Goal: Communication & Community: Answer question/provide support

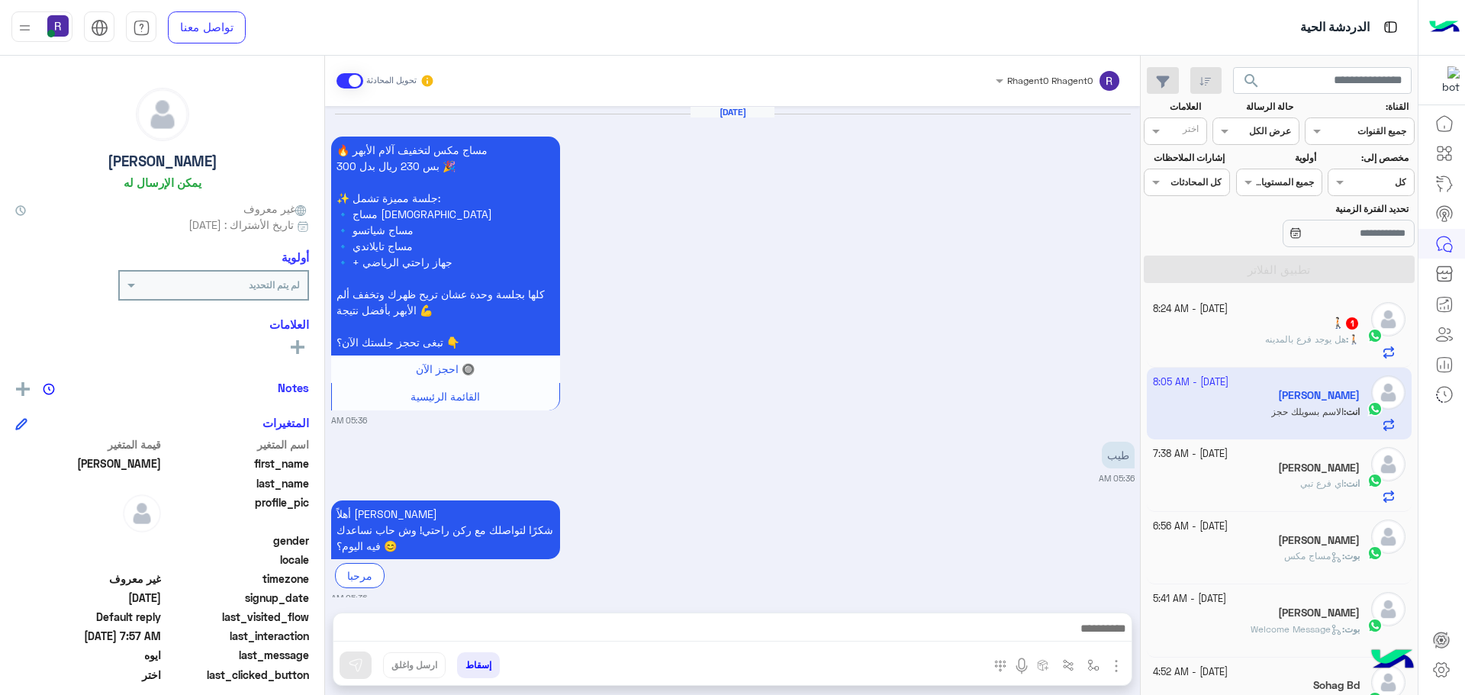
scroll to position [575, 0]
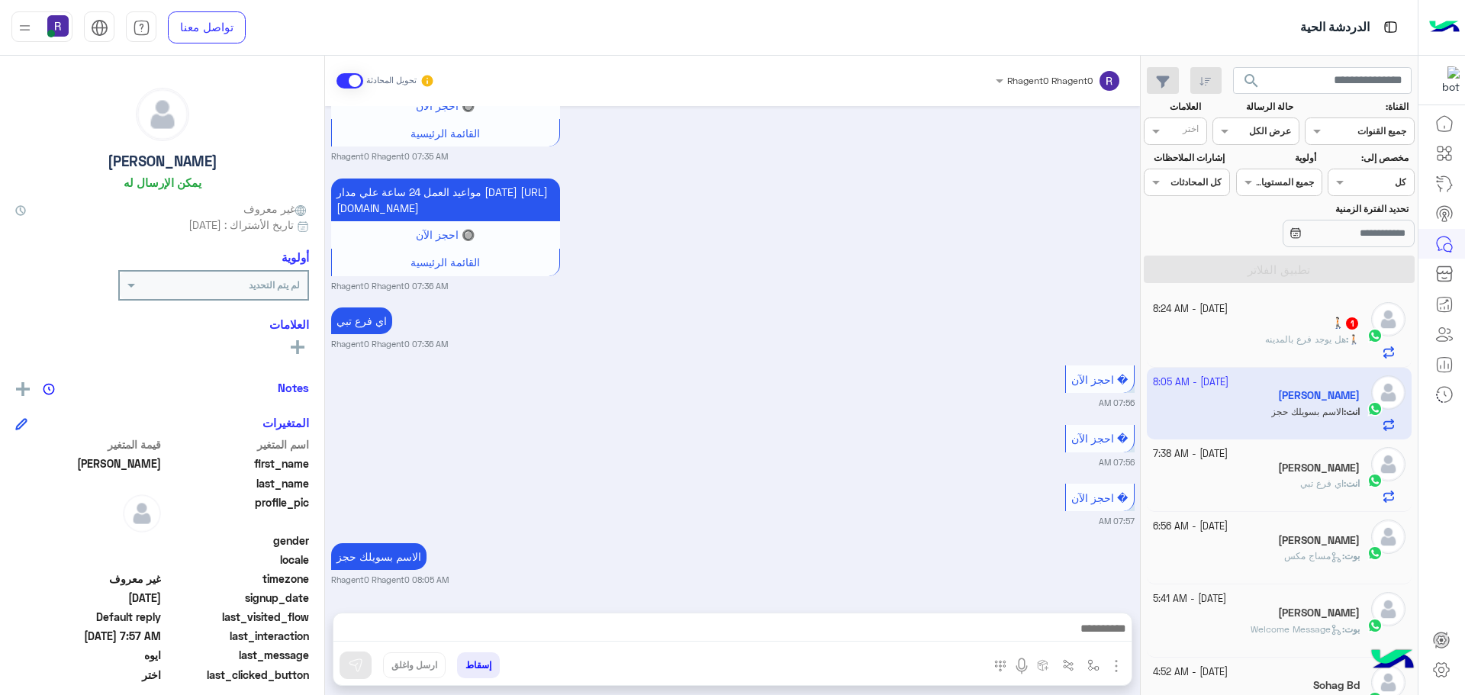
click at [1265, 344] on span "هل يوجد فرع بالمدينه" at bounding box center [1305, 339] width 81 height 11
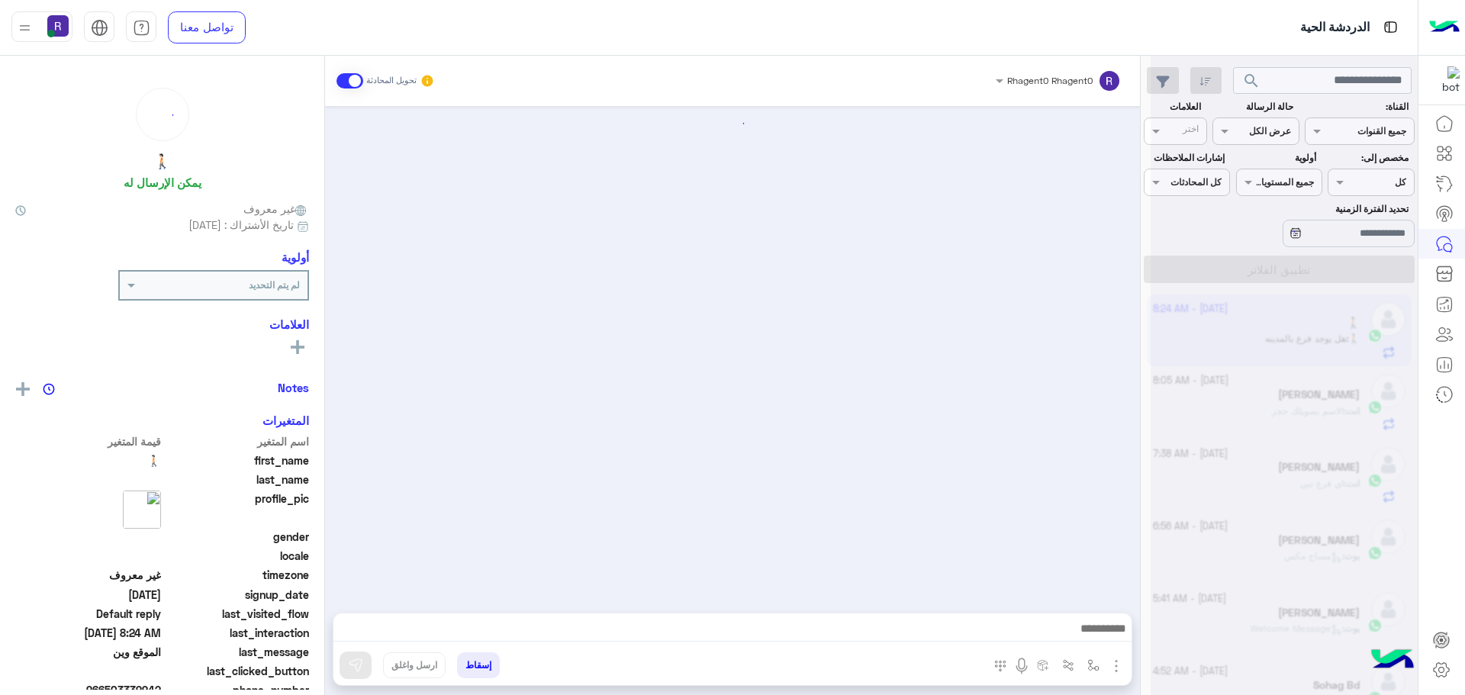
scroll to position [521, 0]
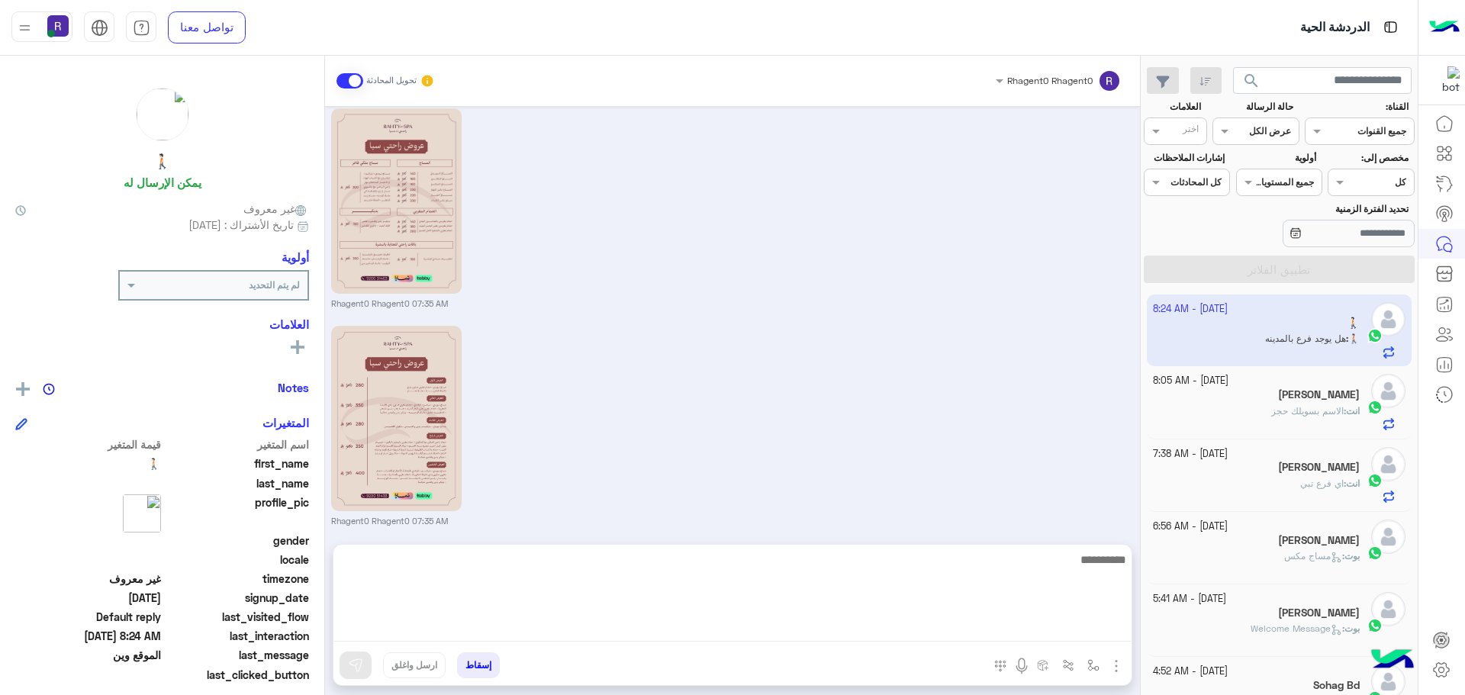
click at [614, 628] on textarea at bounding box center [733, 596] width 798 height 92
type textarea "**"
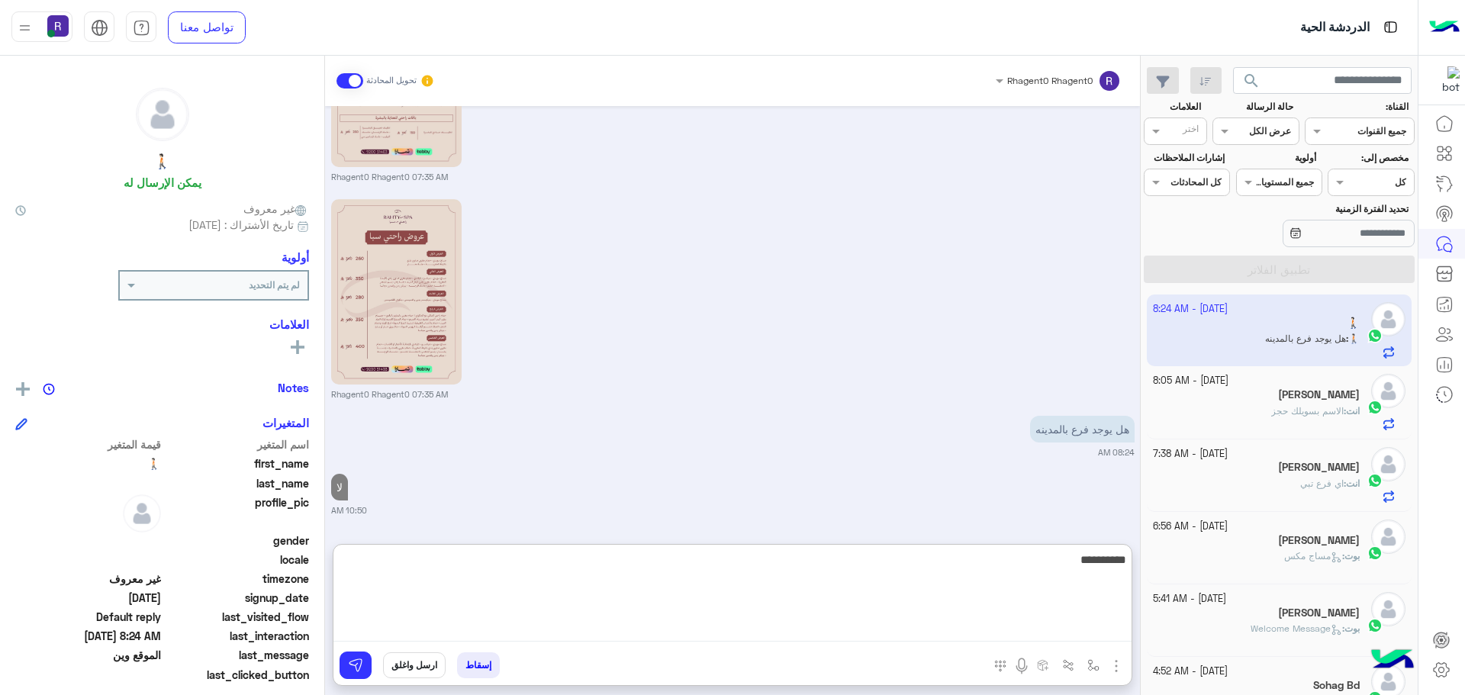
type textarea "**********"
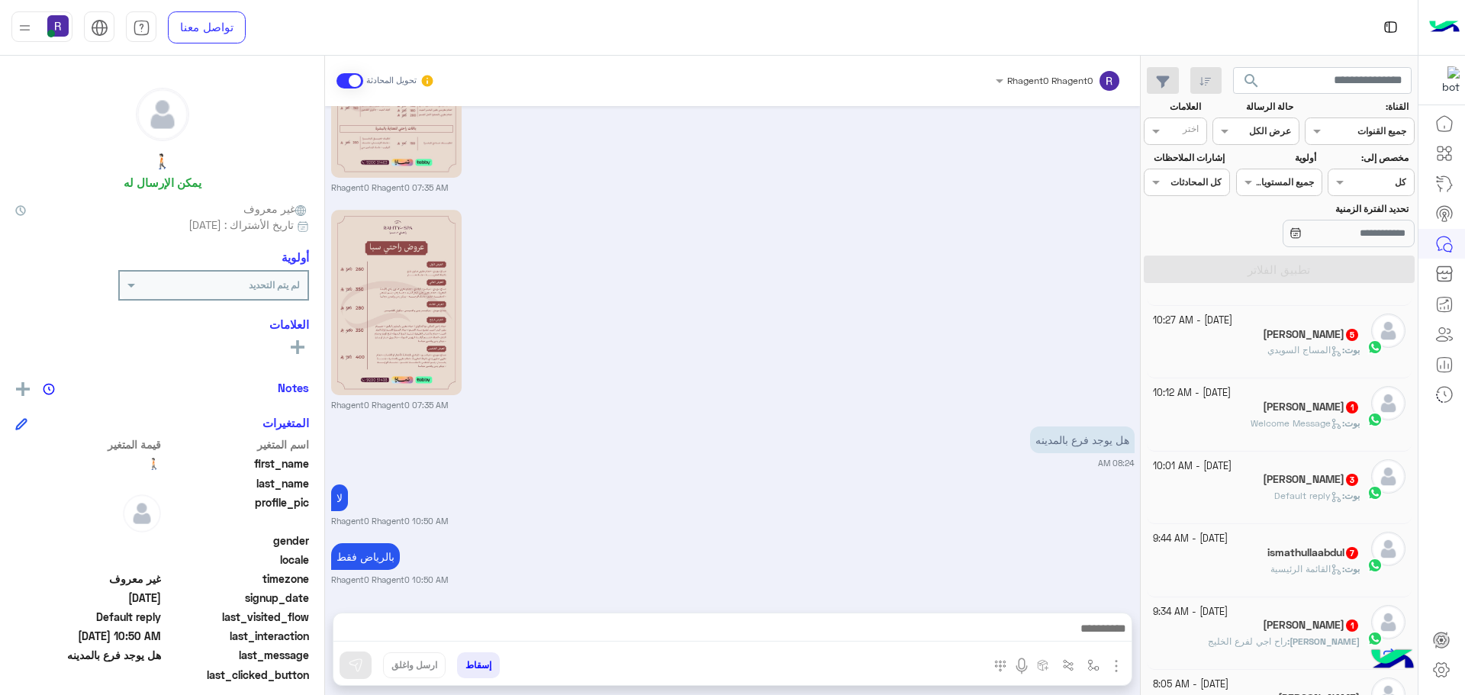
scroll to position [305, 0]
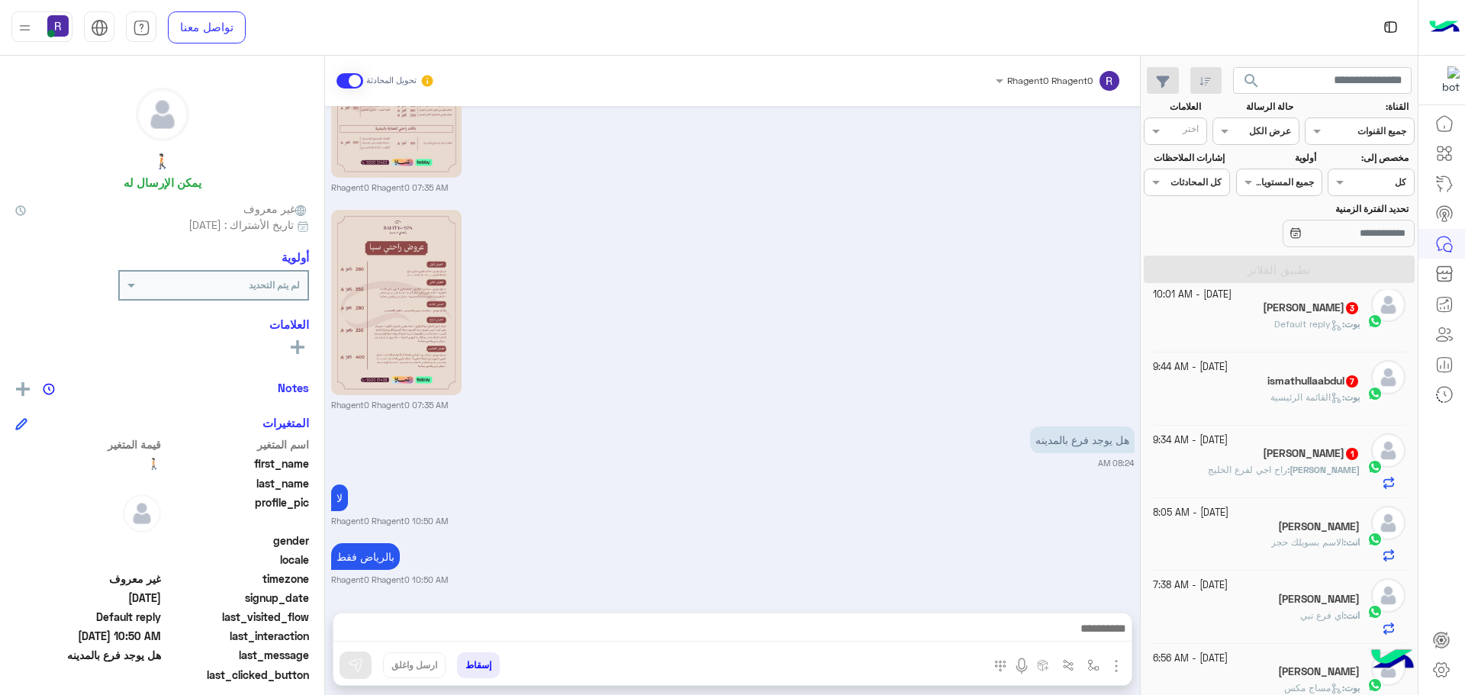
click at [1345, 459] on span "1" at bounding box center [1352, 453] width 15 height 13
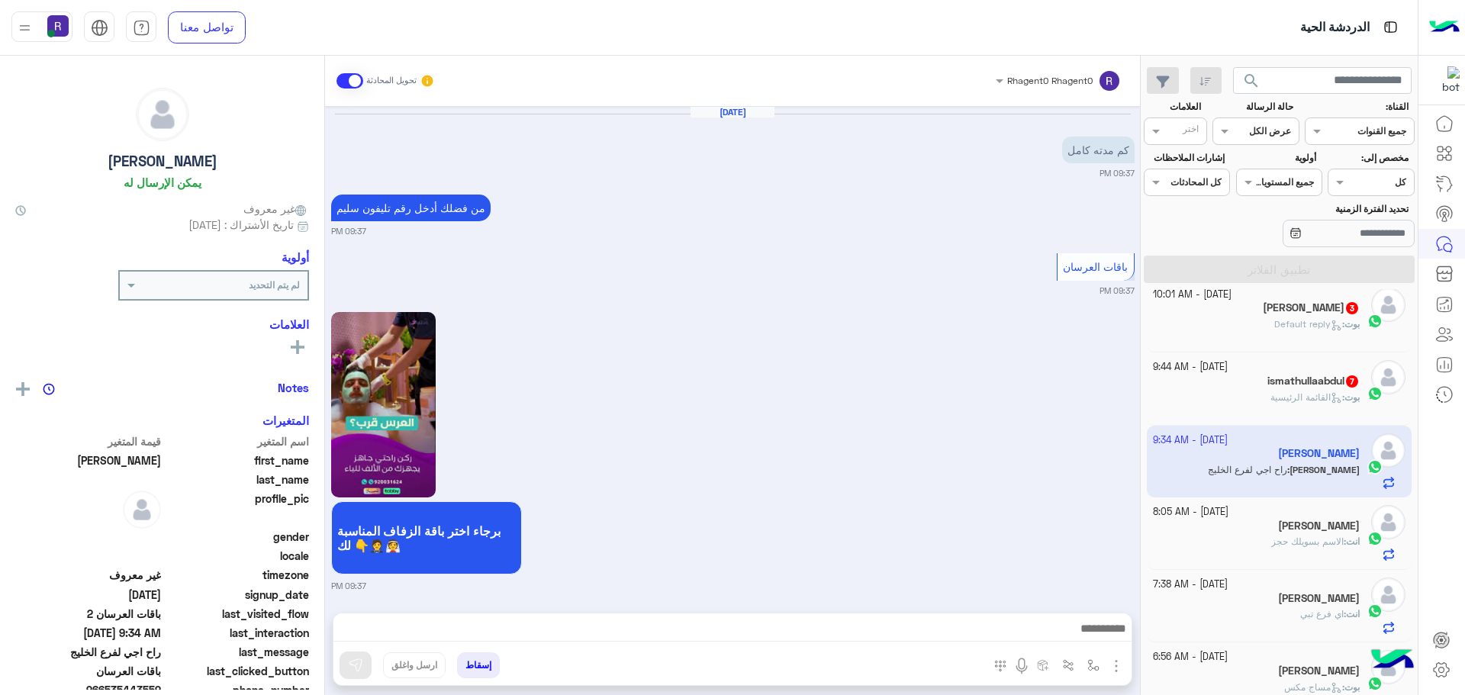
scroll to position [1391, 0]
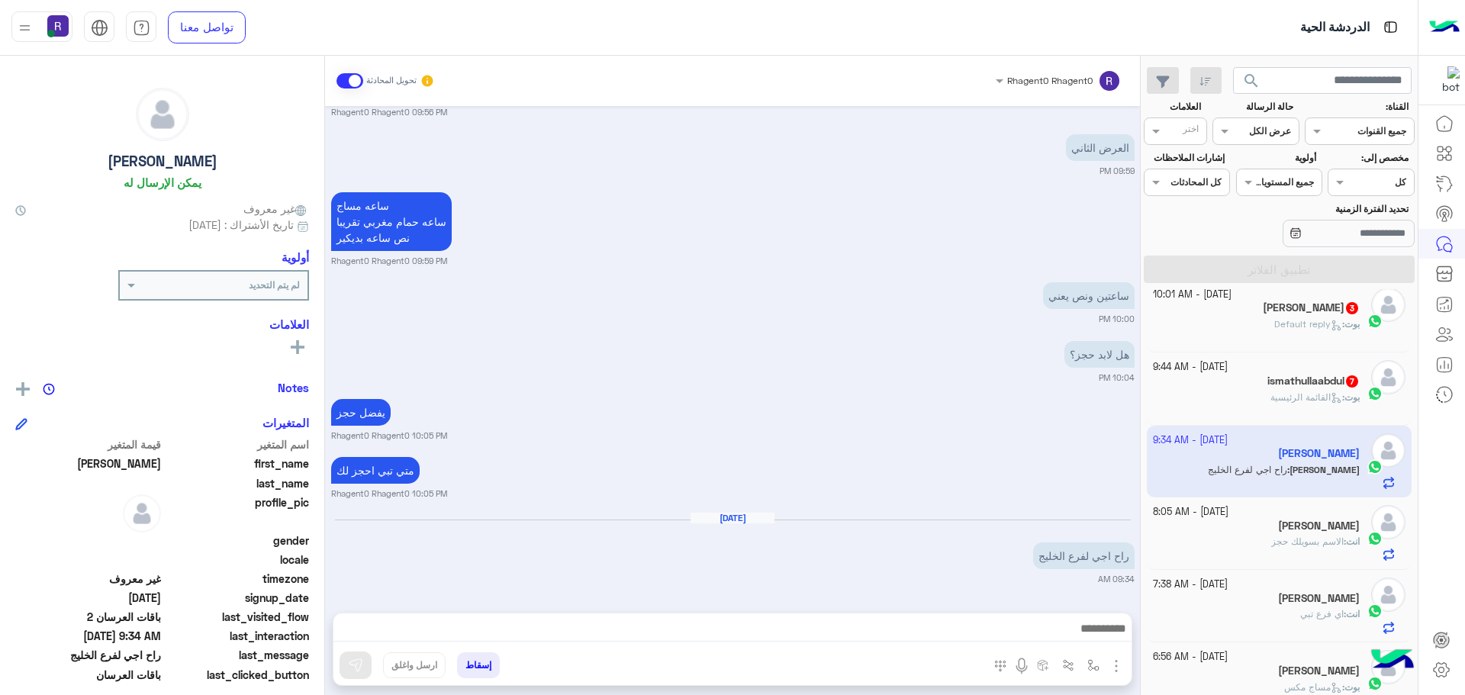
click at [1307, 392] on span "القائمة الرئيسية" at bounding box center [1307, 397] width 72 height 11
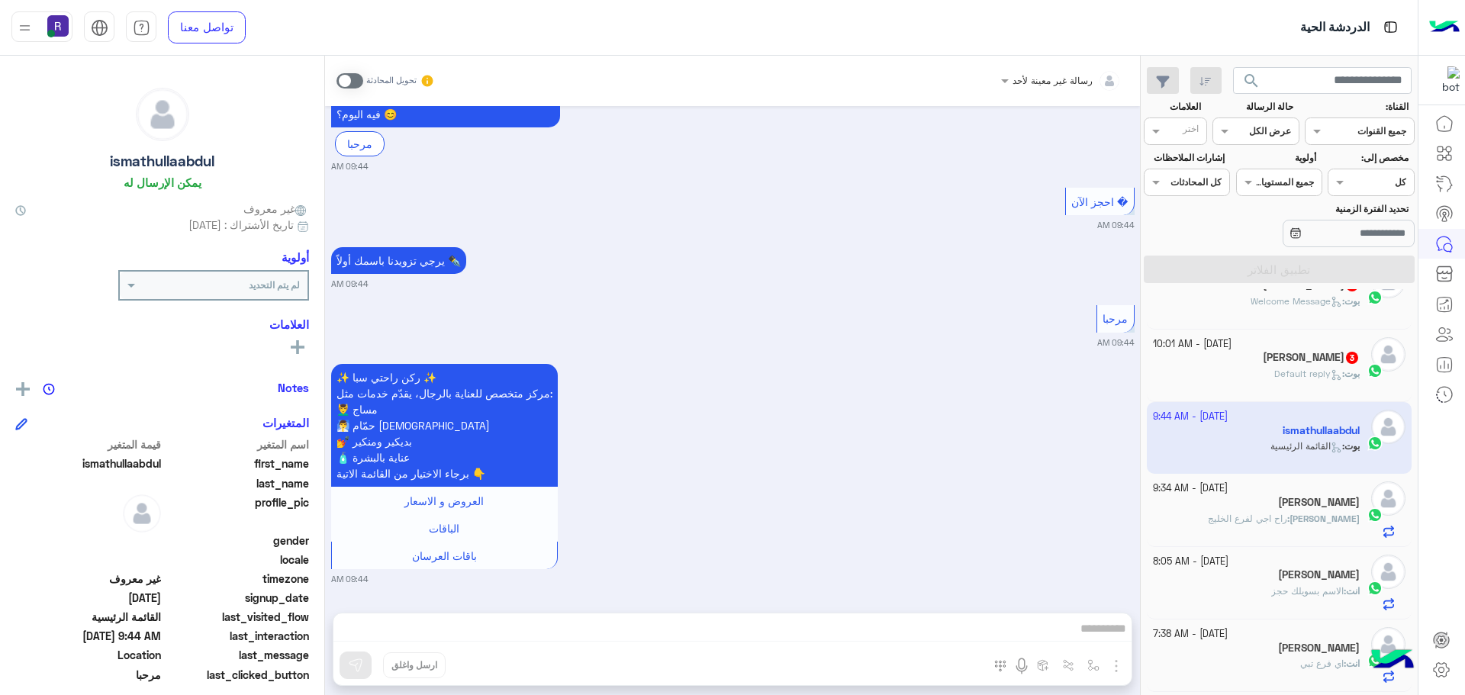
scroll to position [230, 0]
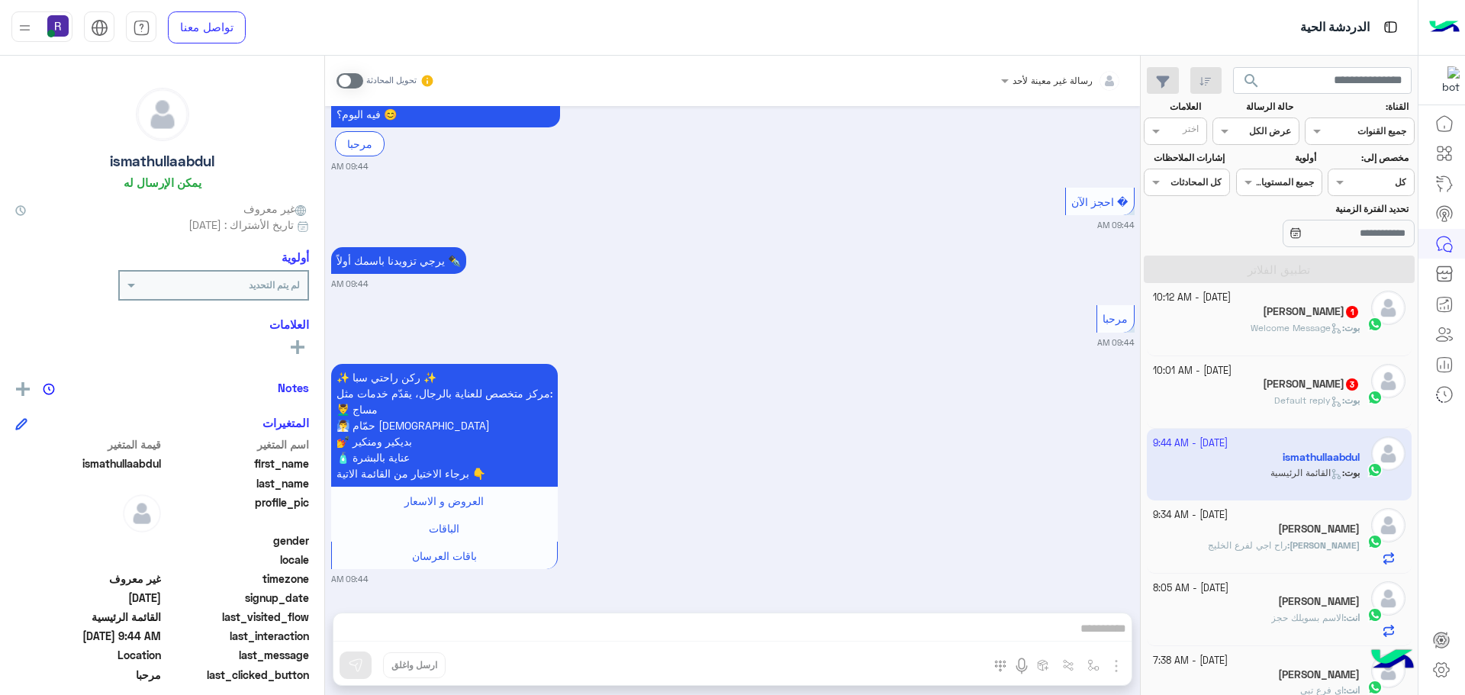
click at [1237, 393] on div "Mohamed 3" at bounding box center [1257, 386] width 208 height 16
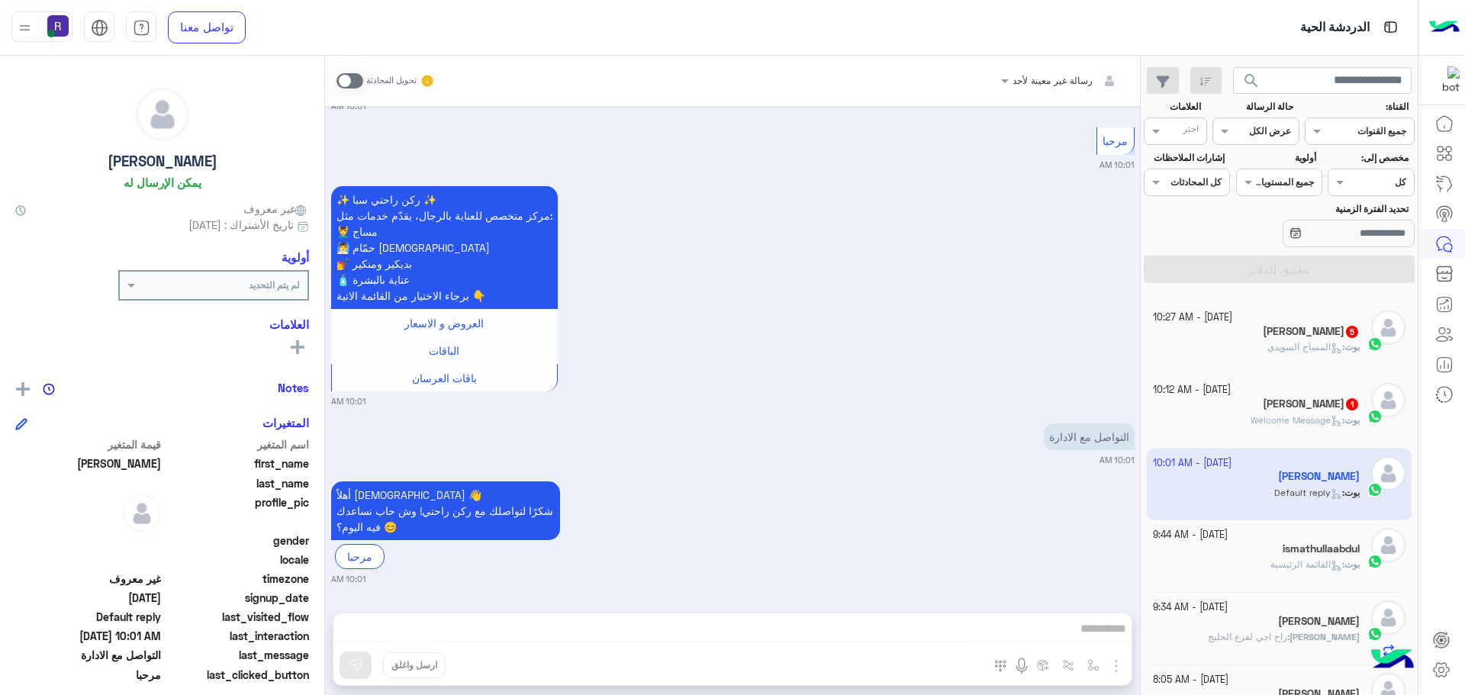
scroll to position [1, 0]
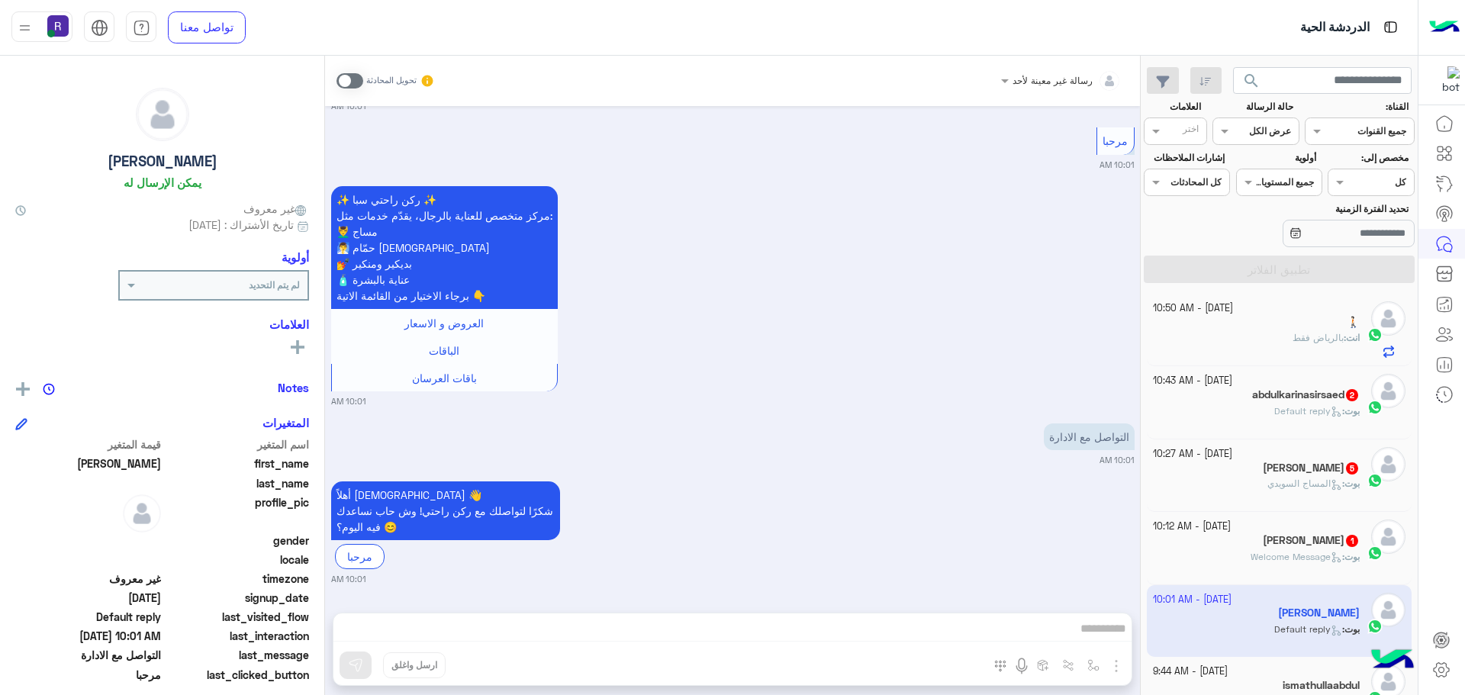
click at [1280, 556] on span "Welcome Message" at bounding box center [1297, 556] width 92 height 11
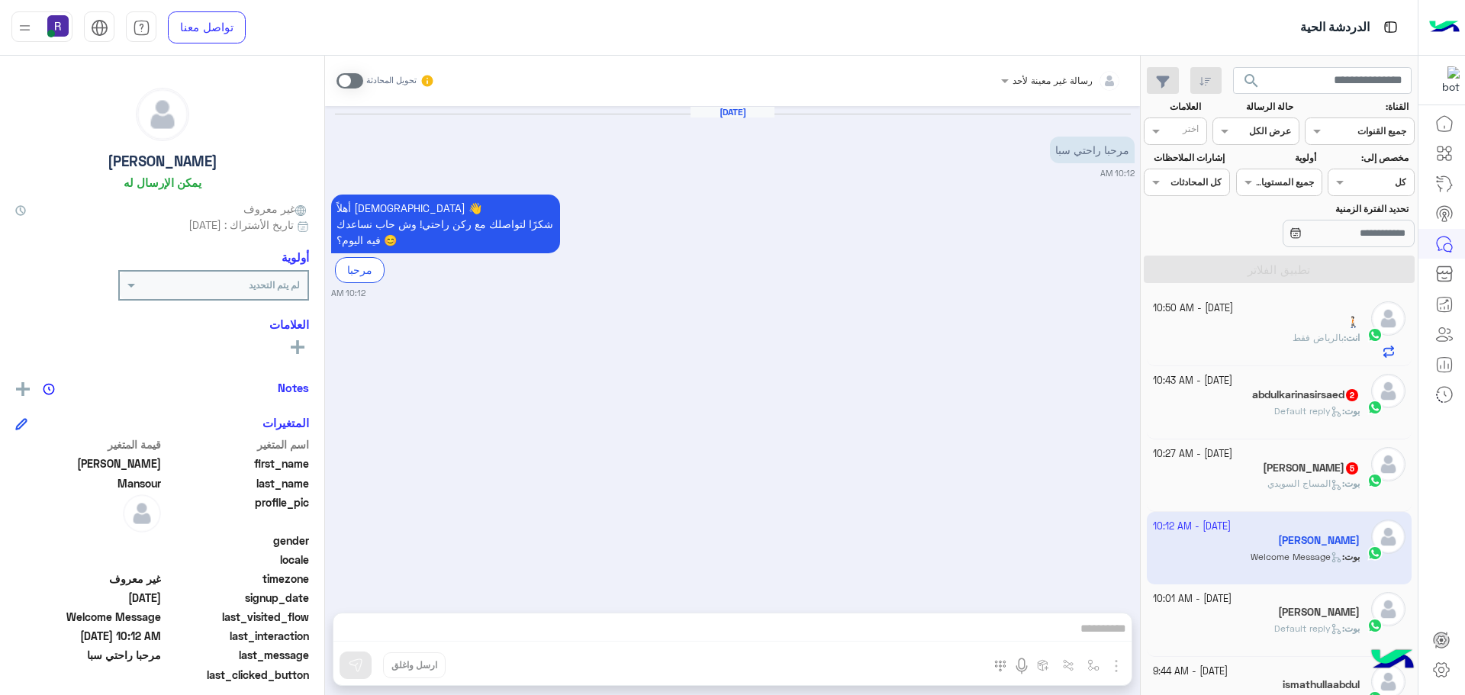
click at [356, 82] on span at bounding box center [350, 80] width 27 height 15
click at [1116, 660] on img "button" at bounding box center [1116, 666] width 18 height 18
click at [1093, 633] on span "الصور" at bounding box center [1087, 633] width 28 height 18
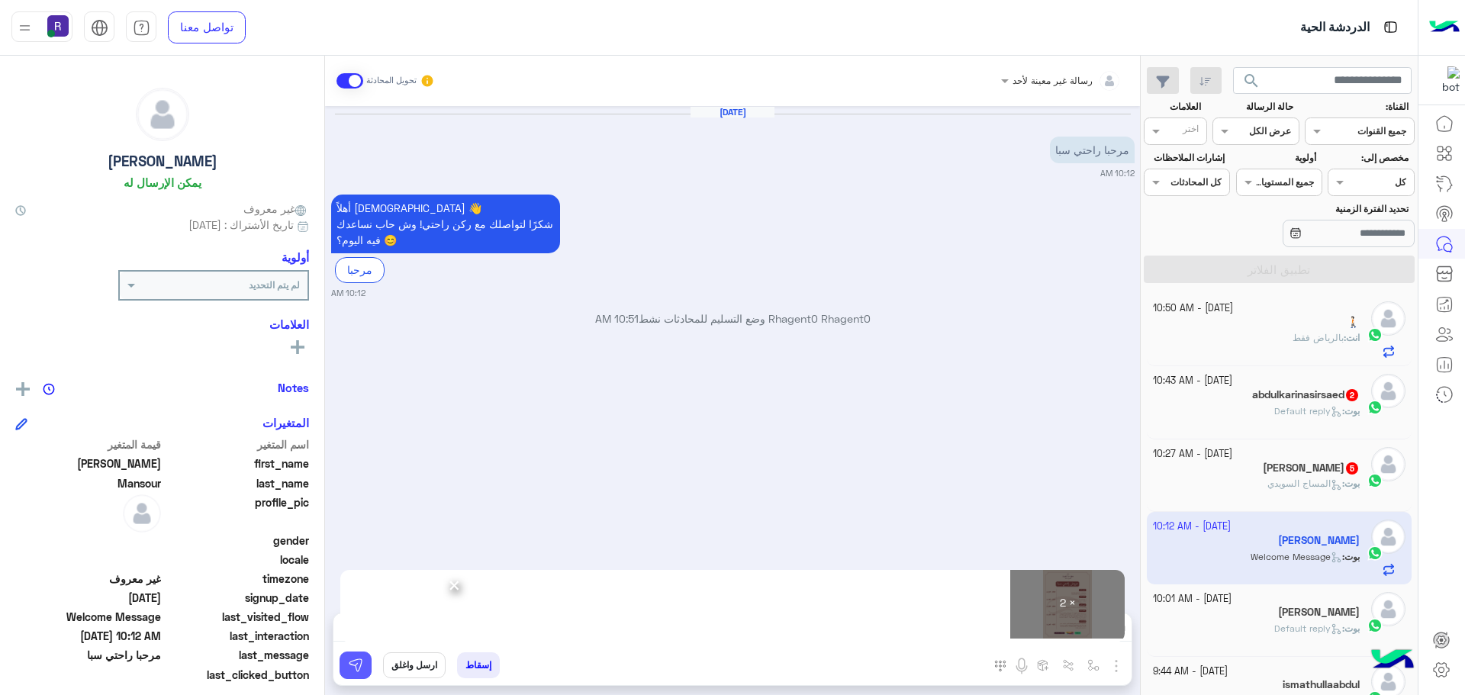
click at [360, 667] on img at bounding box center [355, 665] width 15 height 15
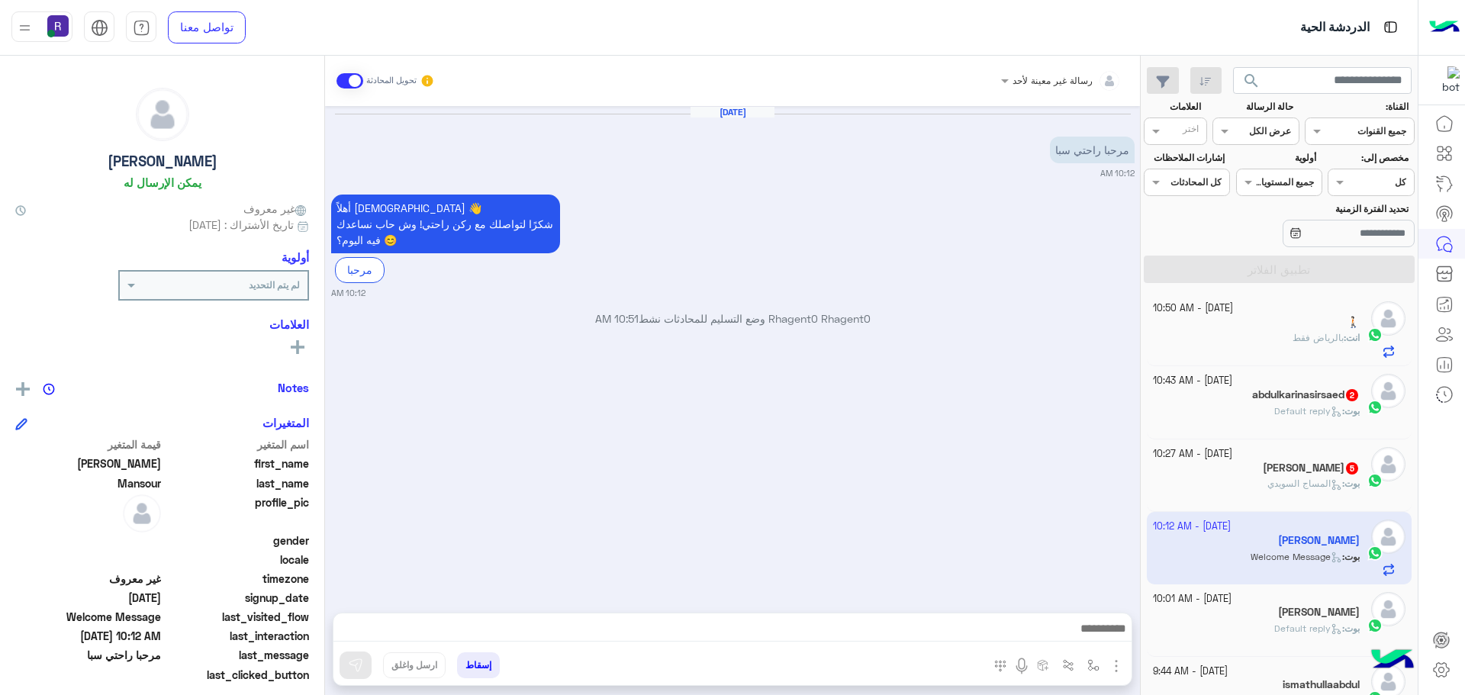
click at [1310, 483] on span "المساج السويدي" at bounding box center [1305, 483] width 75 height 11
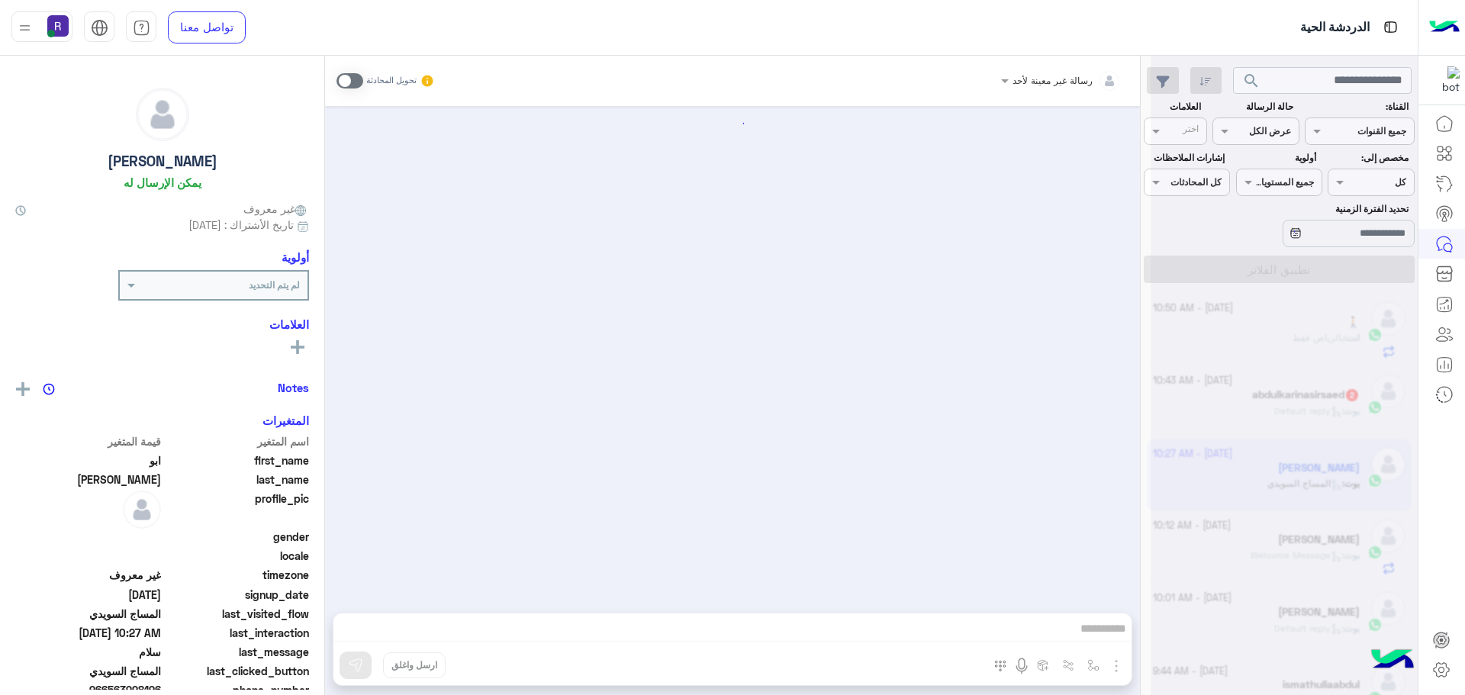
scroll to position [872, 0]
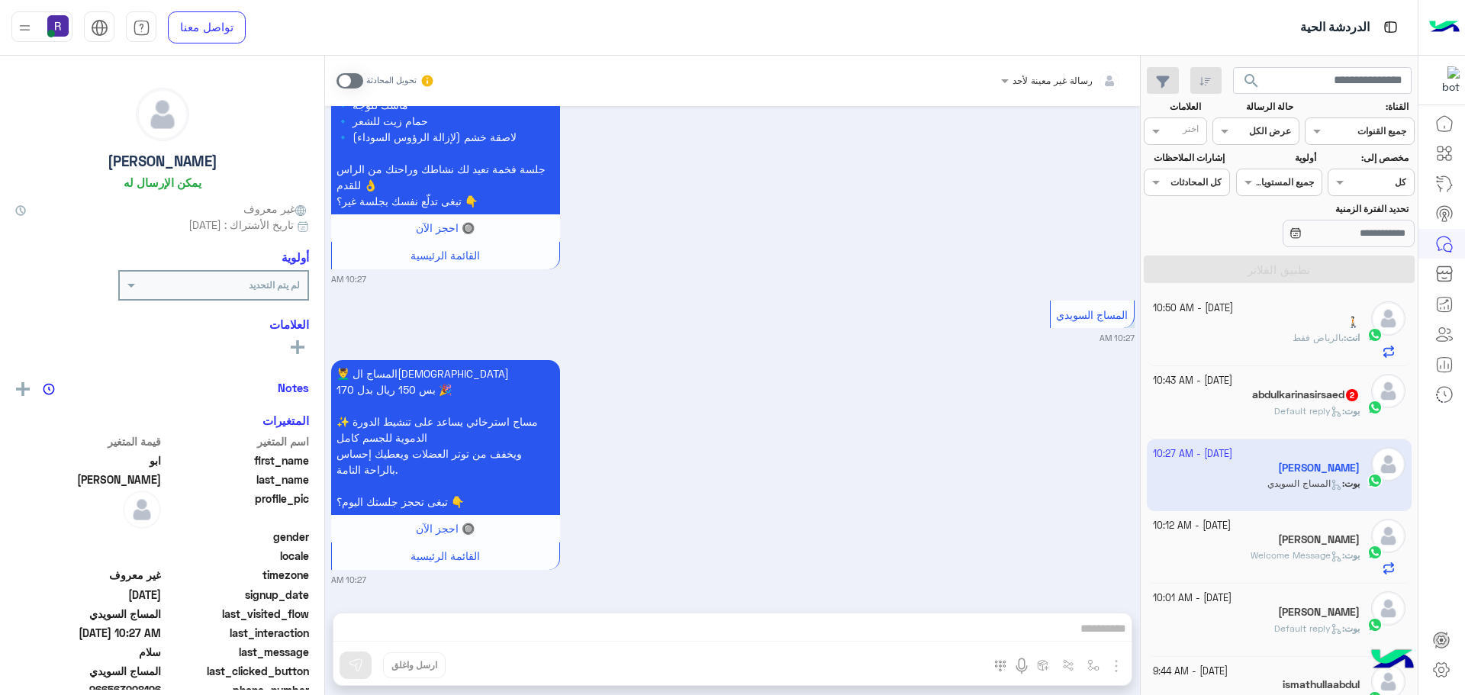
click at [357, 76] on span at bounding box center [350, 80] width 27 height 15
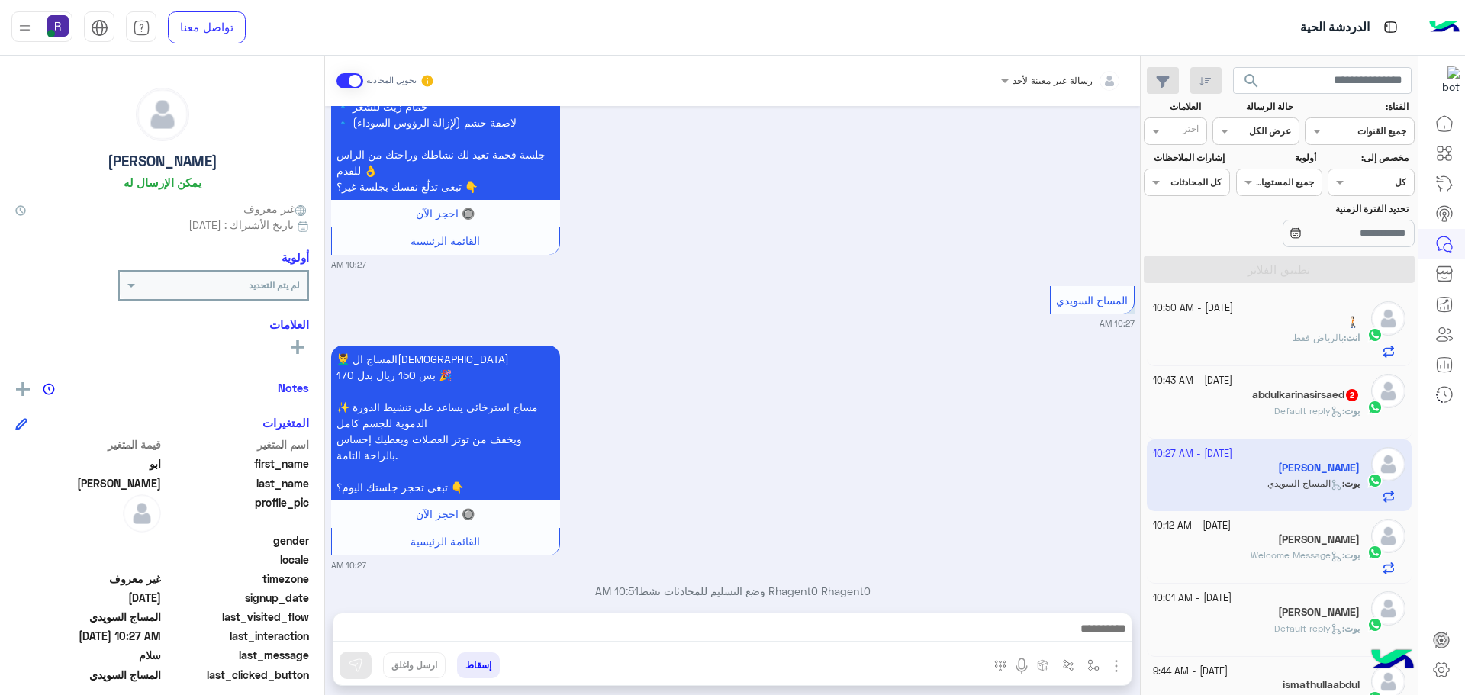
scroll to position [911, 0]
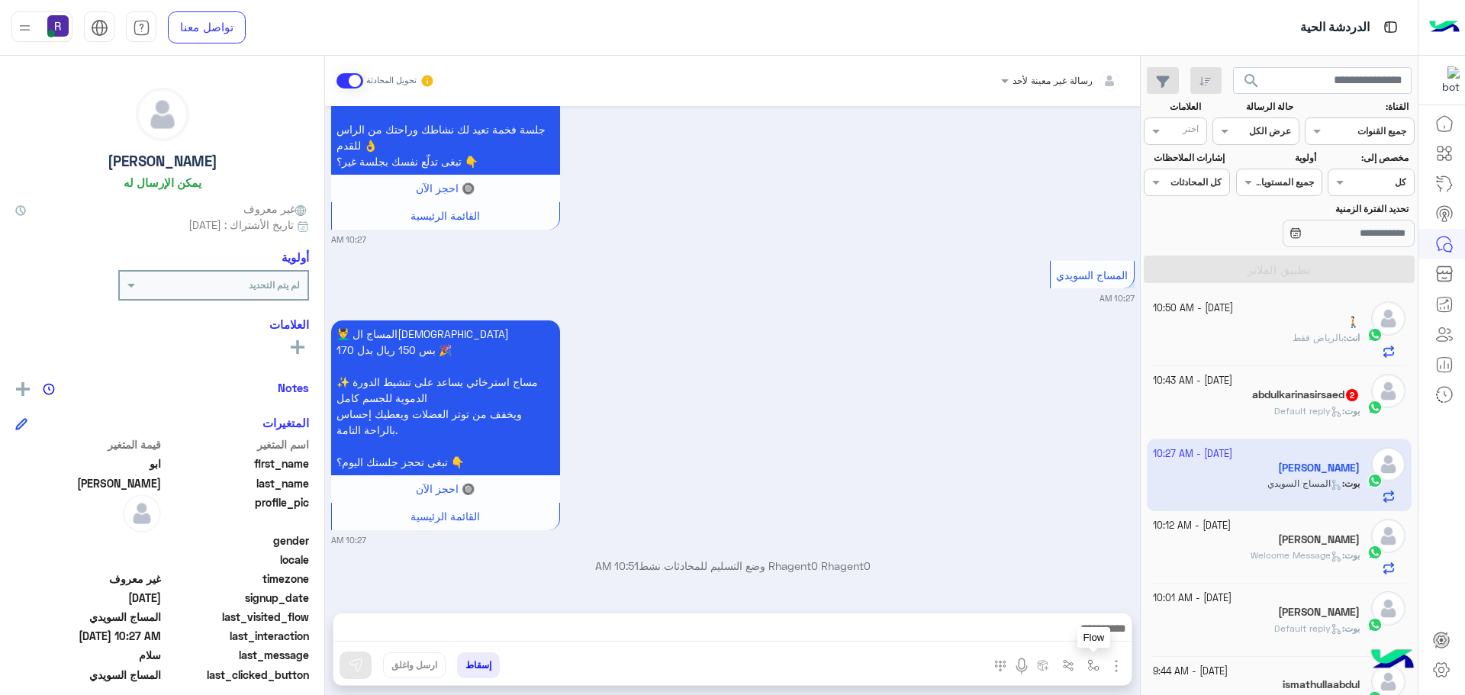
click at [1091, 661] on img "button" at bounding box center [1094, 665] width 12 height 12
click at [1070, 635] on input "text" at bounding box center [1059, 630] width 77 height 14
click at [924, 485] on div "💆‍♂️ المساج السويدي بس 150 ريال بدل 170 🎉 ✨ مساج استرخائي يساعد على تنشيط الدور…" at bounding box center [733, 432] width 804 height 230
click at [1117, 671] on img "button" at bounding box center [1116, 666] width 18 height 18
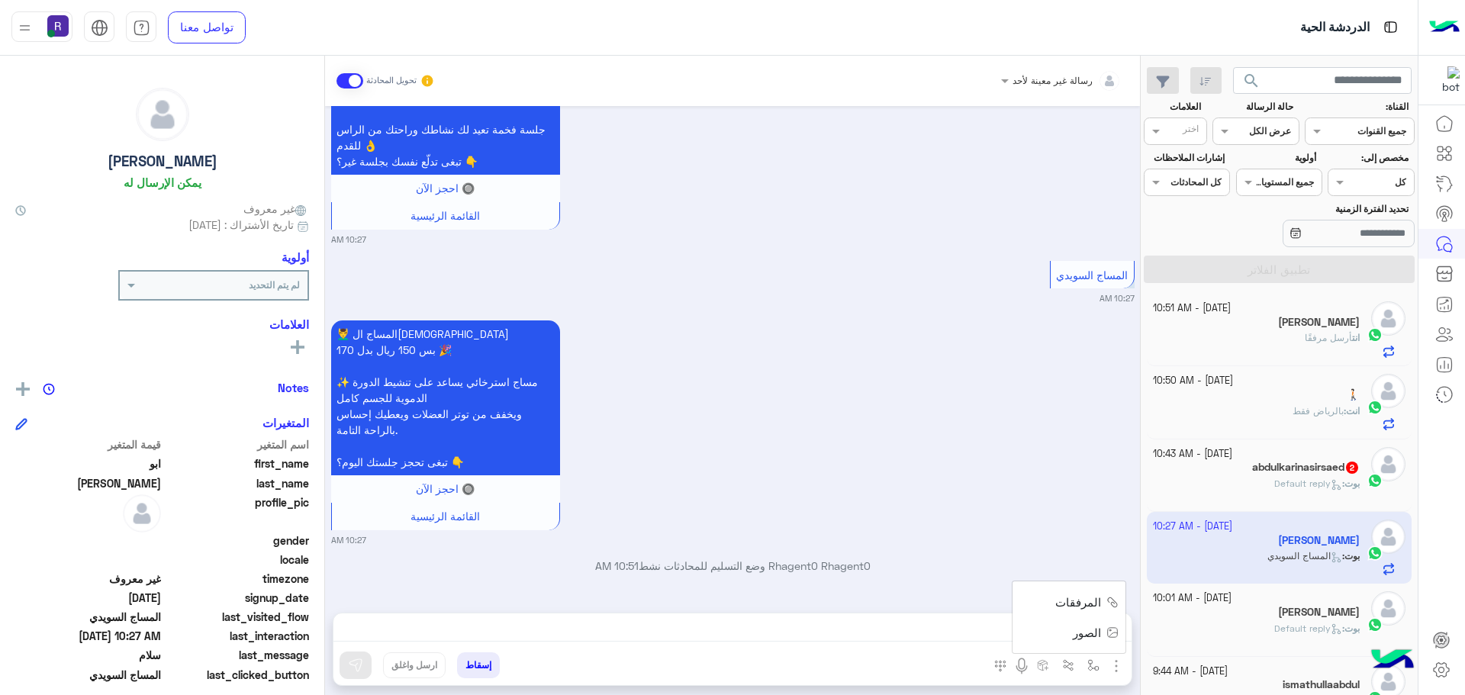
click at [1107, 642] on button "الصور" at bounding box center [1093, 632] width 65 height 31
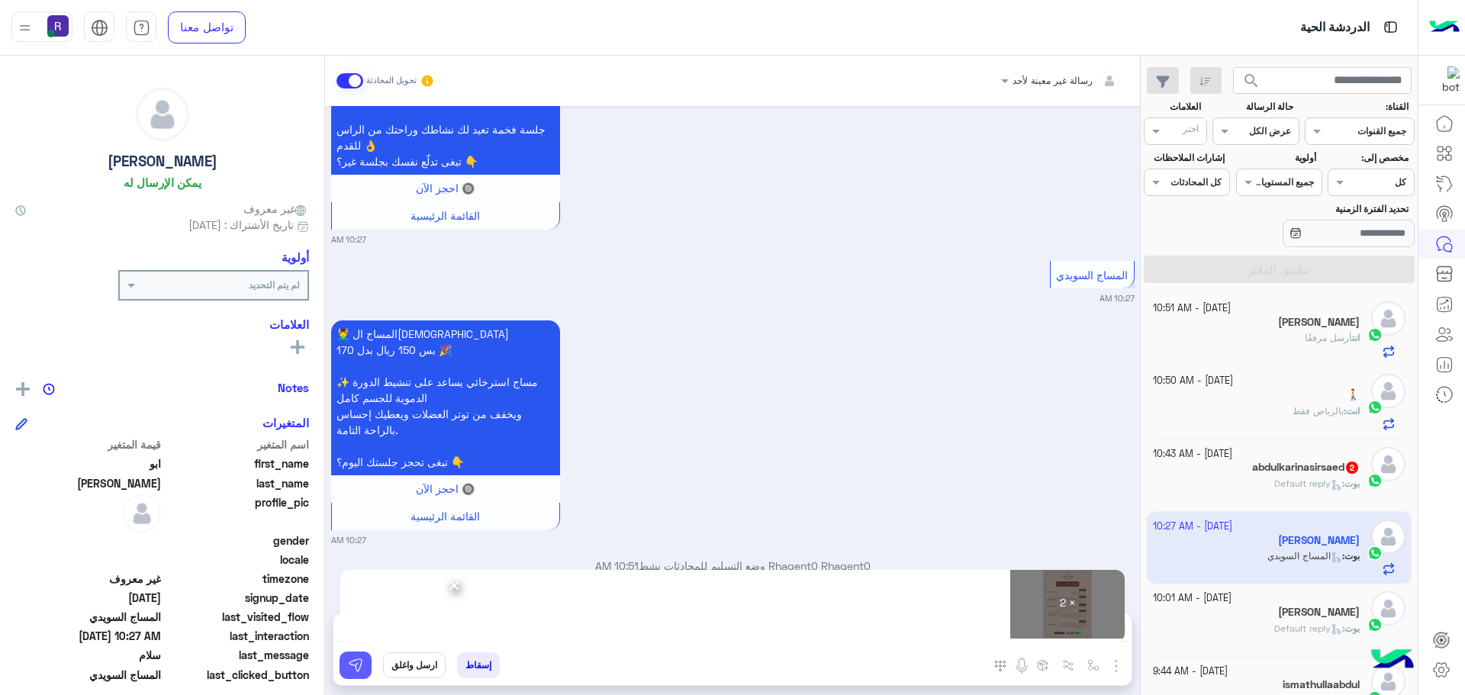
click at [362, 661] on img at bounding box center [355, 665] width 15 height 15
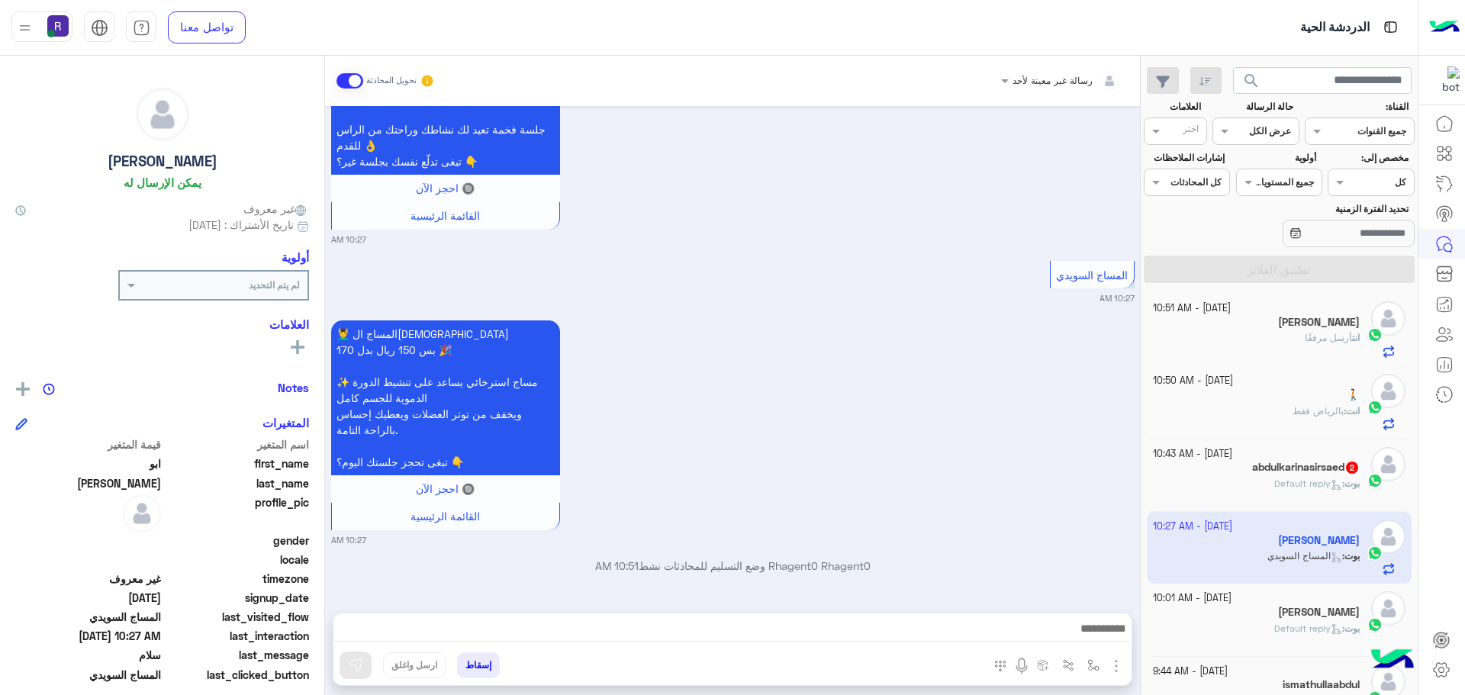
click at [1281, 477] on p "بوت : Default reply" at bounding box center [1317, 484] width 85 height 14
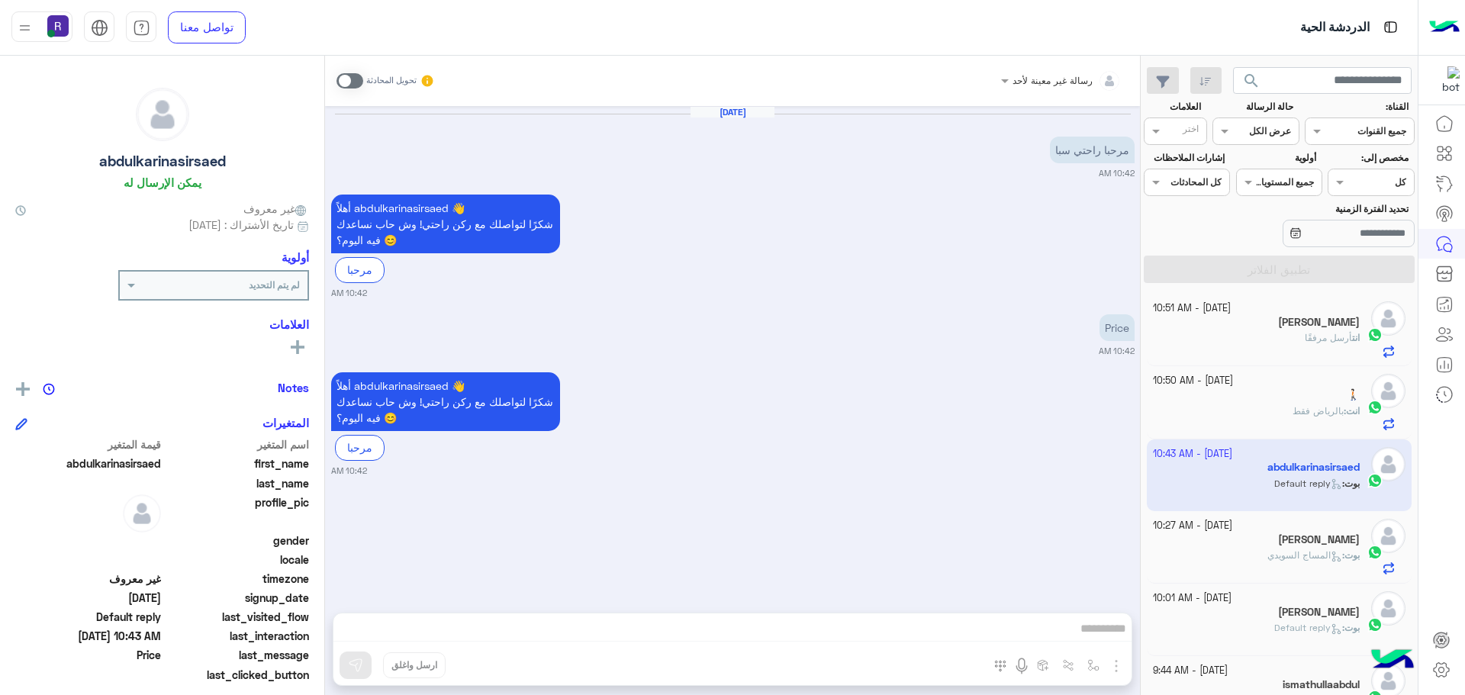
click at [359, 82] on span at bounding box center [350, 80] width 27 height 15
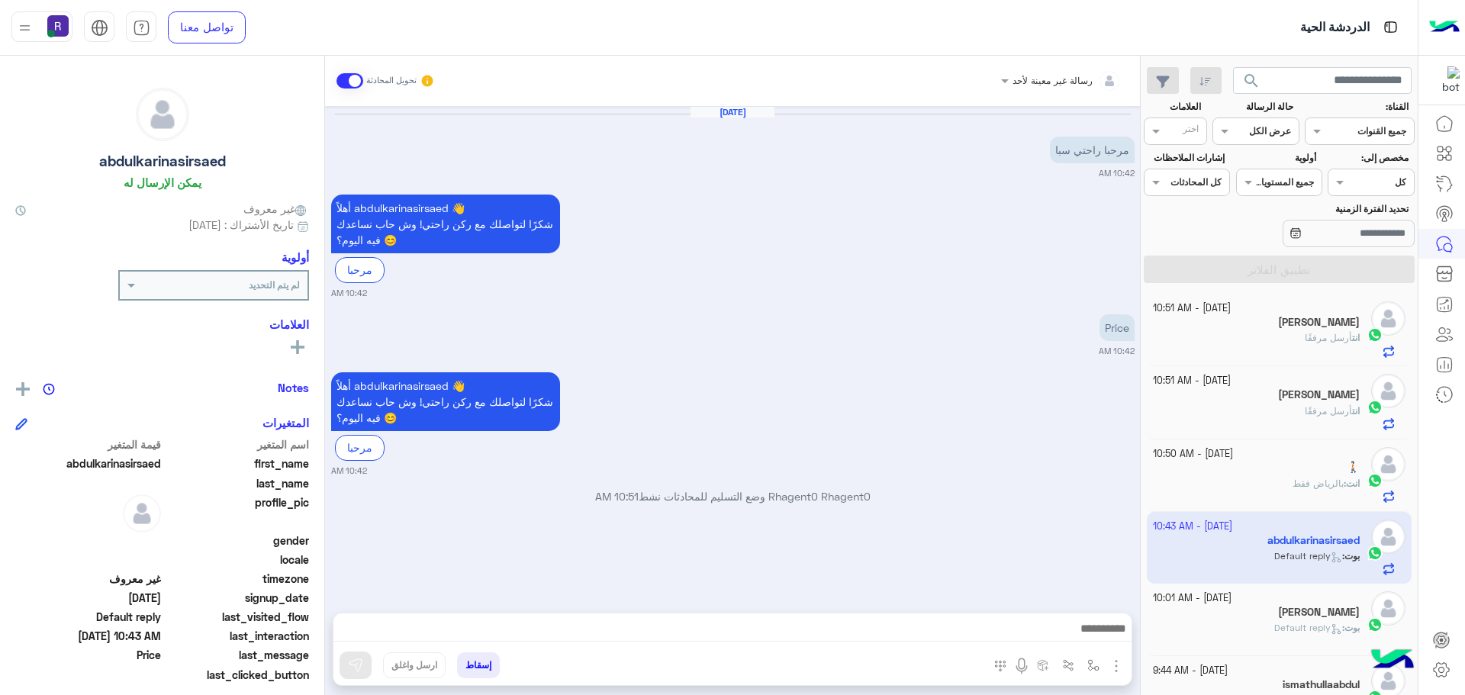
click at [1117, 664] on img "button" at bounding box center [1116, 666] width 18 height 18
click at [1106, 636] on button "الصور" at bounding box center [1093, 632] width 65 height 31
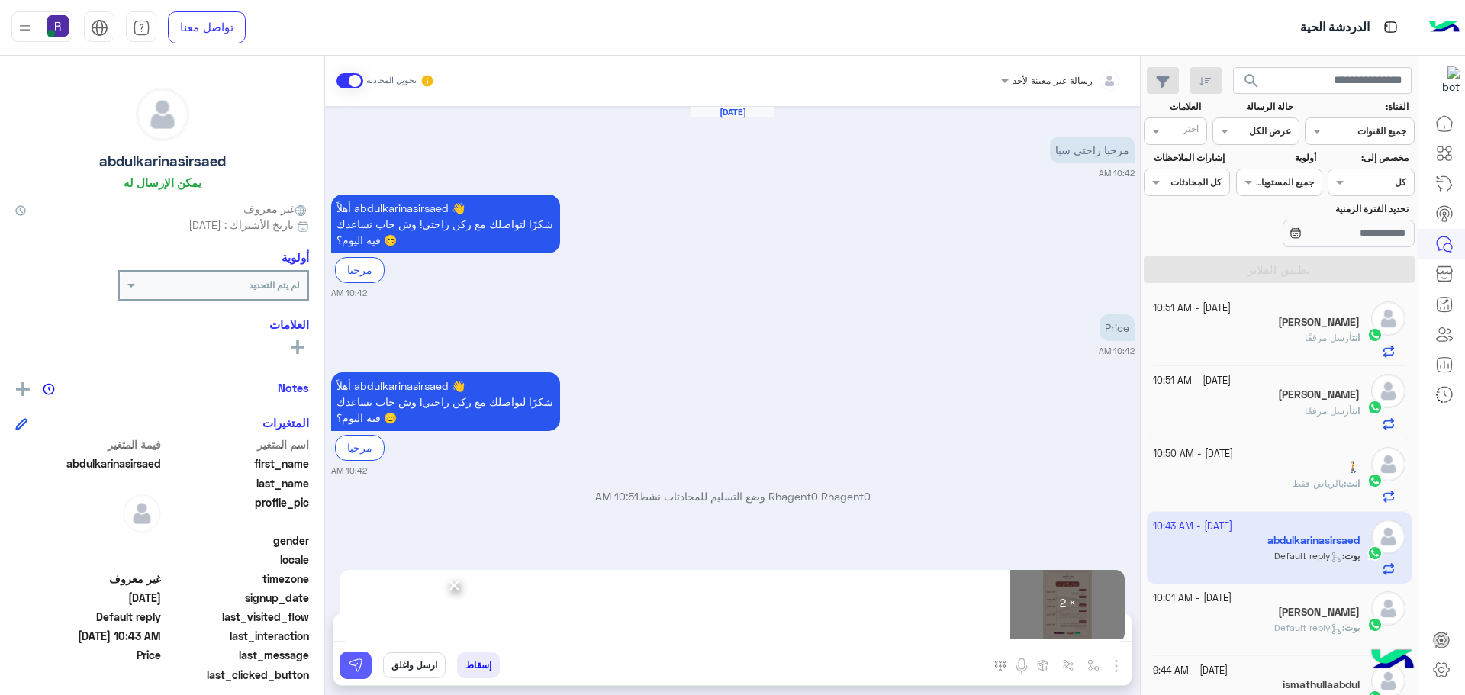
click at [348, 663] on img at bounding box center [355, 665] width 15 height 15
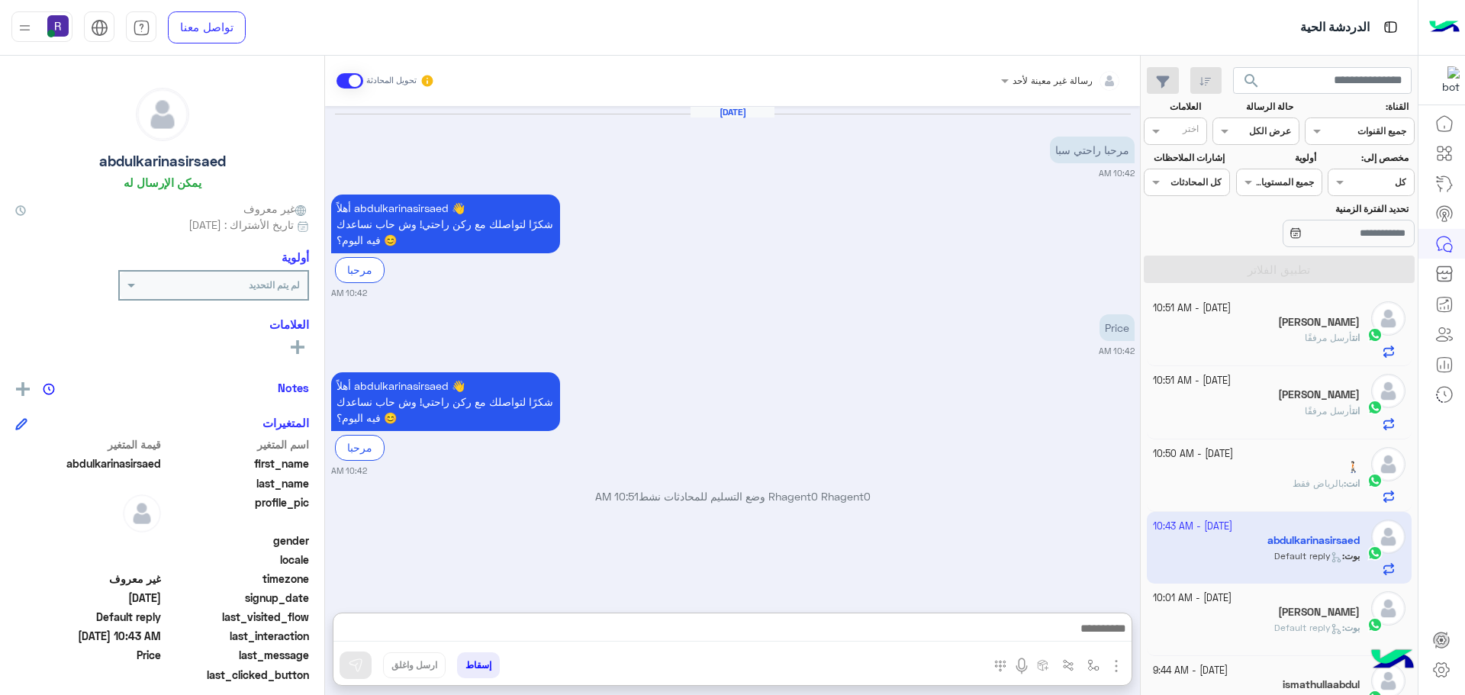
drag, startPoint x: 510, startPoint y: 621, endPoint x: 693, endPoint y: 429, distance: 265.1
click at [693, 429] on div "أهلاً abdulkarinasirsaed 👋 شكرًا لتواصلك مع ركن راحتي! وش حاب نساعدك فيه اليوم؟…" at bounding box center [733, 423] width 804 height 108
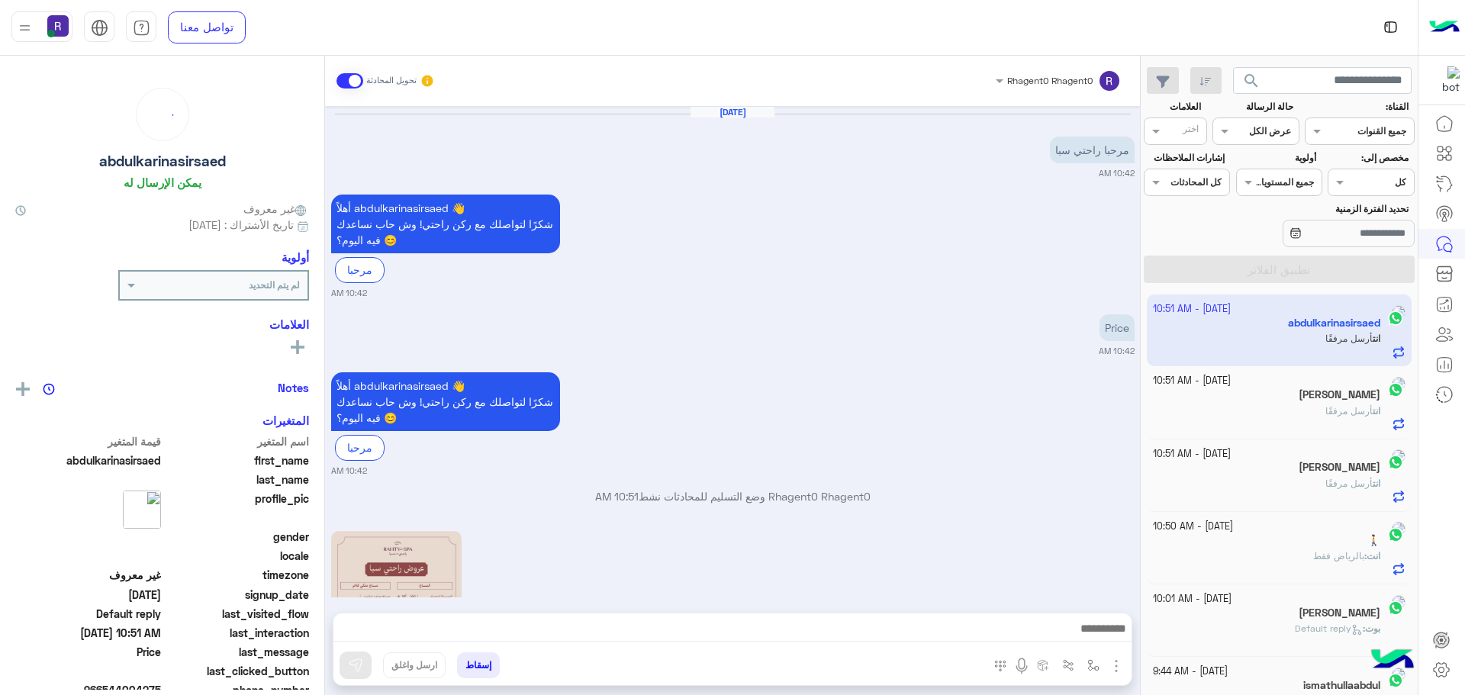
scroll to position [404, 0]
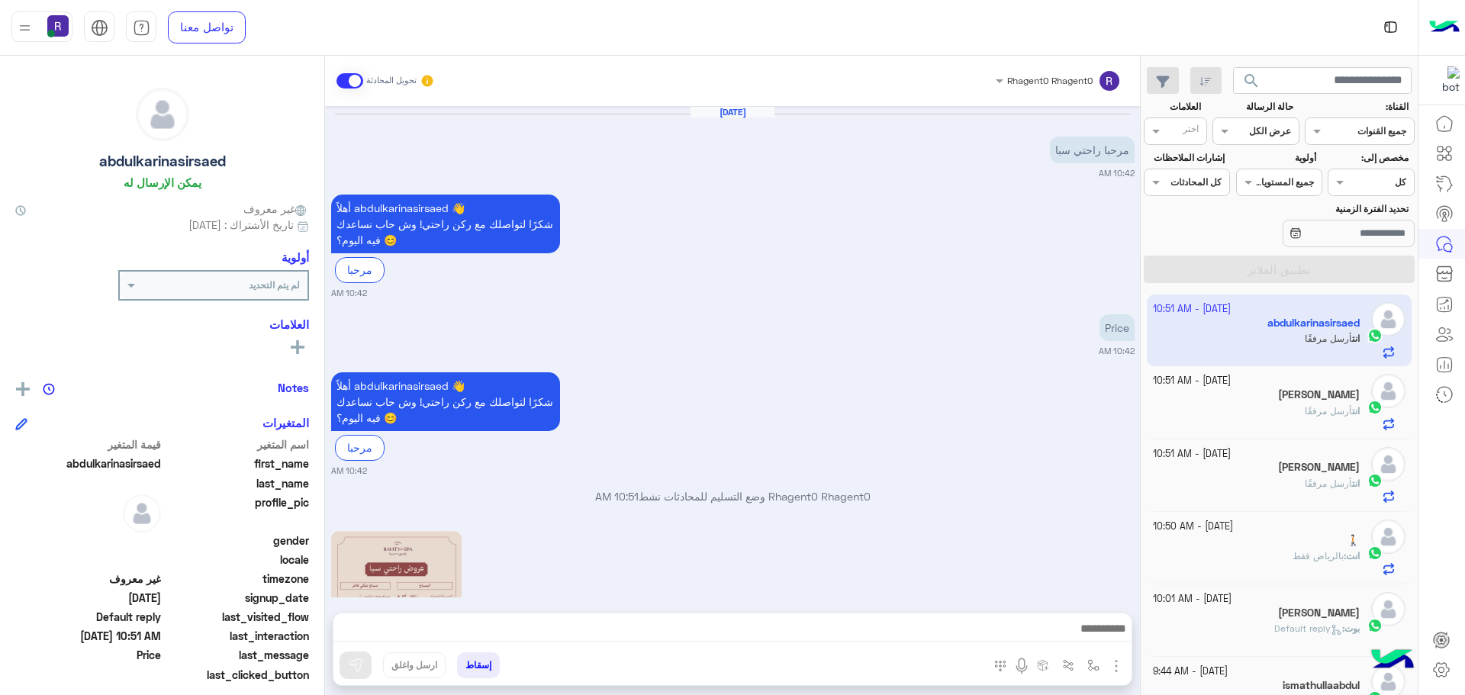
scroll to position [404, 0]
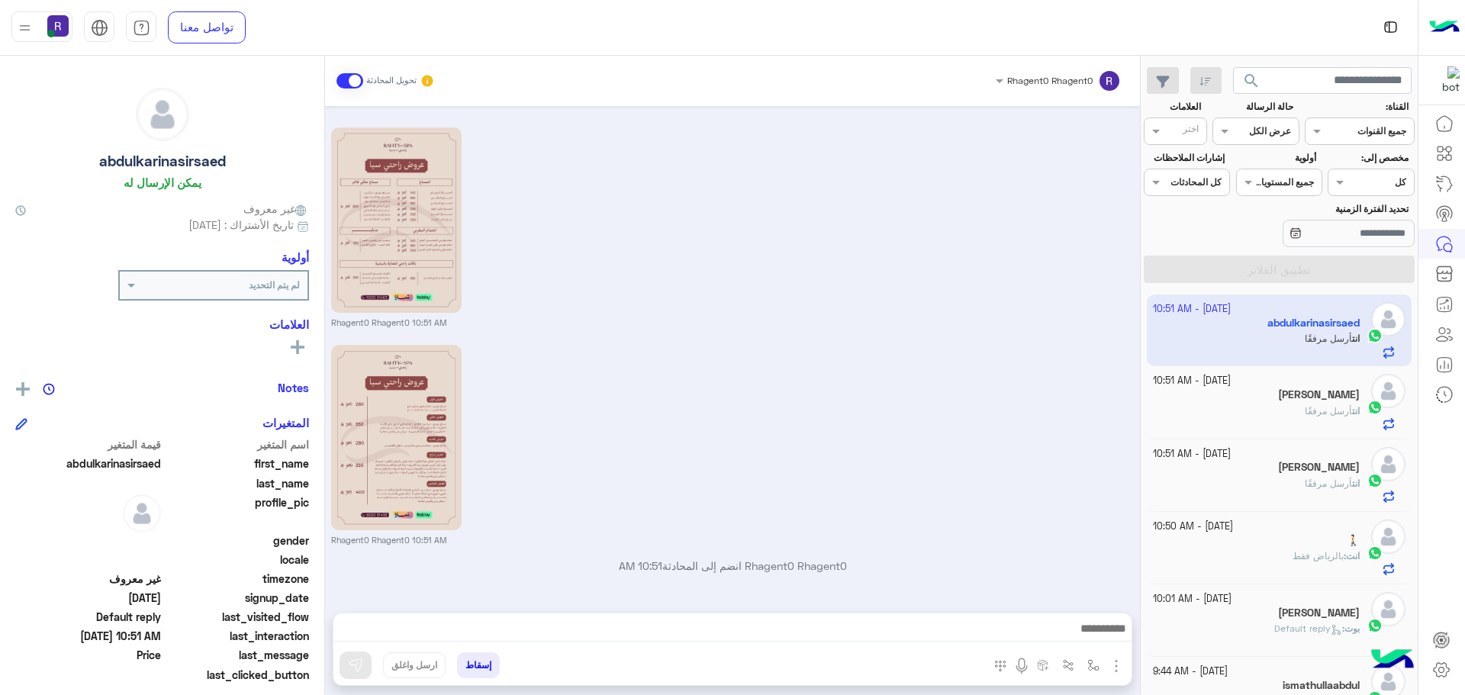
click at [1272, 386] on div "[DATE] - 10:51 AM" at bounding box center [1257, 381] width 208 height 15
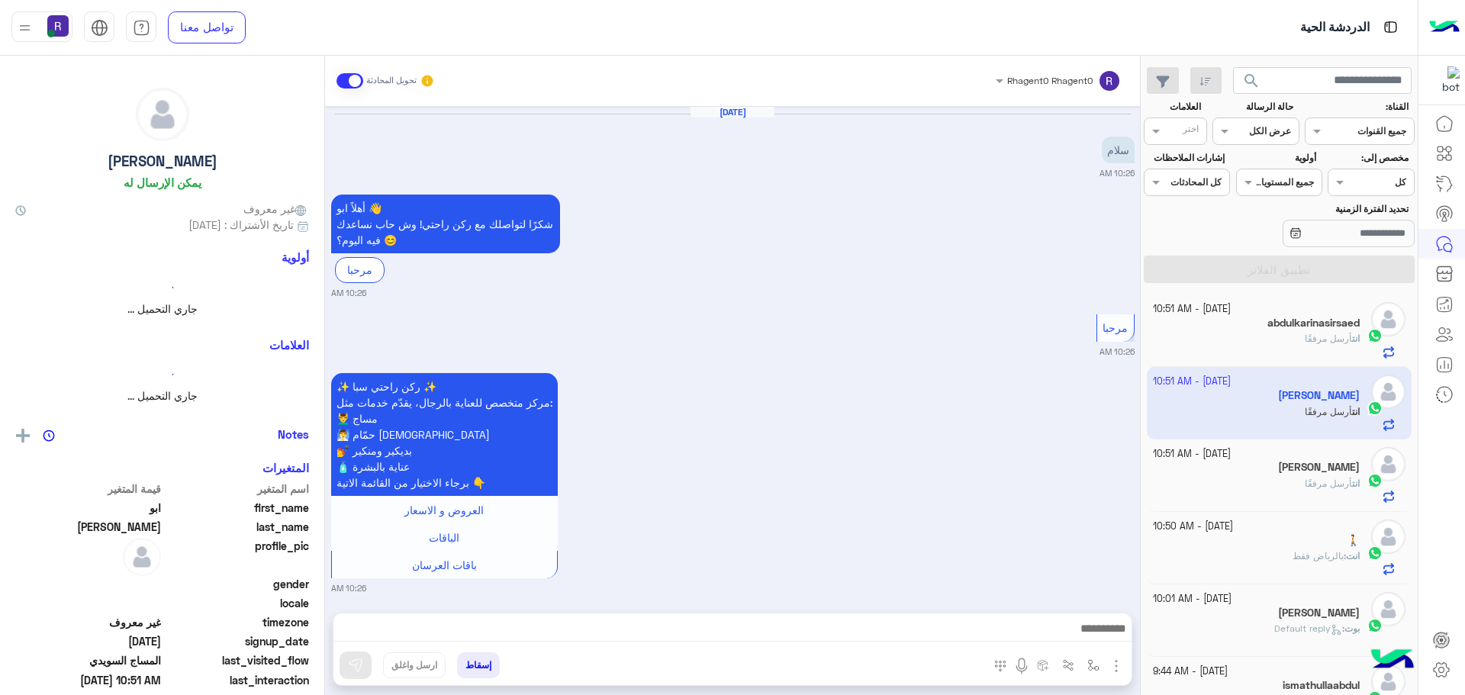
scroll to position [1385, 0]
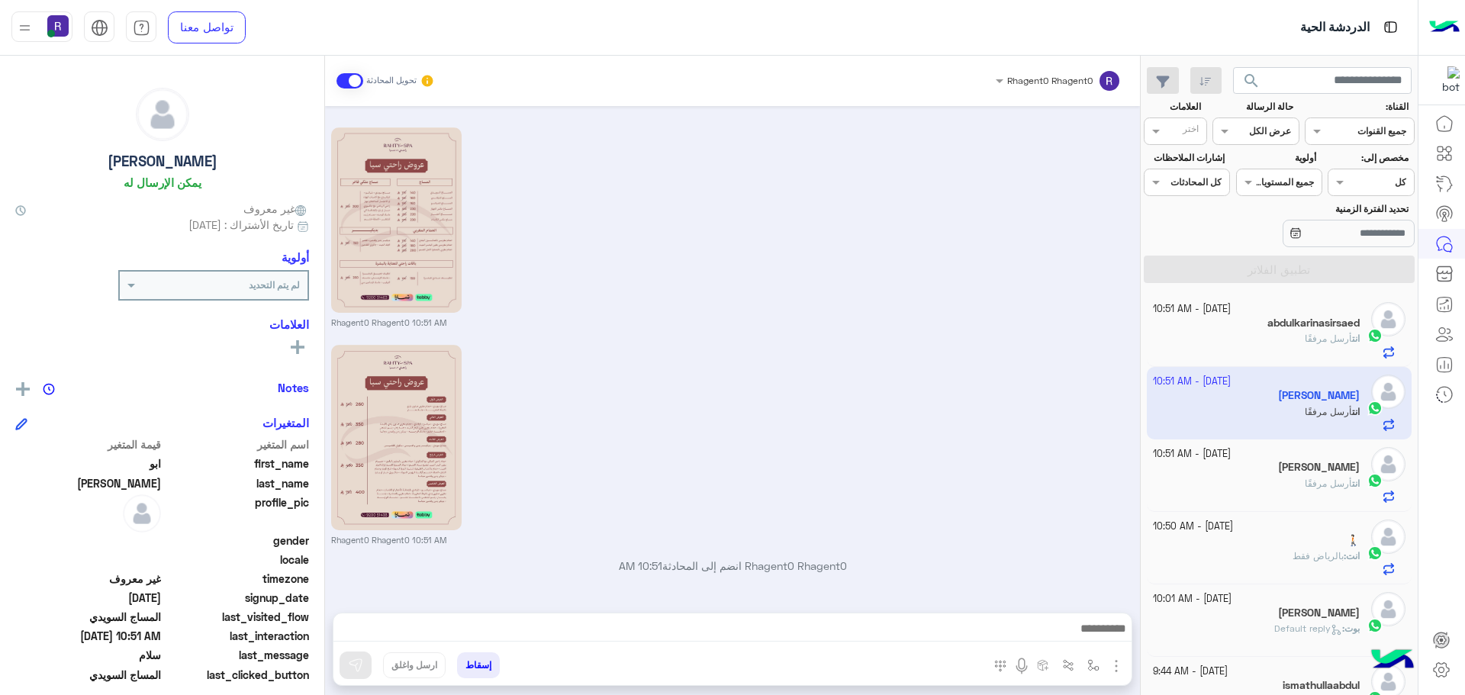
click at [1286, 329] on h5 "abdulkarinasirsaed" at bounding box center [1314, 323] width 92 height 13
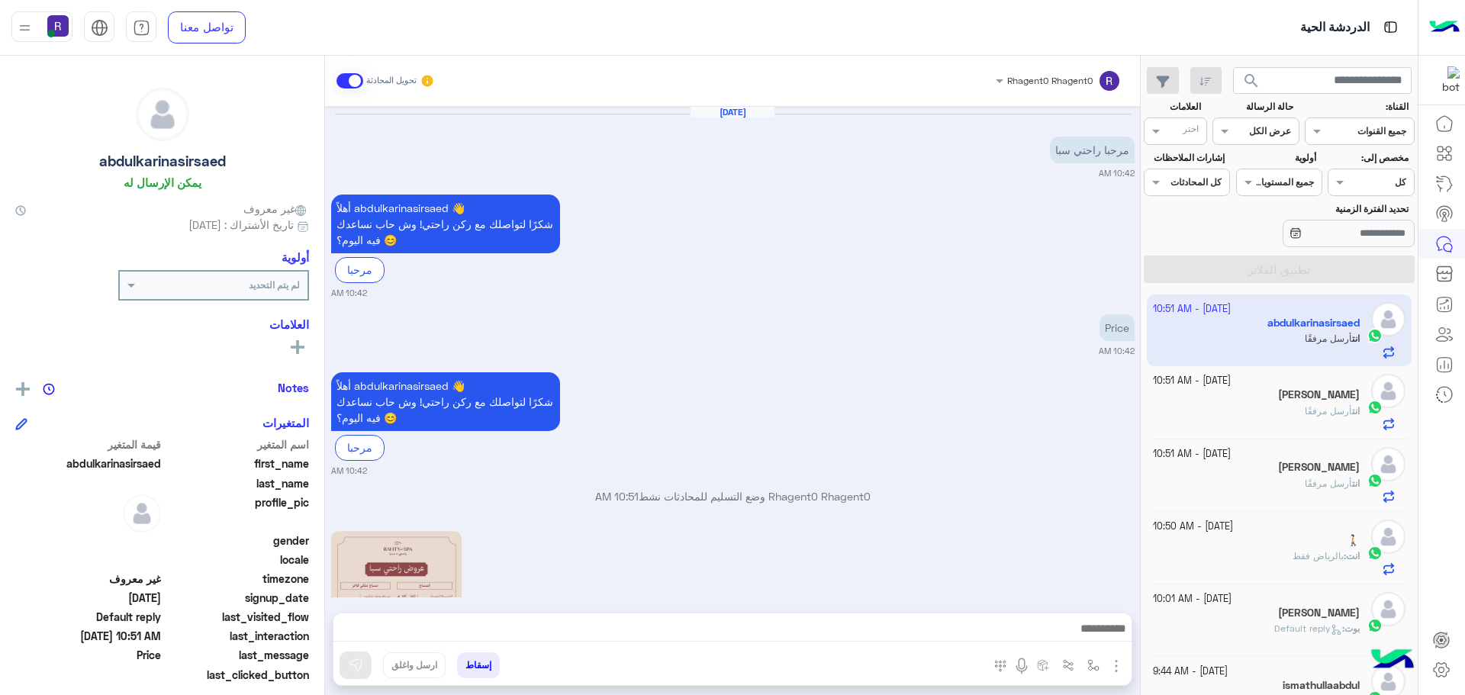
scroll to position [404, 0]
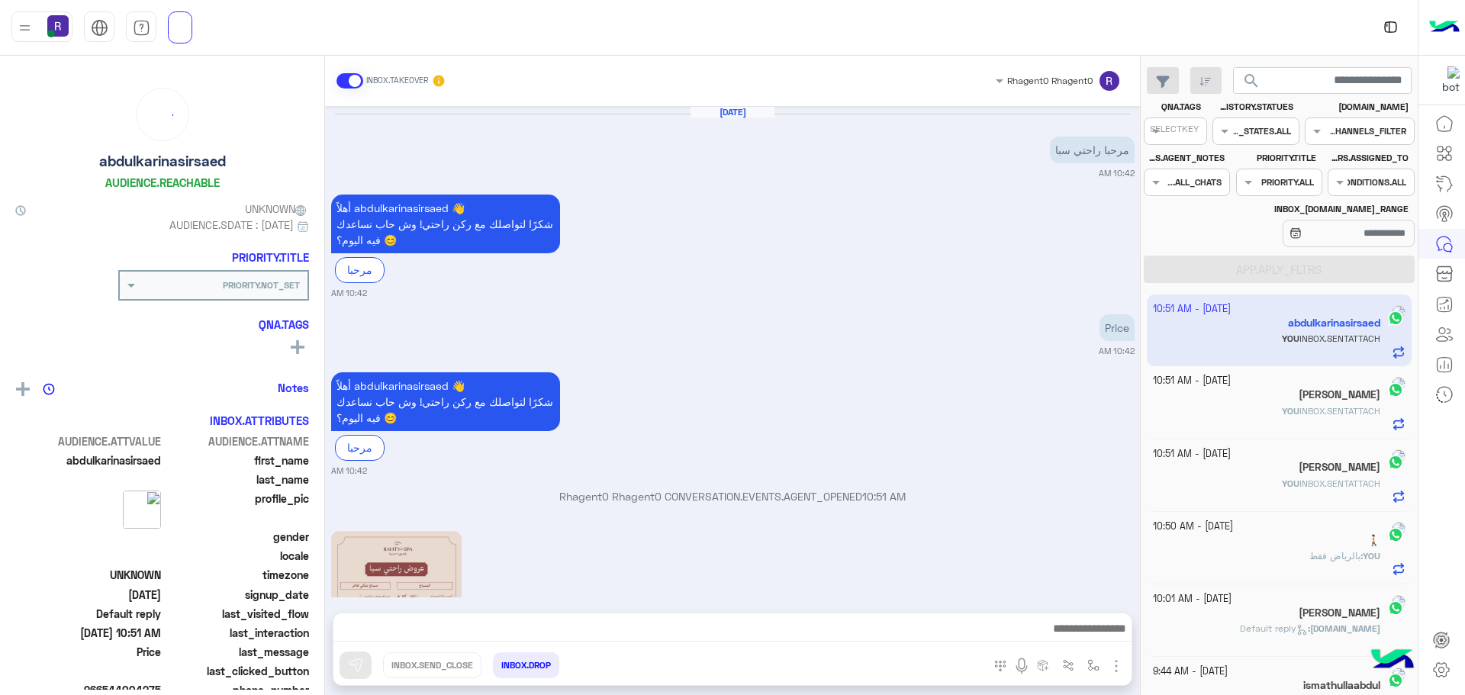
scroll to position [404, 0]
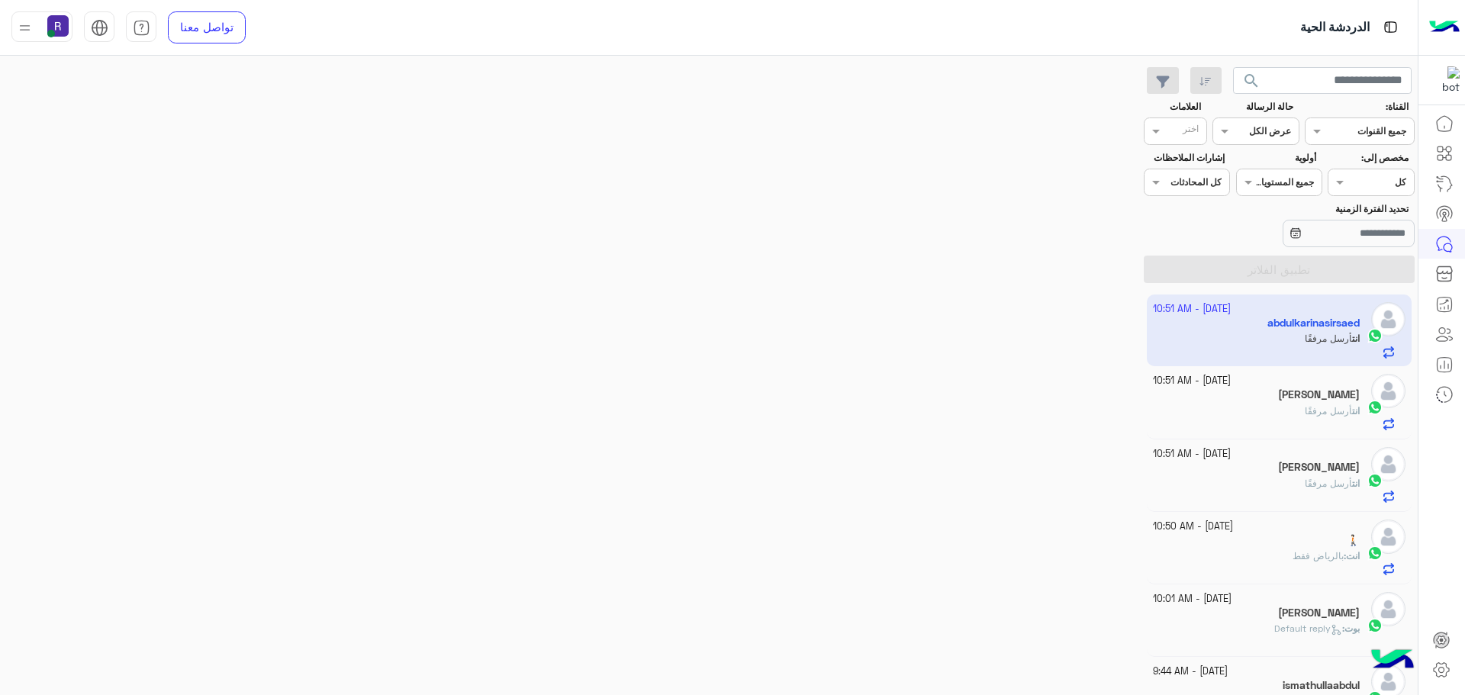
scroll to position [404, 0]
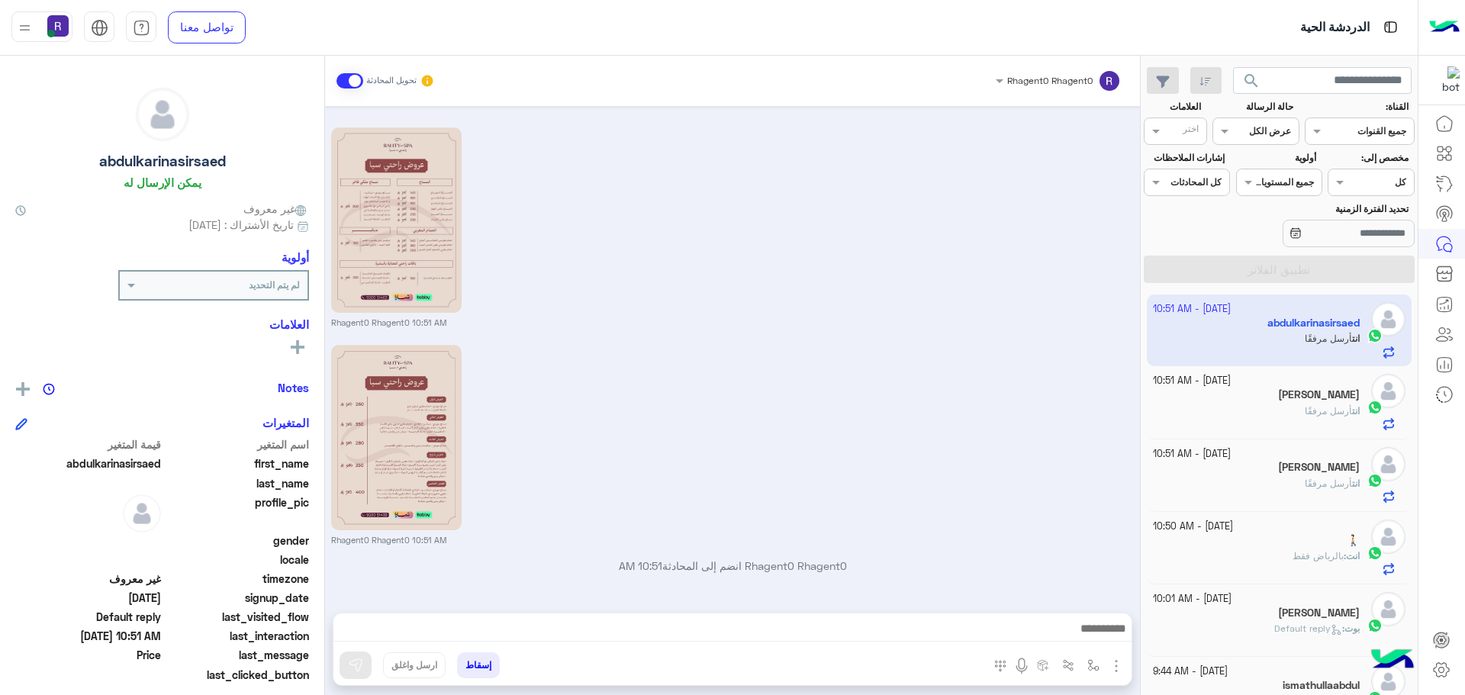
click at [1338, 408] on span "أرسل مرفقًا" at bounding box center [1328, 410] width 47 height 11
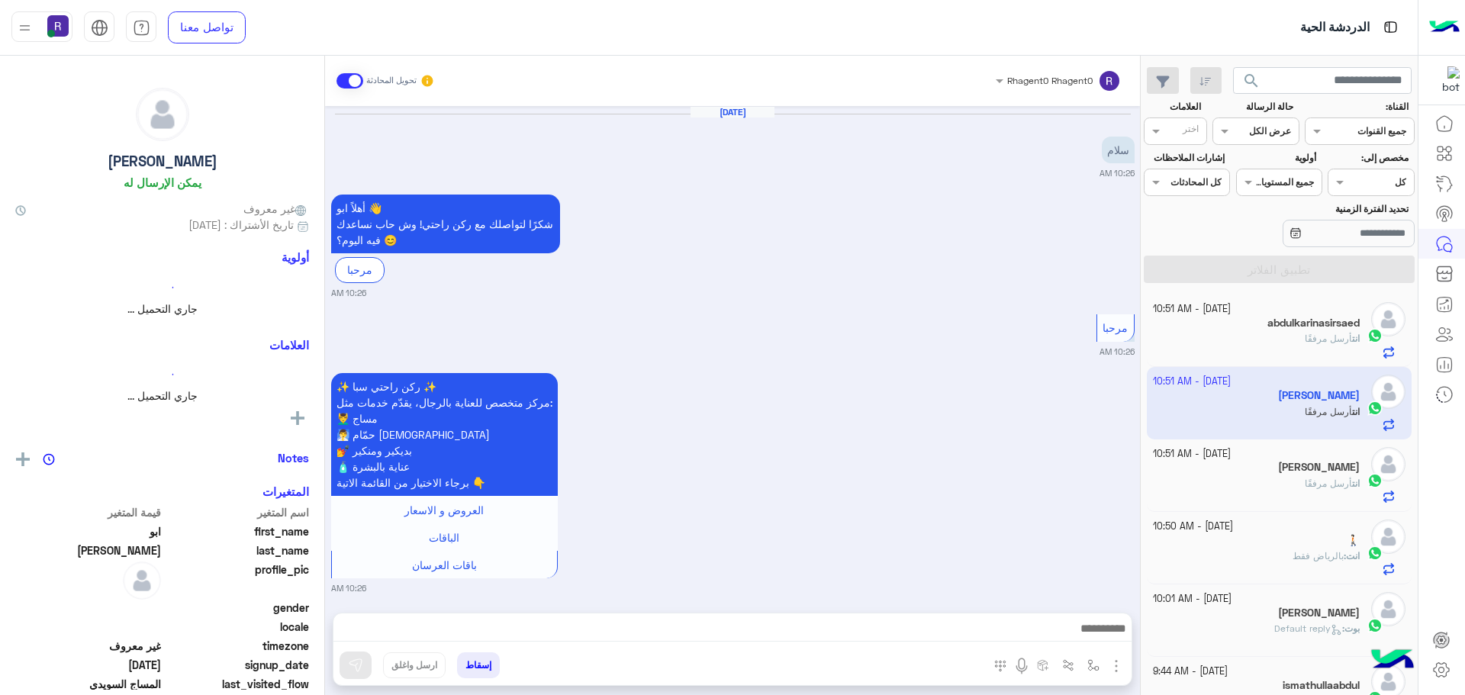
scroll to position [1385, 0]
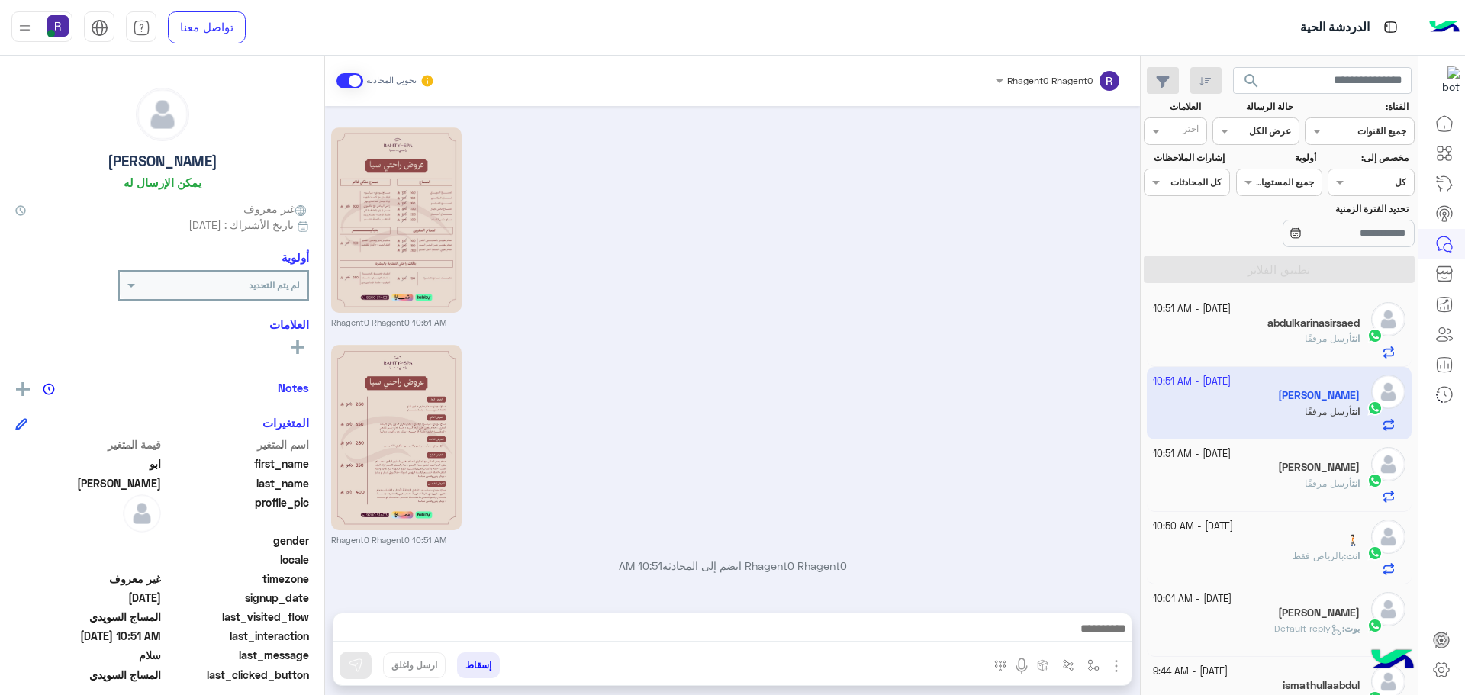
click at [1290, 347] on div "انت أرسل مرفقًا" at bounding box center [1257, 345] width 208 height 27
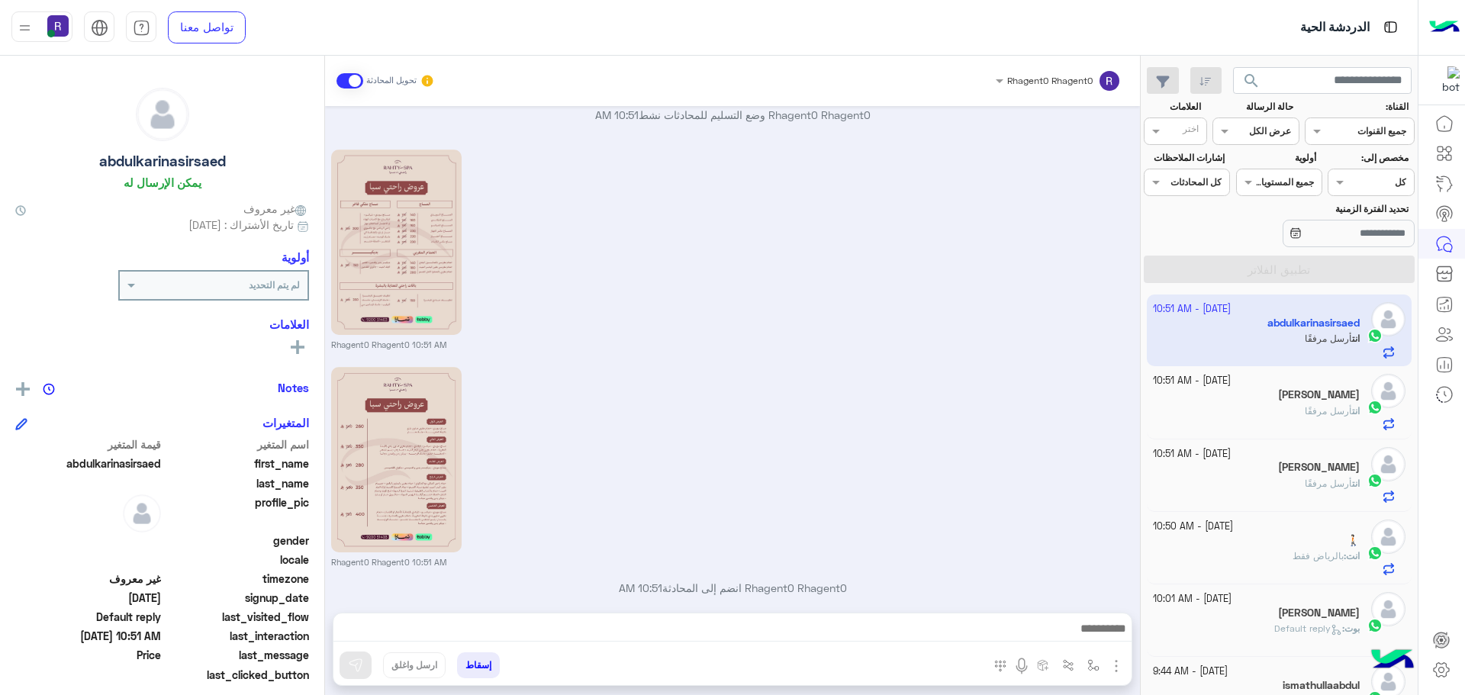
scroll to position [404, 0]
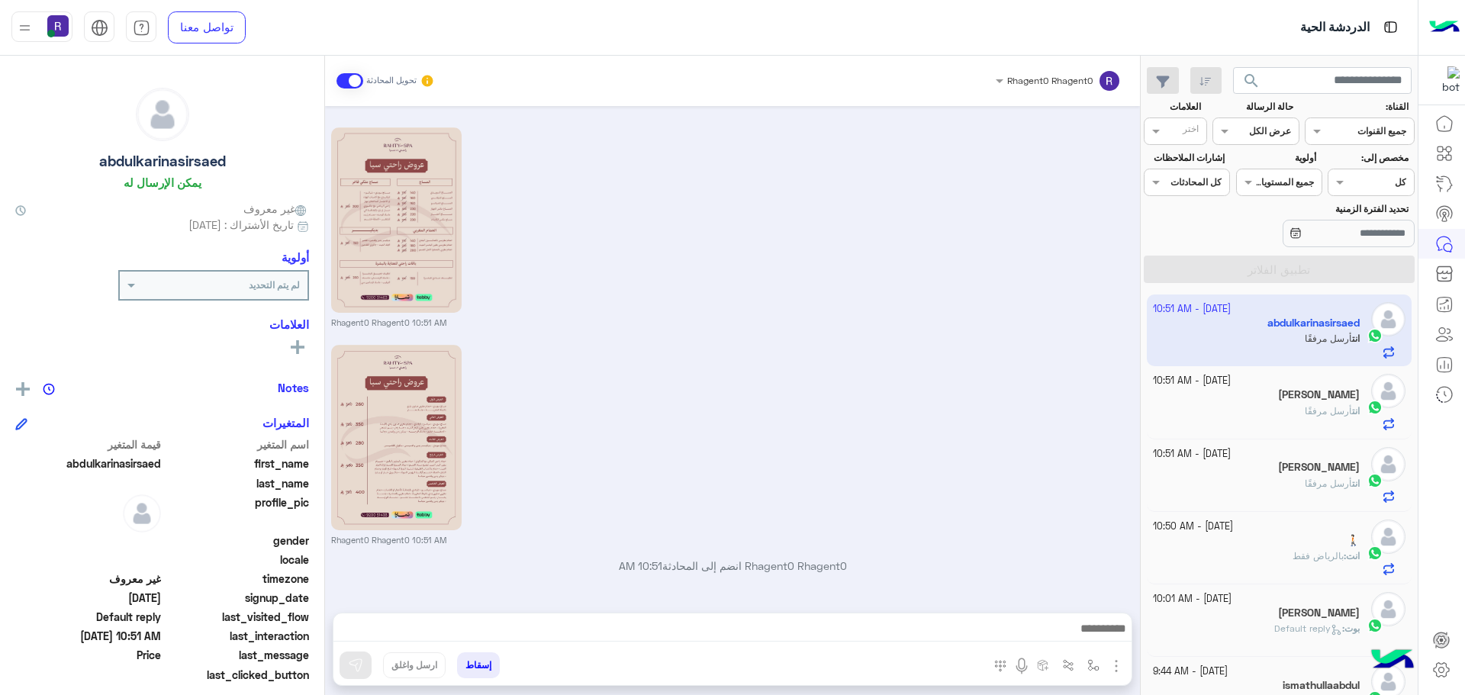
drag, startPoint x: 524, startPoint y: 631, endPoint x: 592, endPoint y: 476, distance: 169.2
click at [592, 476] on div "Rhagent0 Rhagent0 10:51 AM" at bounding box center [733, 443] width 804 height 205
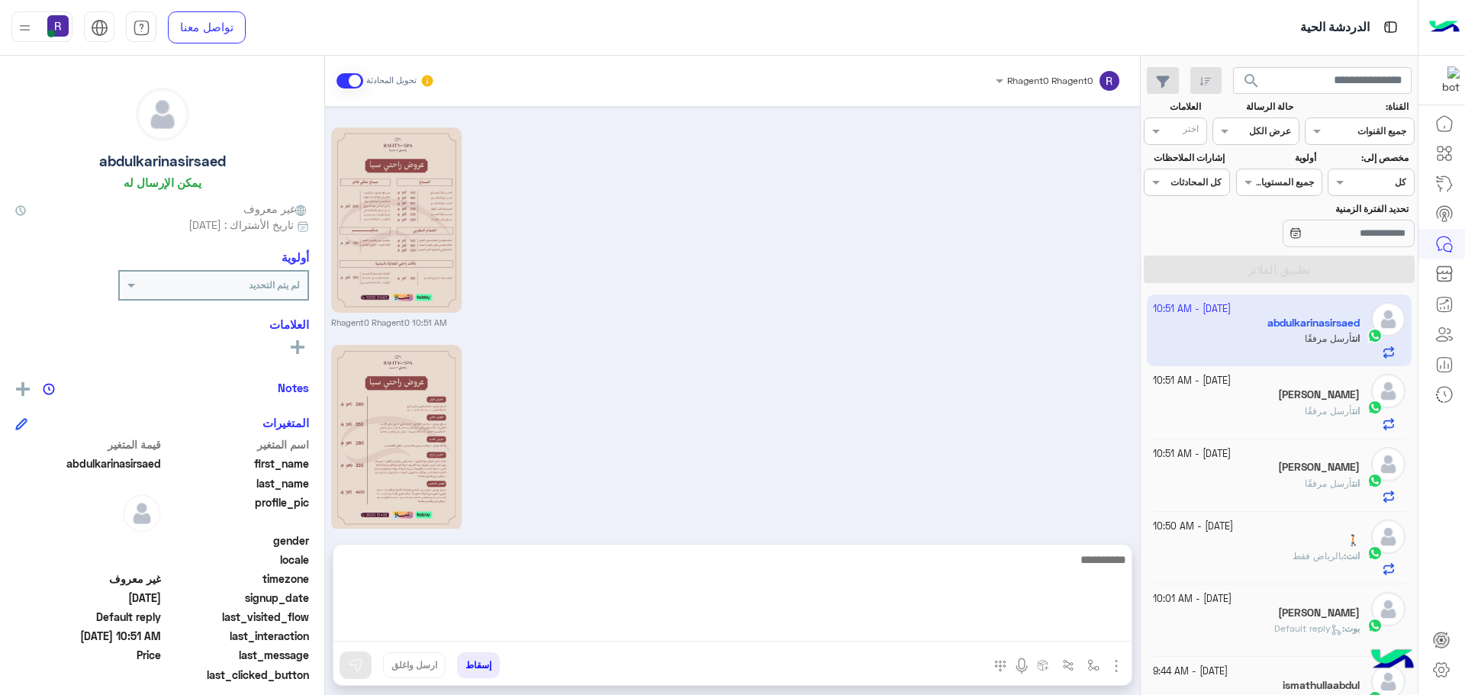
click at [588, 624] on textarea at bounding box center [733, 596] width 798 height 92
type textarea "**********"
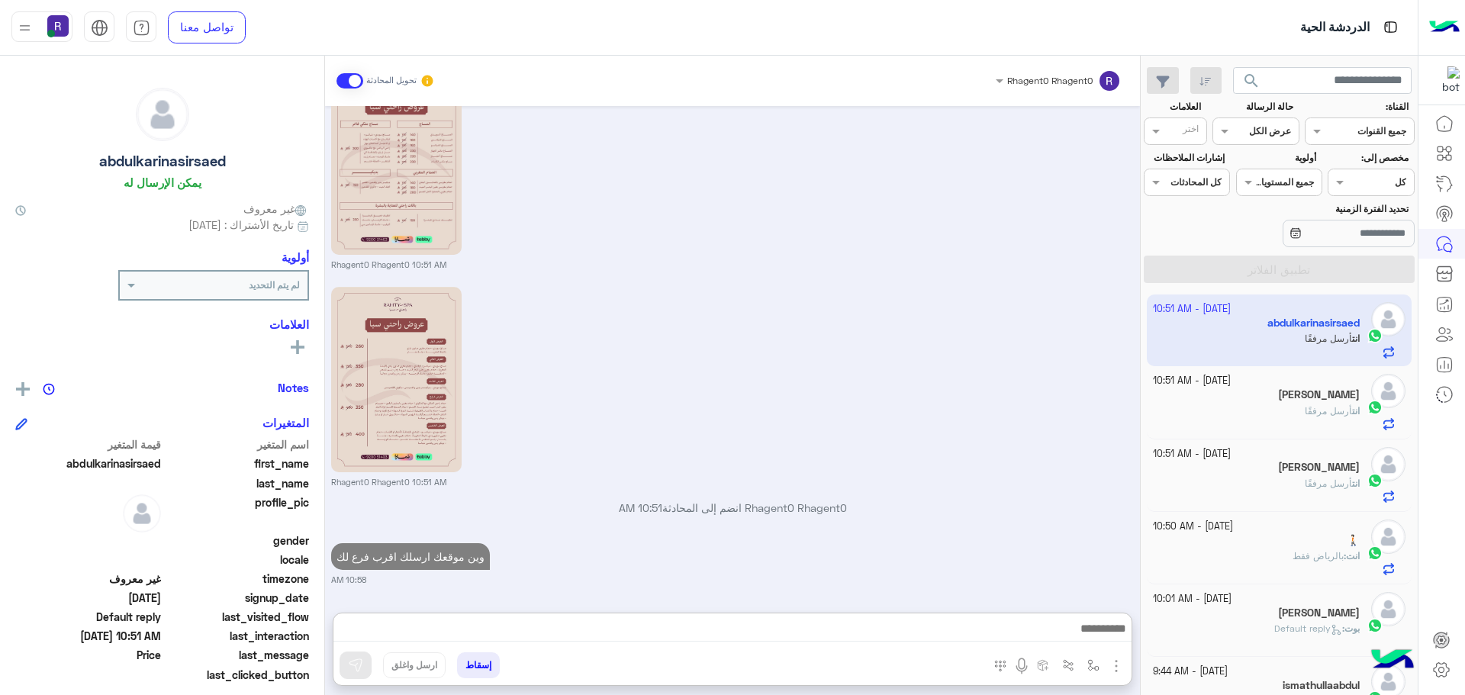
click at [912, 467] on div "Sep 30, 2025 مرحبا راحتي سبا 10:42 AM أهلاً abdulkarinasirsaed 👋 شكرًا لتواصلك …" at bounding box center [732, 352] width 815 height 492
click at [455, 556] on p "وين موقعك ارسلك اقرب فرع لك" at bounding box center [410, 556] width 159 height 27
type textarea "*****"
click at [455, 556] on p "وين موقعك ارسلك اقرب فرع لك" at bounding box center [410, 556] width 159 height 27
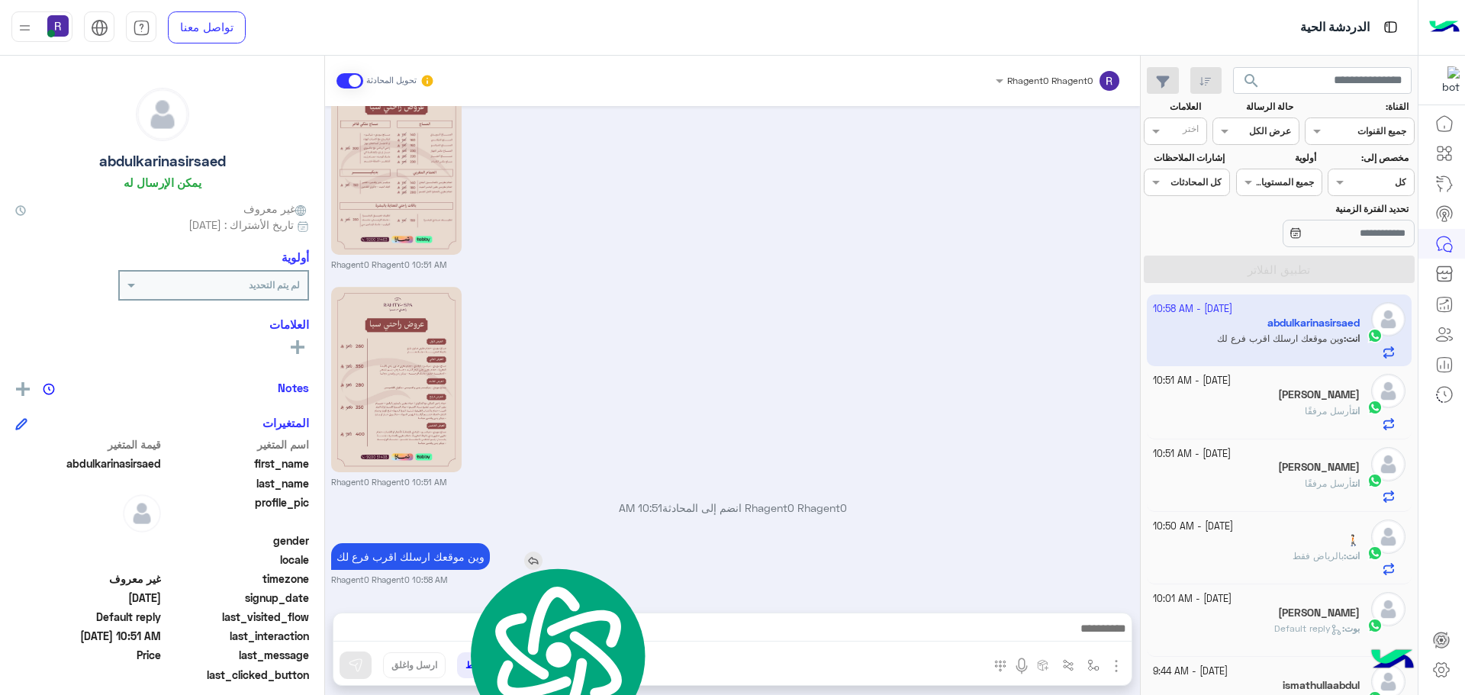
click at [455, 556] on p "وين موقعك ارسلك اقرب فرع لك" at bounding box center [410, 556] width 159 height 27
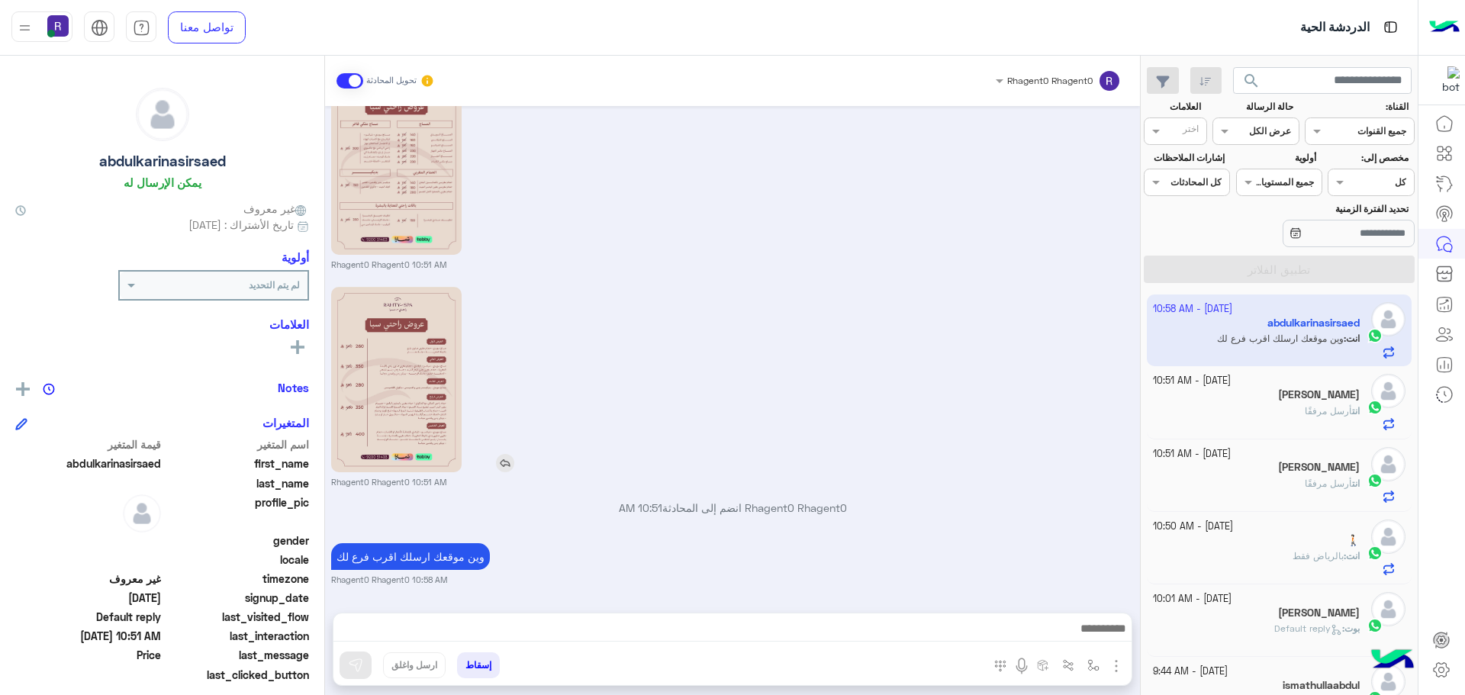
drag, startPoint x: 455, startPoint y: 556, endPoint x: 547, endPoint y: 356, distance: 221.0
click at [610, 337] on div "Rhagent0 Rhagent0 10:51 AM" at bounding box center [733, 385] width 804 height 205
drag, startPoint x: 458, startPoint y: 558, endPoint x: 525, endPoint y: 476, distance: 105.7
click at [525, 473] on div at bounding box center [440, 379] width 218 height 193
click at [447, 555] on p "وين موقعك ارسلك اقرب فرع لك" at bounding box center [410, 556] width 159 height 27
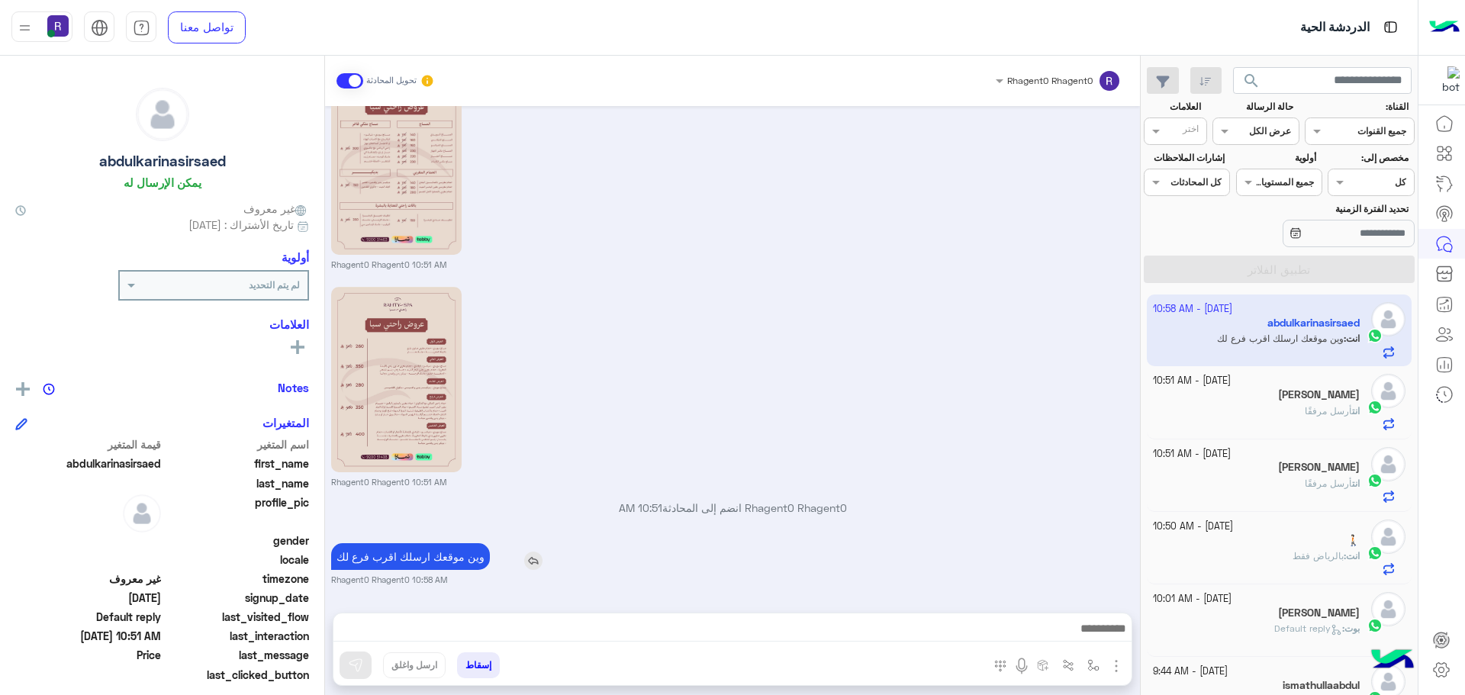
click at [447, 555] on p "وين موقعك ارسلك اقرب فرع لك" at bounding box center [410, 556] width 159 height 27
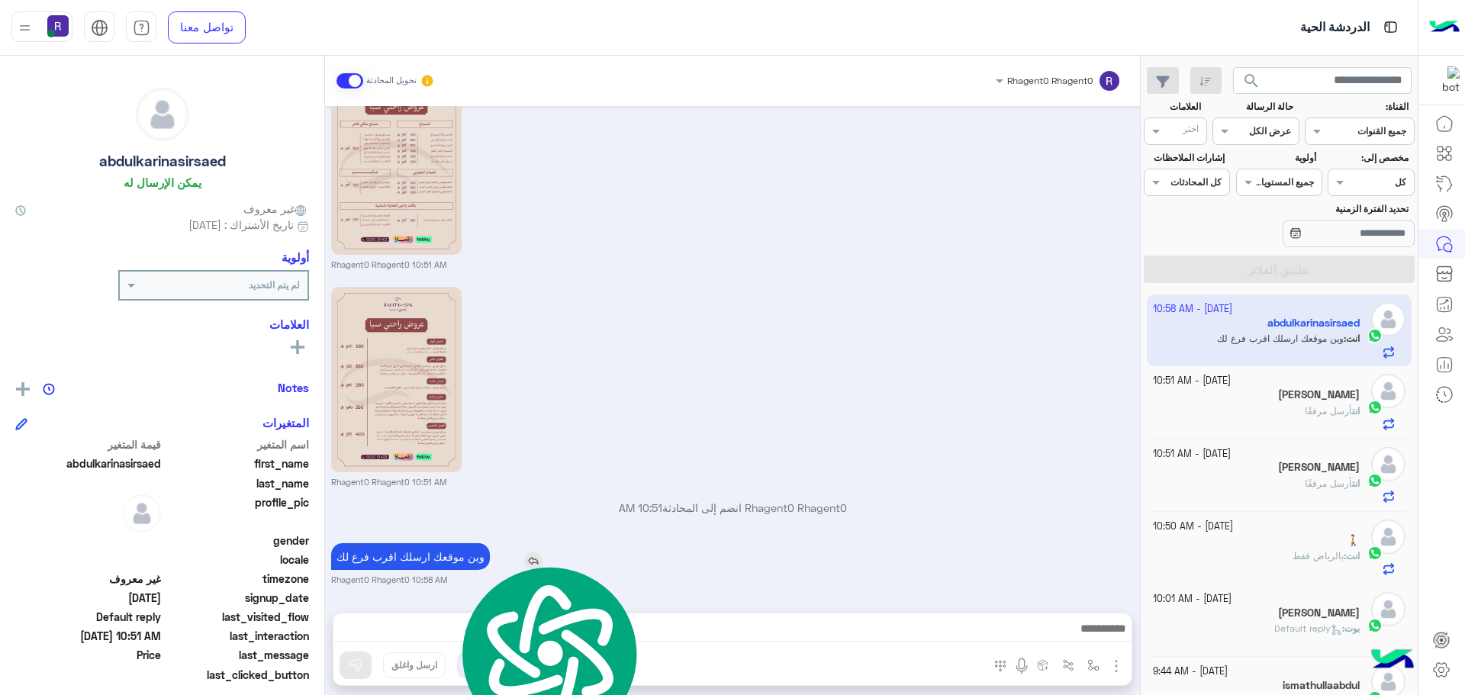
click at [447, 555] on p "وين موقعك ارسلك اقرب فرع لك" at bounding box center [410, 556] width 159 height 27
copy app-msgs-text
click at [1272, 422] on div "انت أرسل مرفقًا" at bounding box center [1257, 418] width 208 height 27
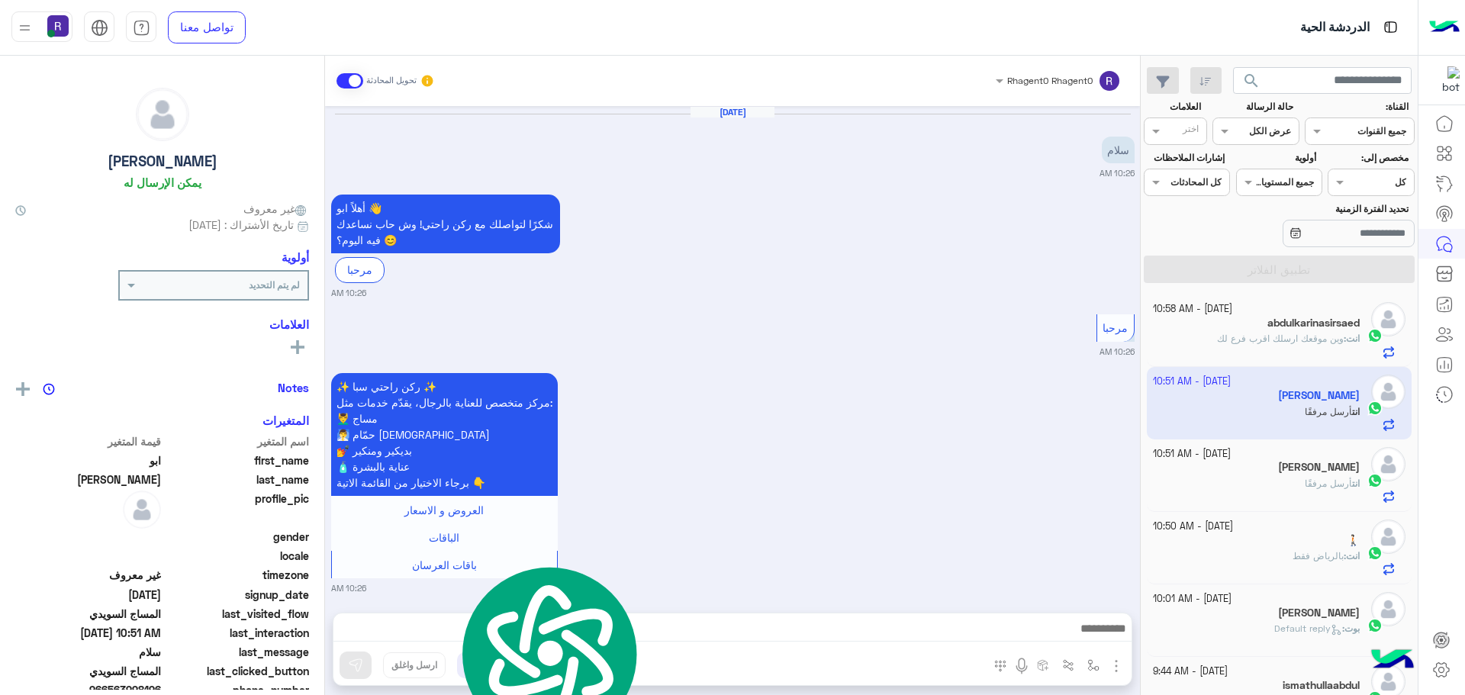
scroll to position [1385, 0]
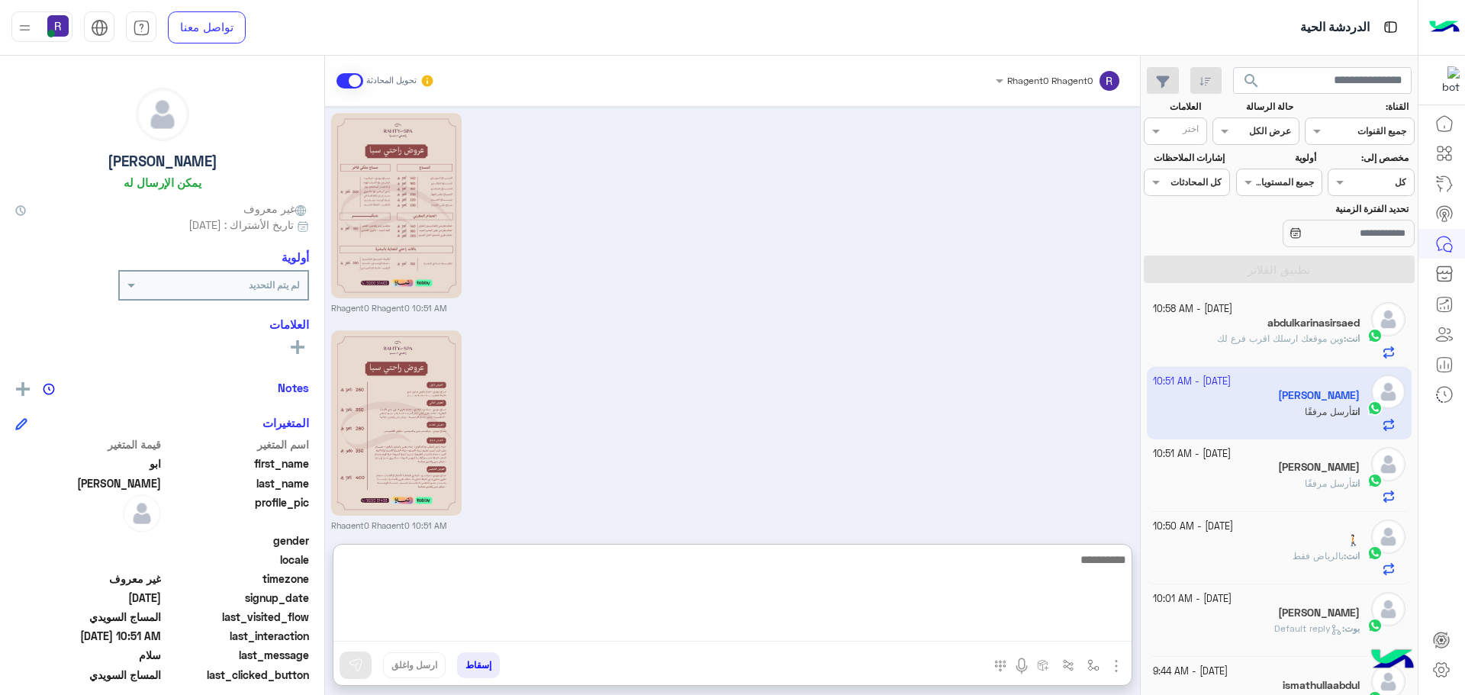
paste textarea "**********"
type textarea "**********"
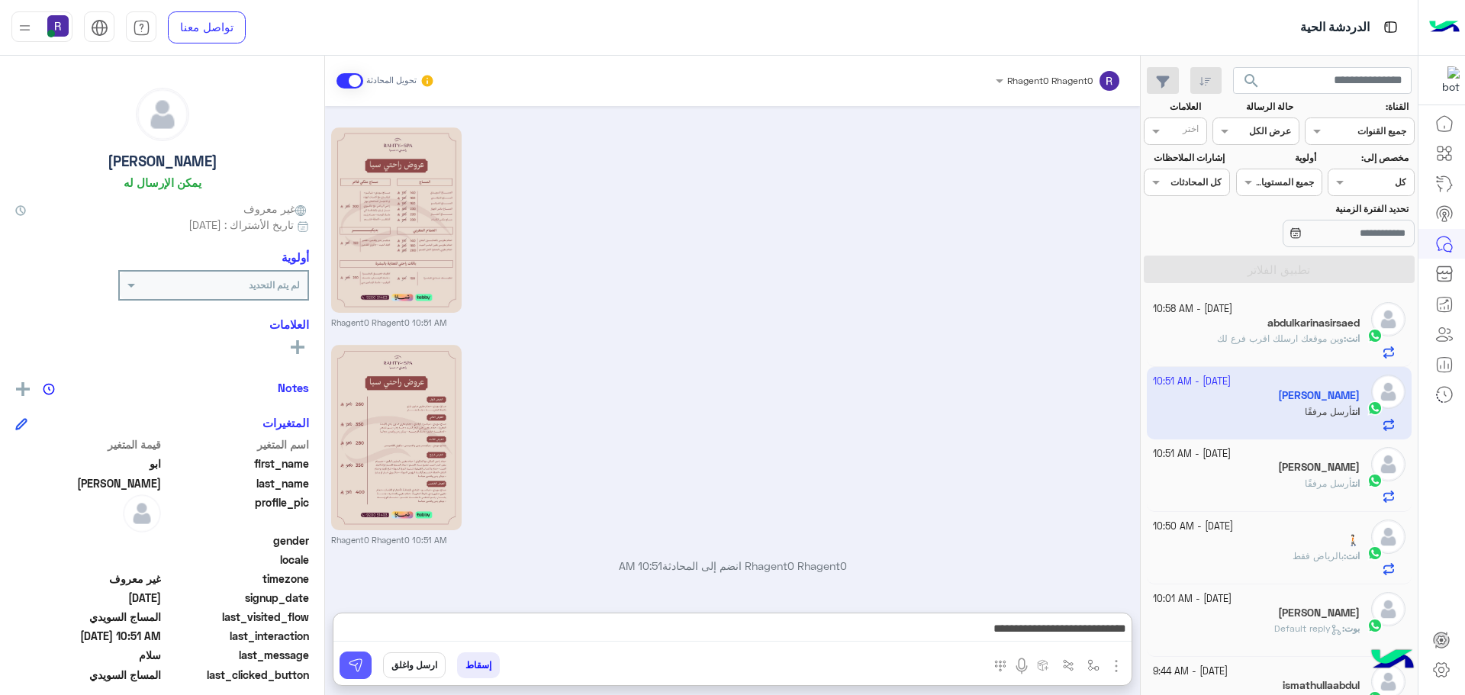
click at [366, 669] on button at bounding box center [356, 665] width 32 height 27
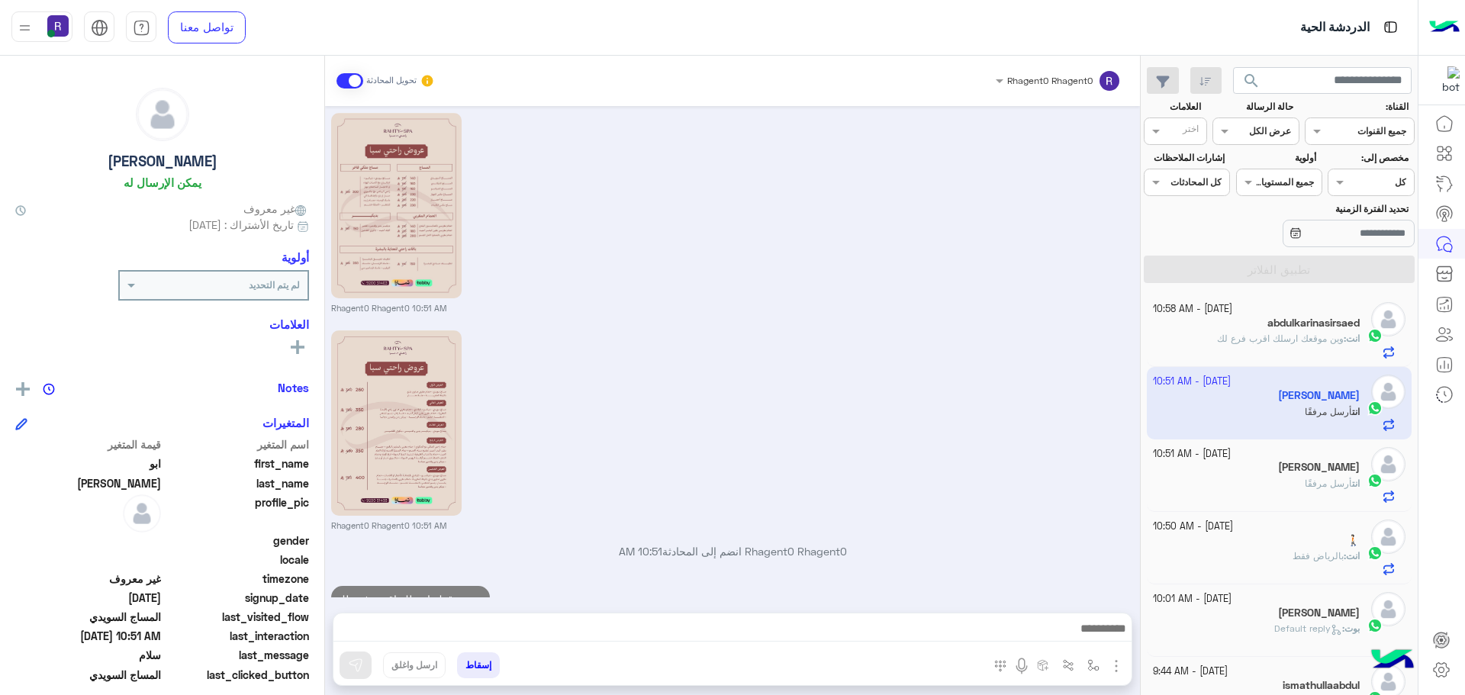
scroll to position [1443, 0]
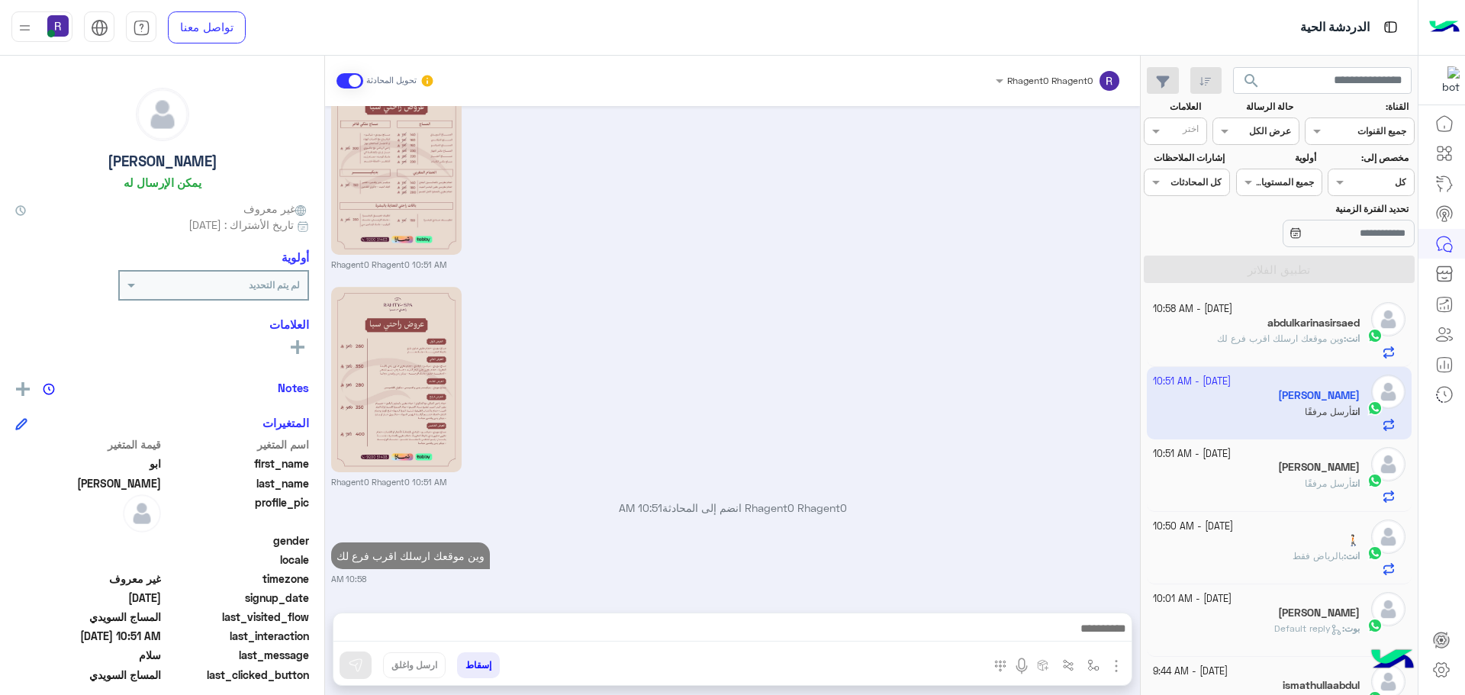
click at [1278, 472] on h5 "[PERSON_NAME]" at bounding box center [1319, 467] width 82 height 13
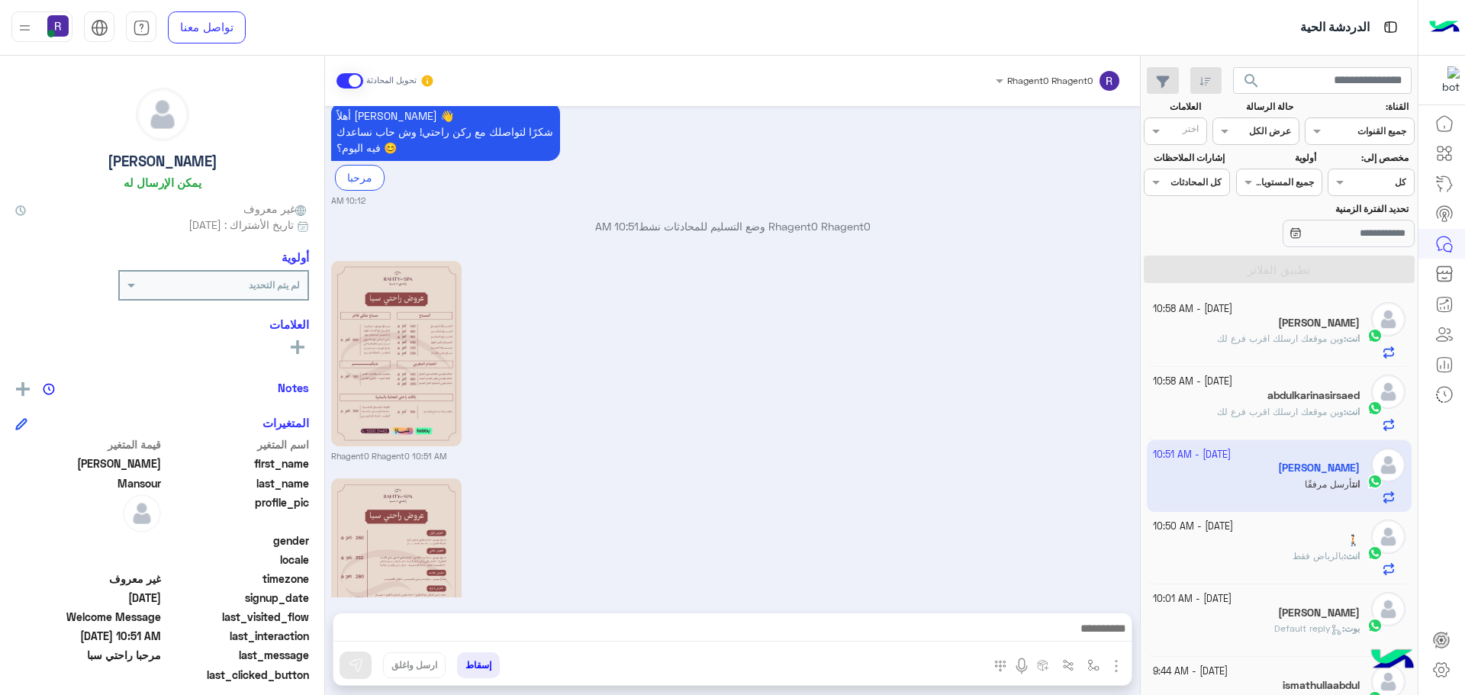
scroll to position [225, 0]
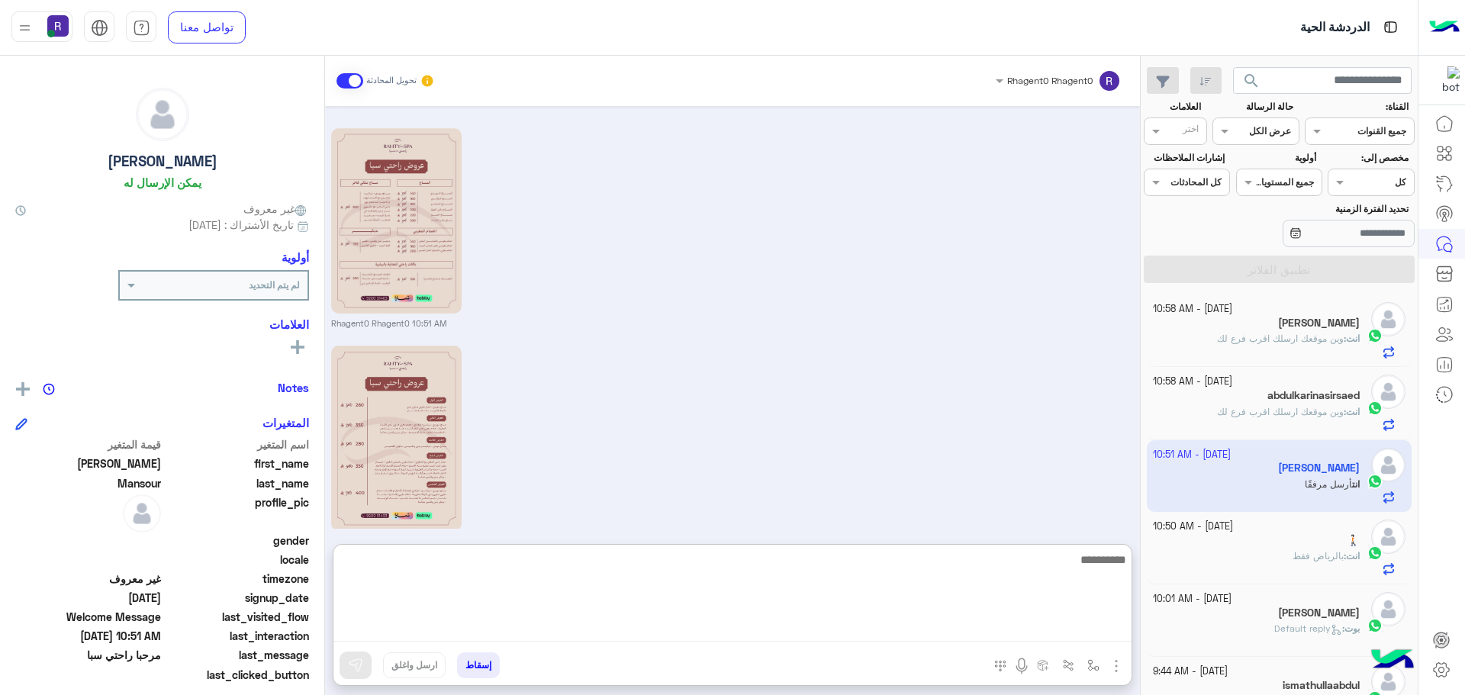
paste textarea "**********"
type textarea "**********"
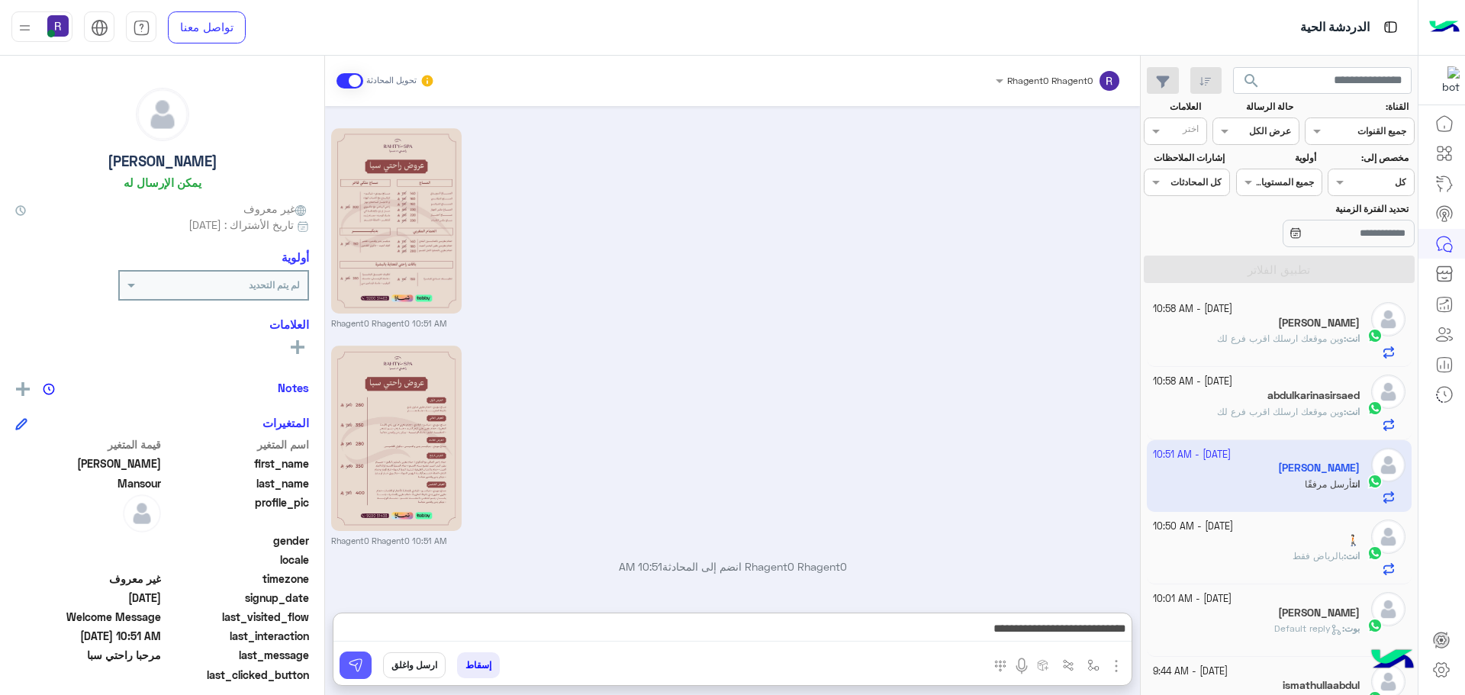
click at [351, 669] on img at bounding box center [355, 665] width 15 height 15
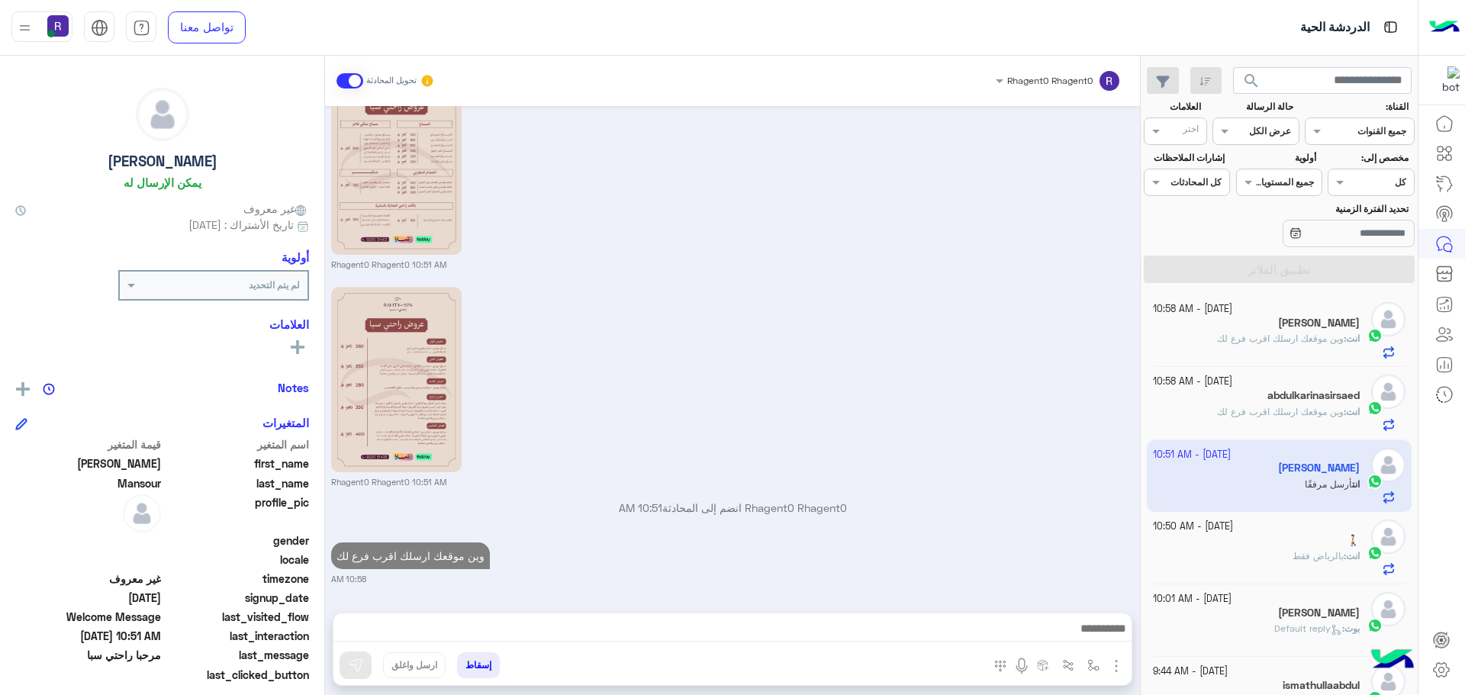
scroll to position [284, 0]
click at [1325, 546] on div "🚶🏻" at bounding box center [1257, 542] width 208 height 16
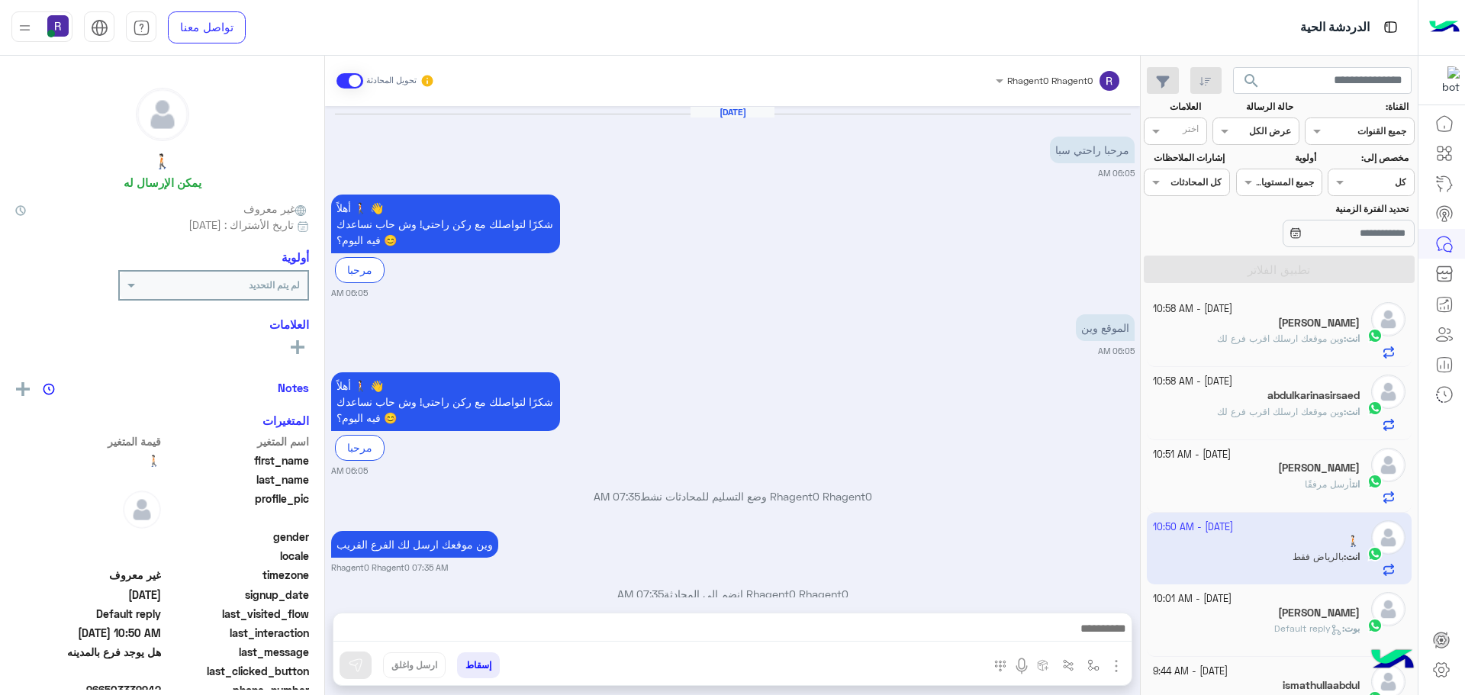
scroll to position [637, 0]
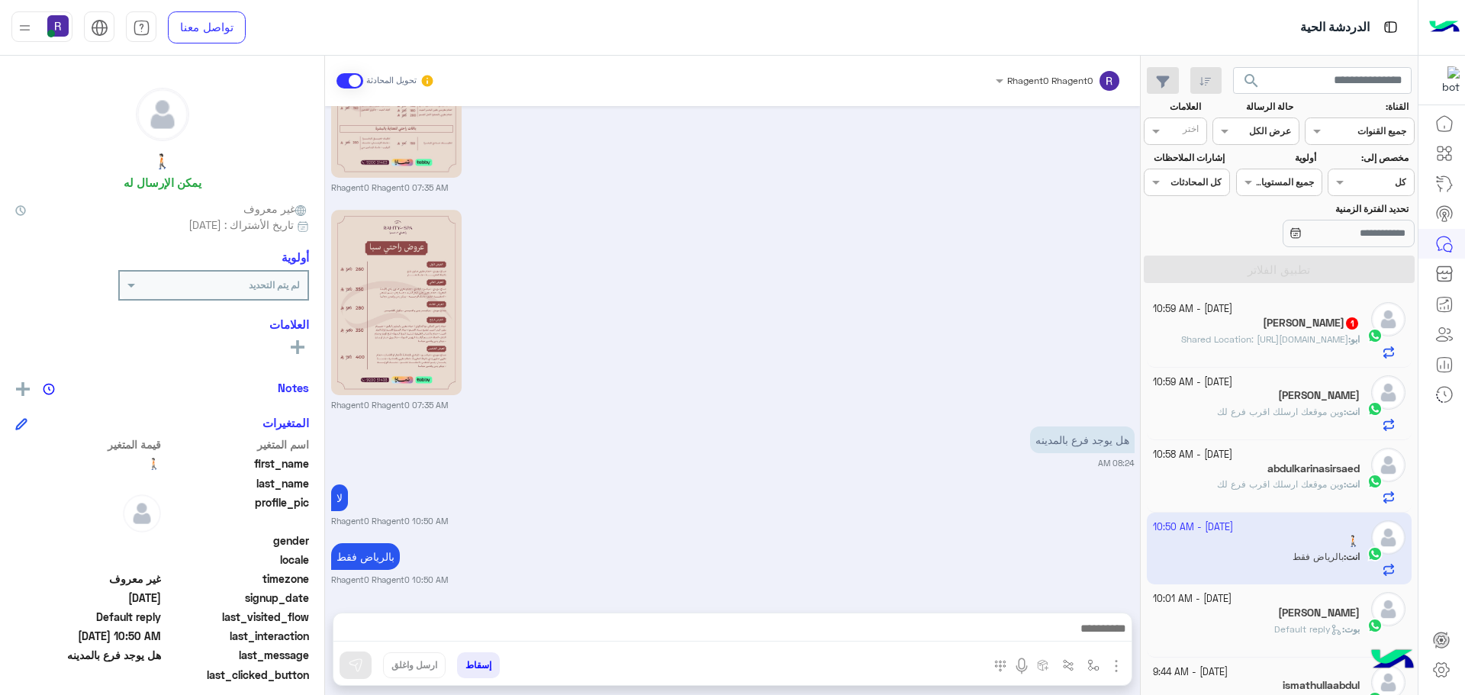
click at [1327, 345] on span "Shared Location: https://maps.google.com/maps?q=25.628396987915,45.793544769287" at bounding box center [1265, 339] width 167 height 11
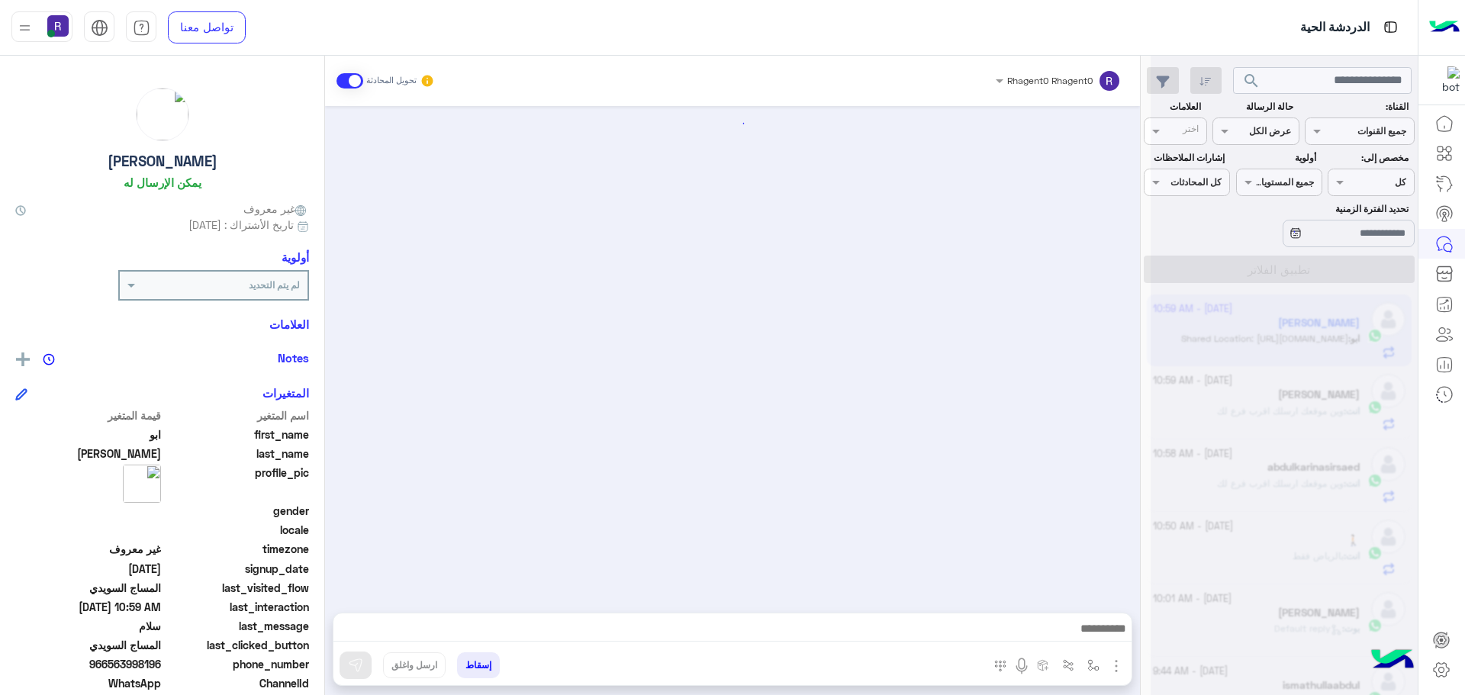
scroll to position [1560, 0]
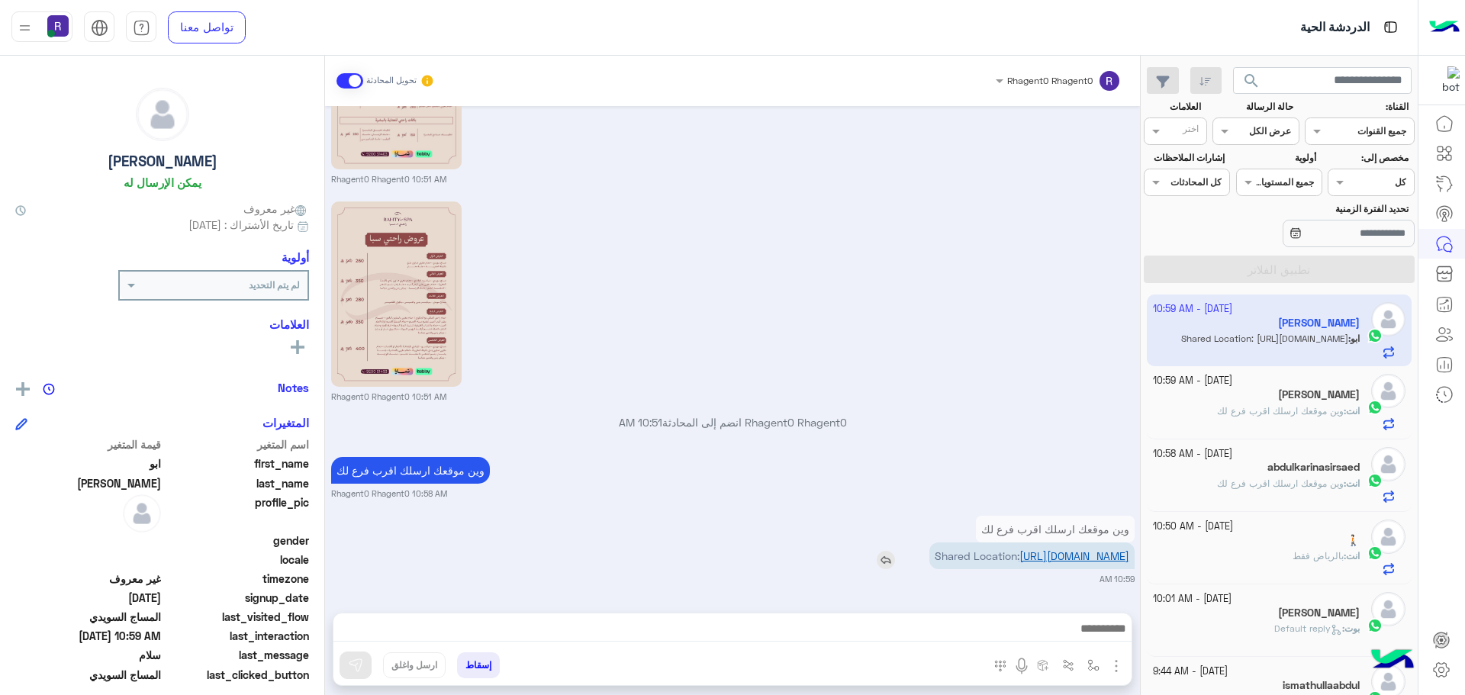
click at [1069, 550] on link "https://maps.google.com/maps?q=25.628396987915,45.793544769287" at bounding box center [1075, 556] width 110 height 13
click at [1075, 550] on link "https://maps.google.com/maps?q=25.628396987915,45.793544769287" at bounding box center [1075, 556] width 110 height 13
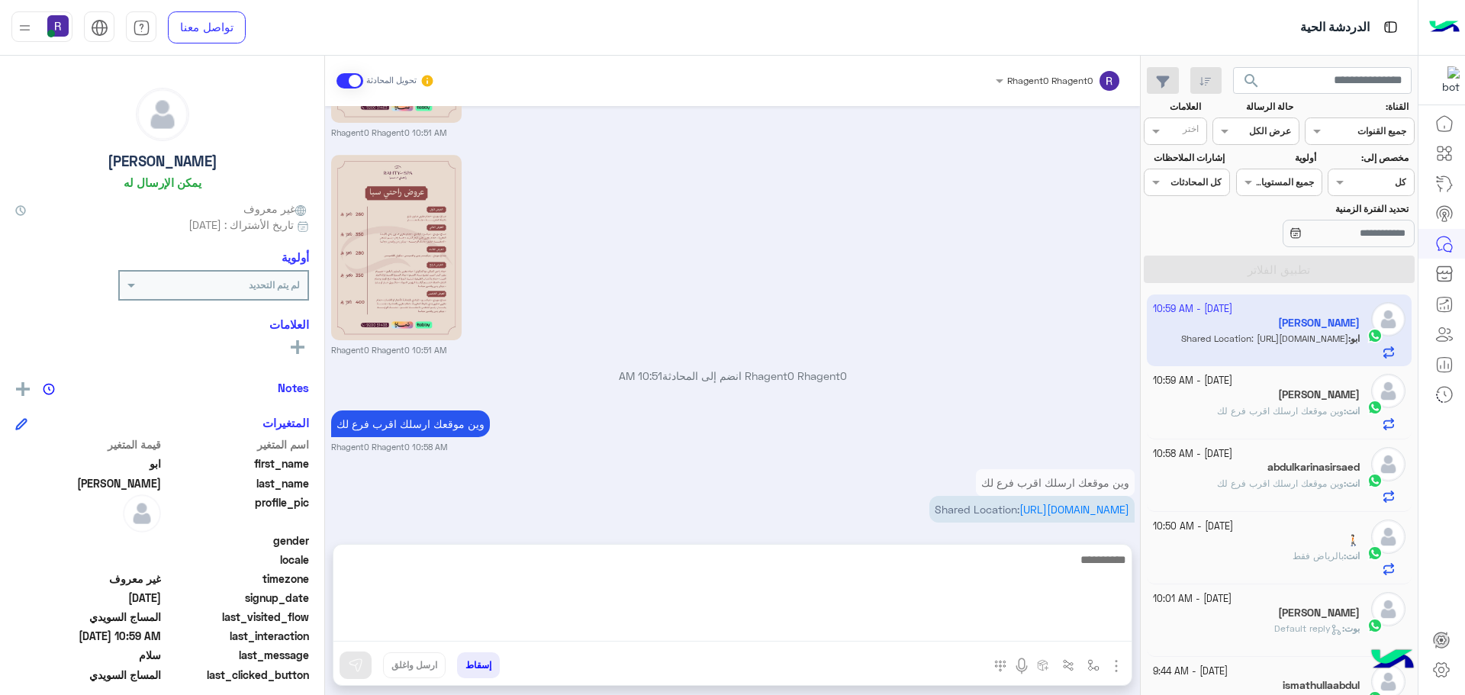
click at [853, 635] on textarea at bounding box center [733, 596] width 798 height 92
type textarea "**"
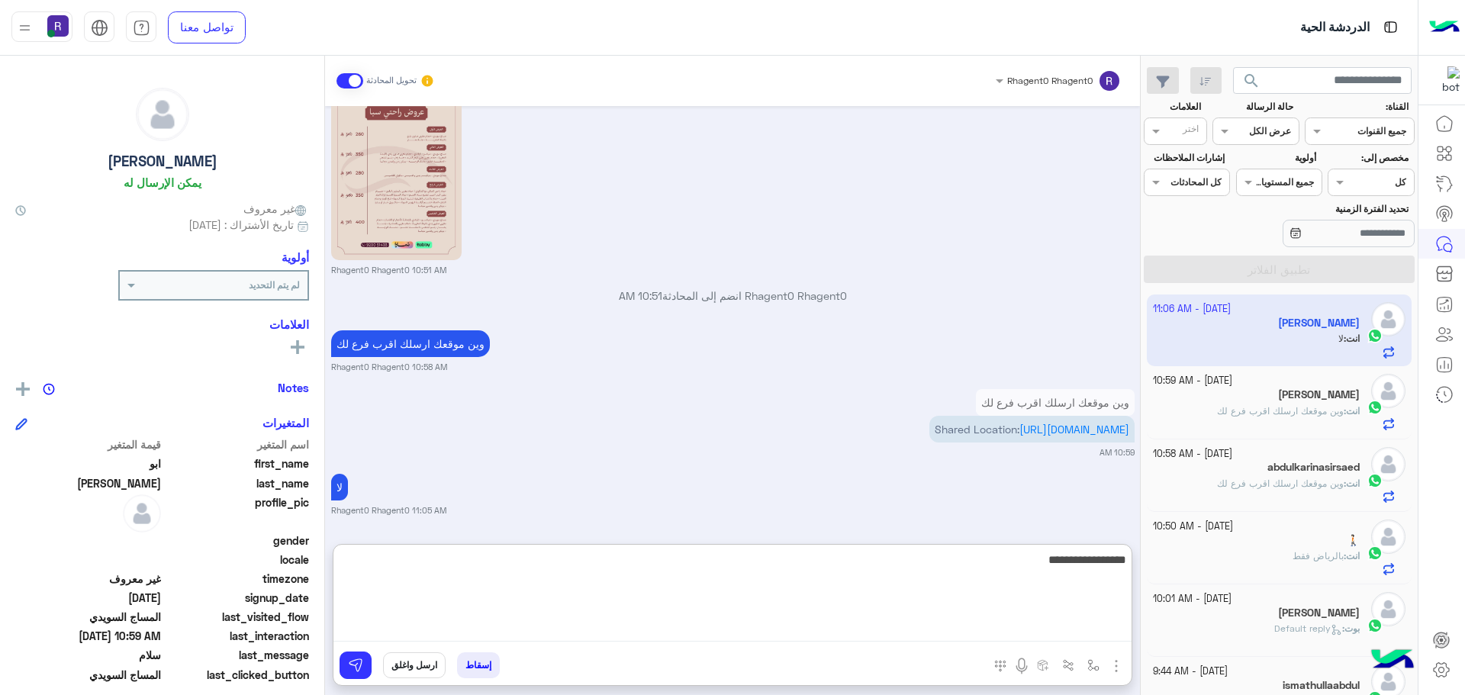
type textarea "**********"
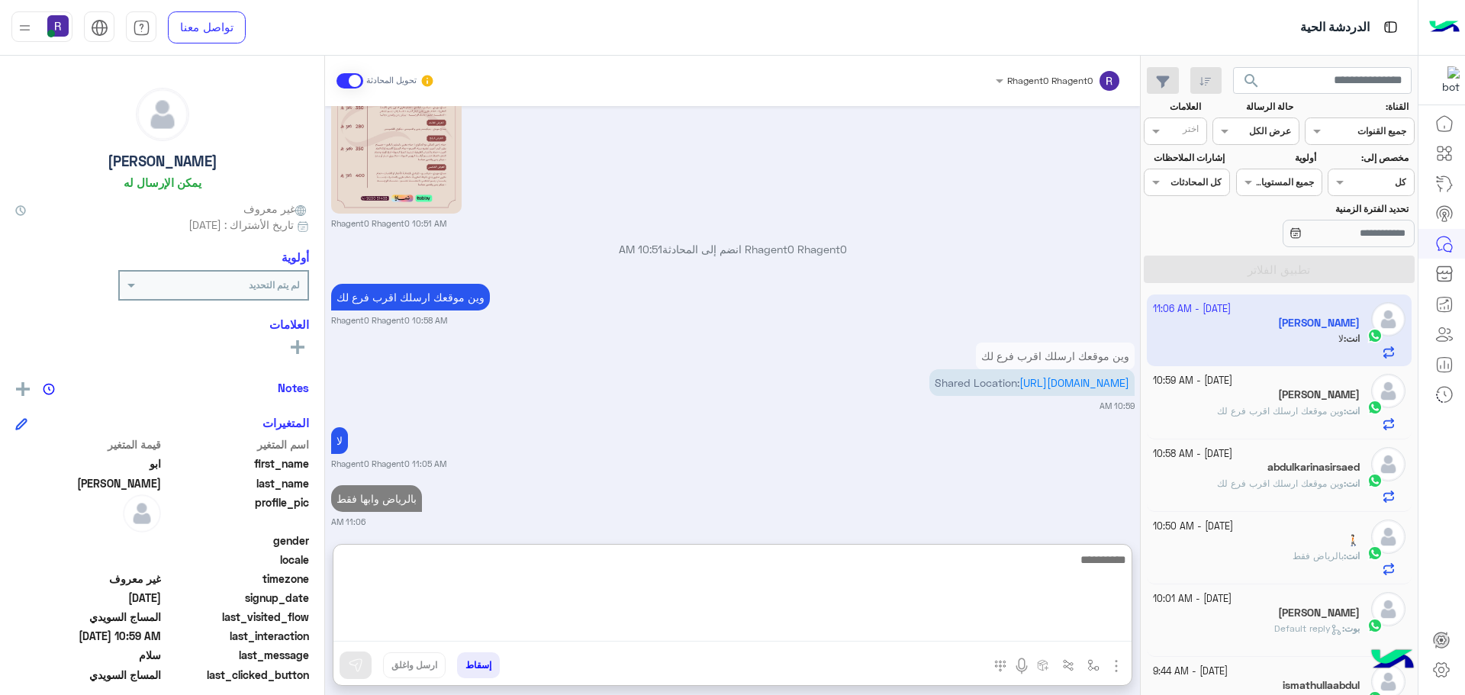
scroll to position [1745, 0]
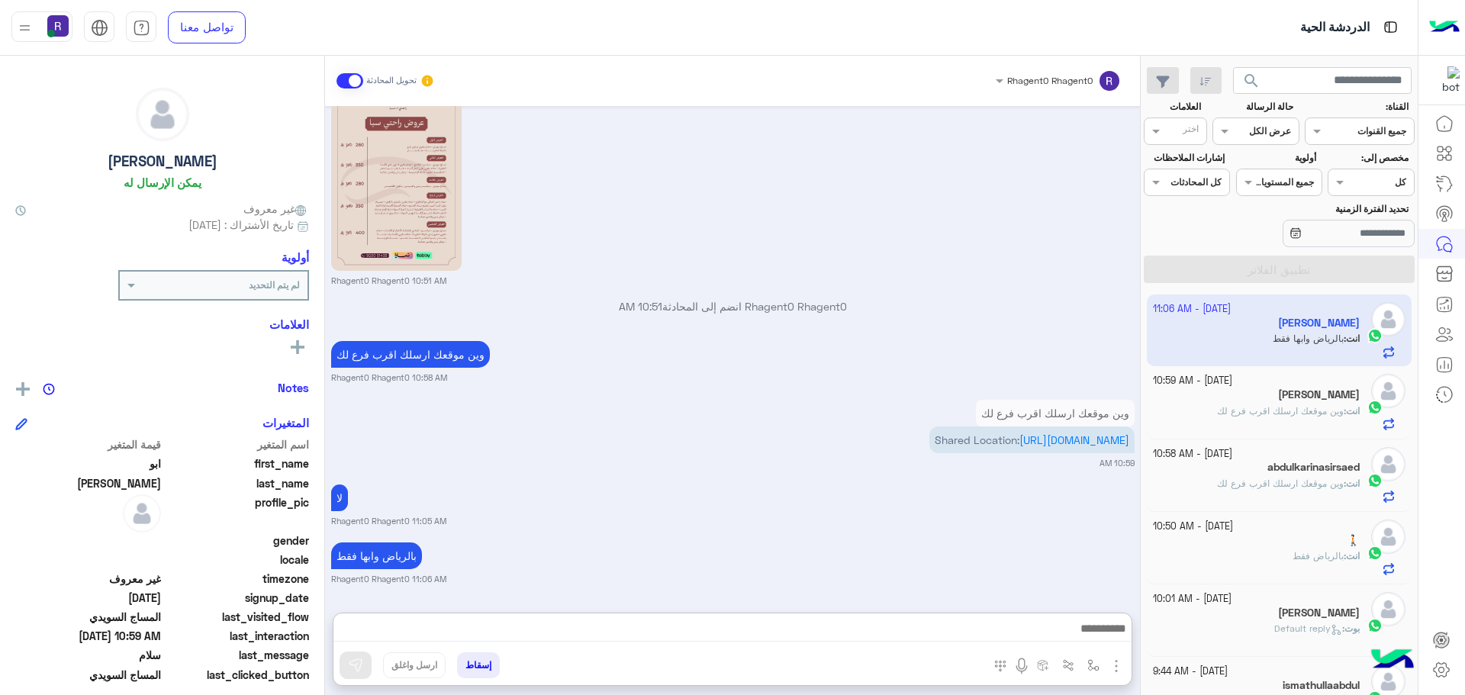
click at [798, 539] on div "بالرياض وابها فقط Rhagent0 Rhagent0 11:06 AM" at bounding box center [733, 562] width 804 height 47
click at [1278, 401] on h5 "[PERSON_NAME]" at bounding box center [1319, 394] width 82 height 13
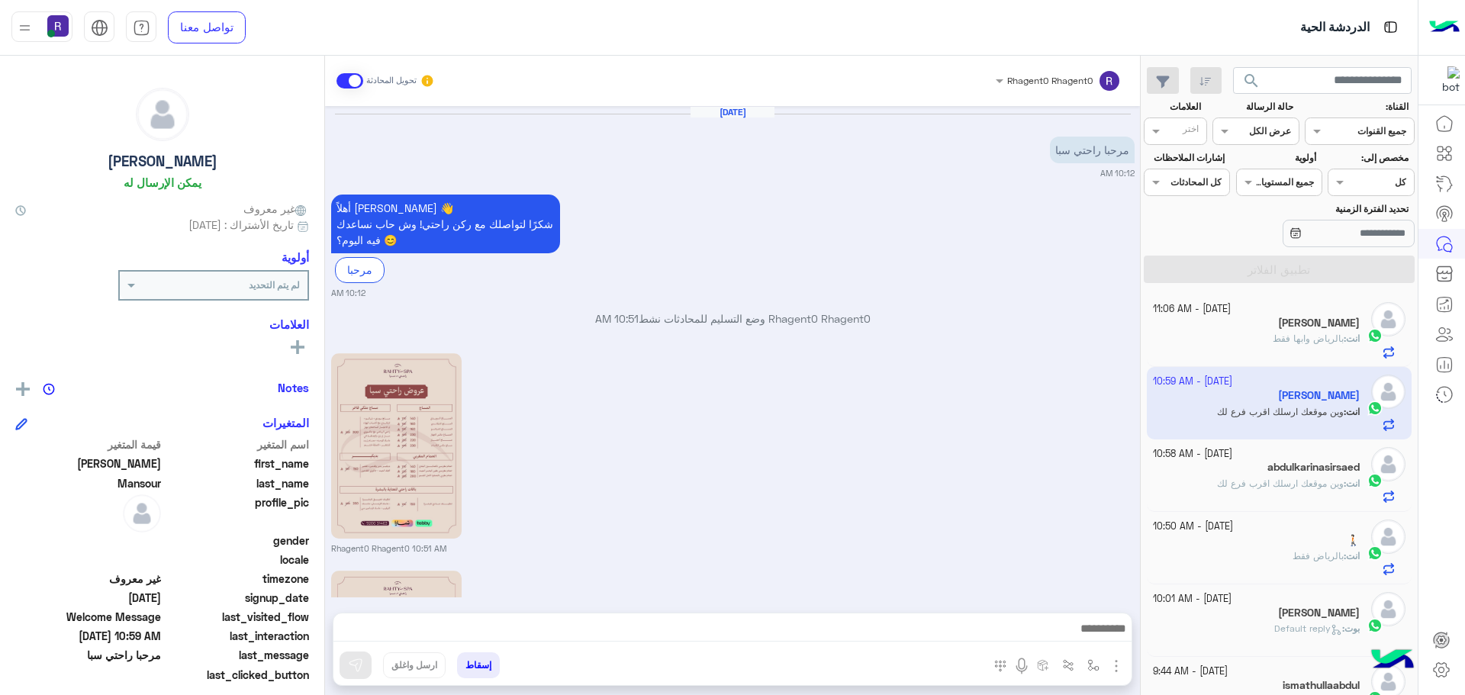
scroll to position [284, 0]
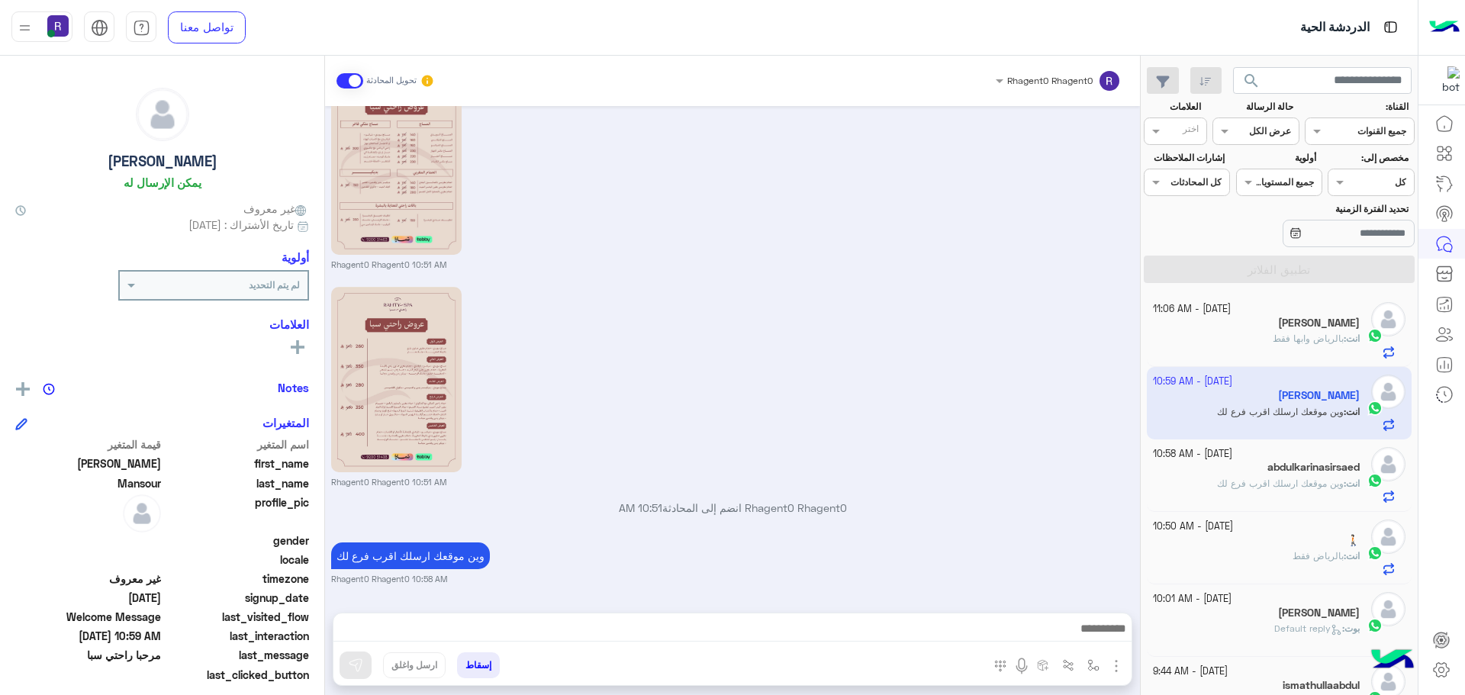
click at [1344, 343] on b "انت :" at bounding box center [1352, 338] width 16 height 11
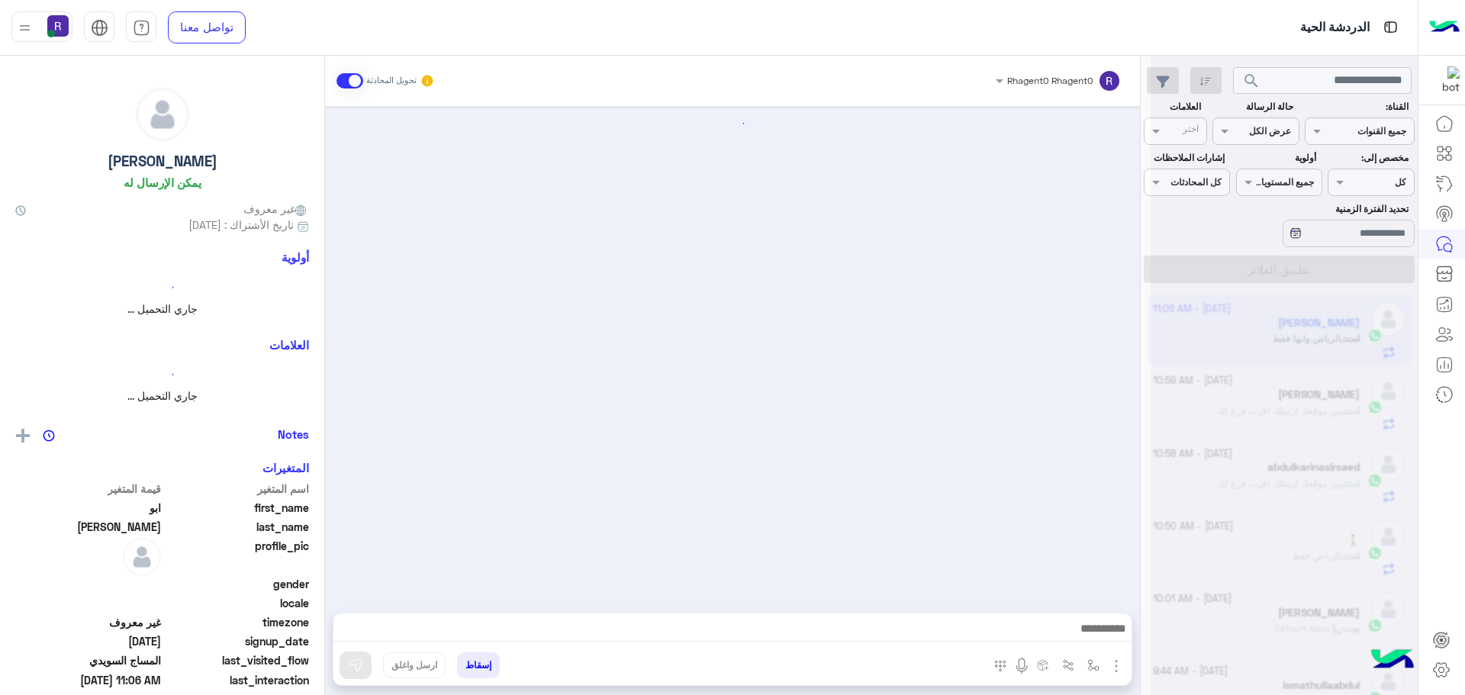
scroll to position [1676, 0]
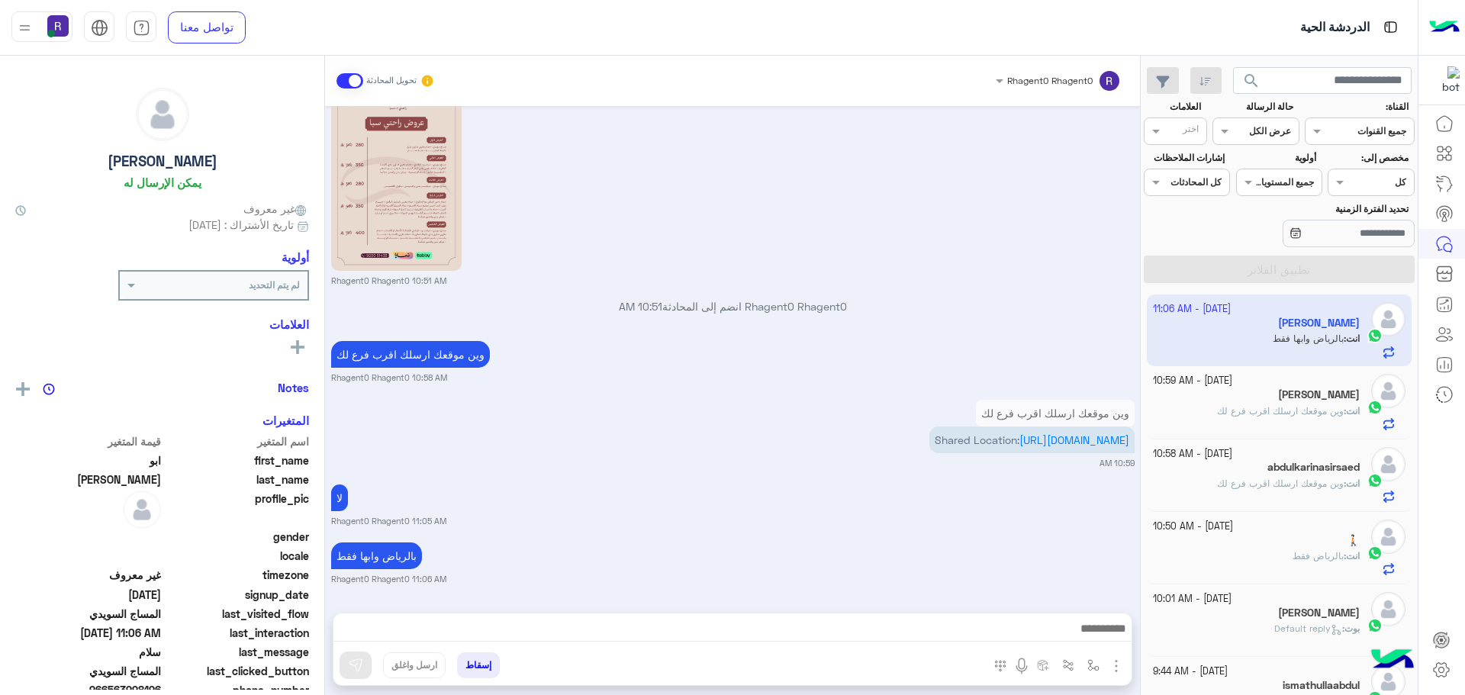
click at [1328, 405] on p "انت : وين موقعك ارسلك اقرب فرع لك" at bounding box center [1288, 412] width 143 height 14
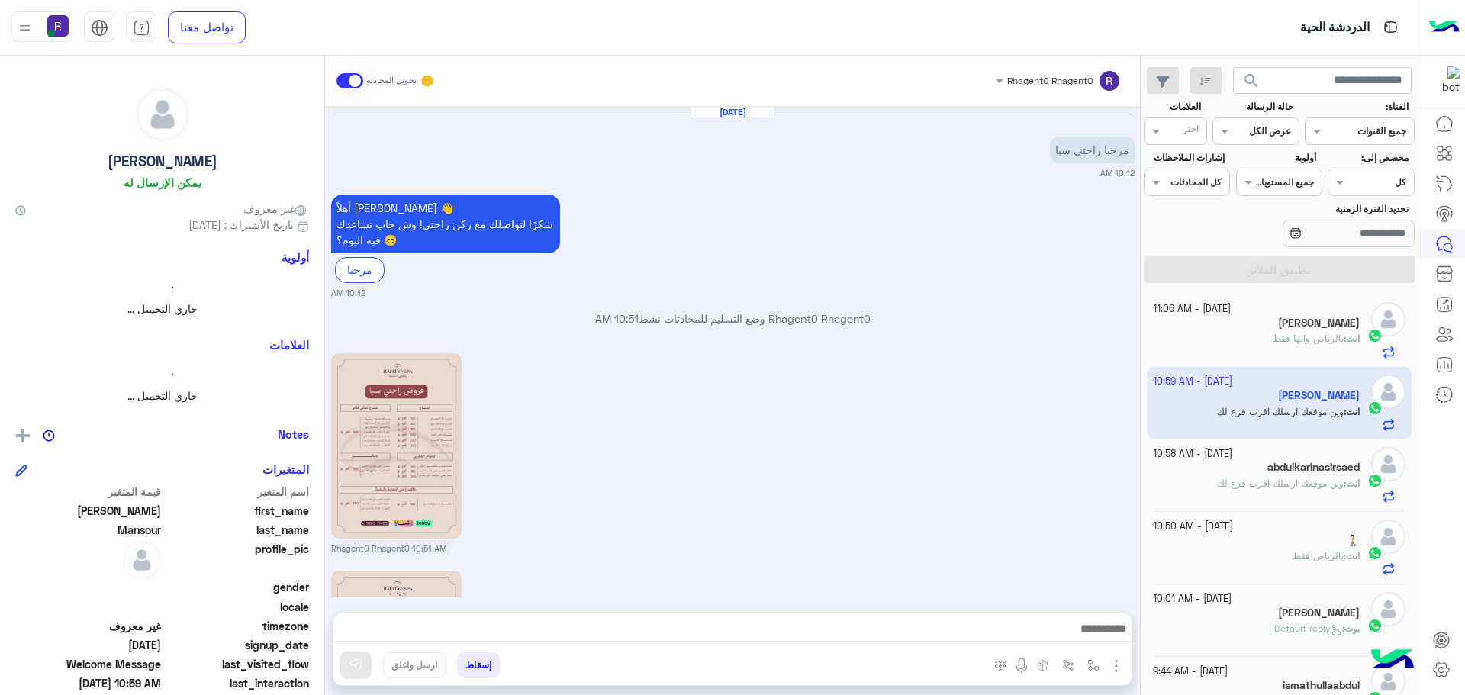
scroll to position [284, 0]
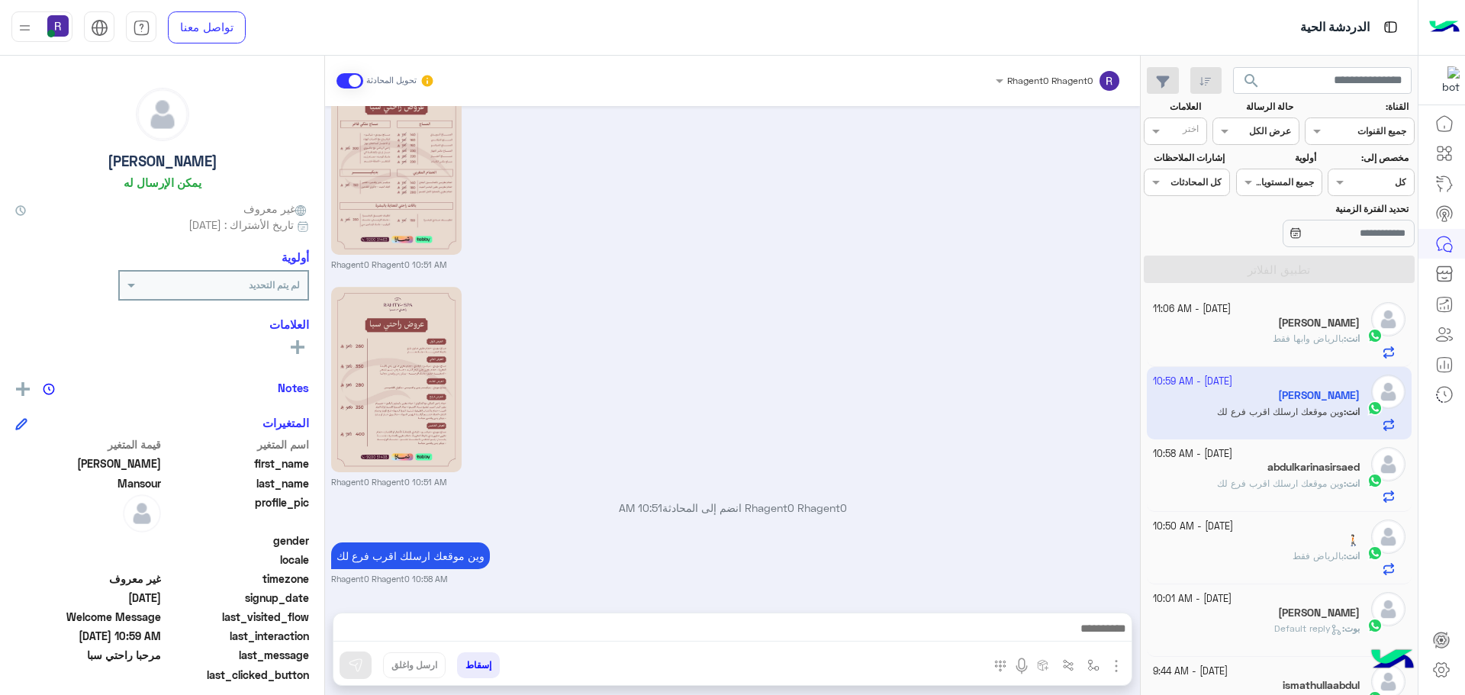
click at [1305, 463] on h5 "abdulkarinasirsaed" at bounding box center [1314, 467] width 92 height 13
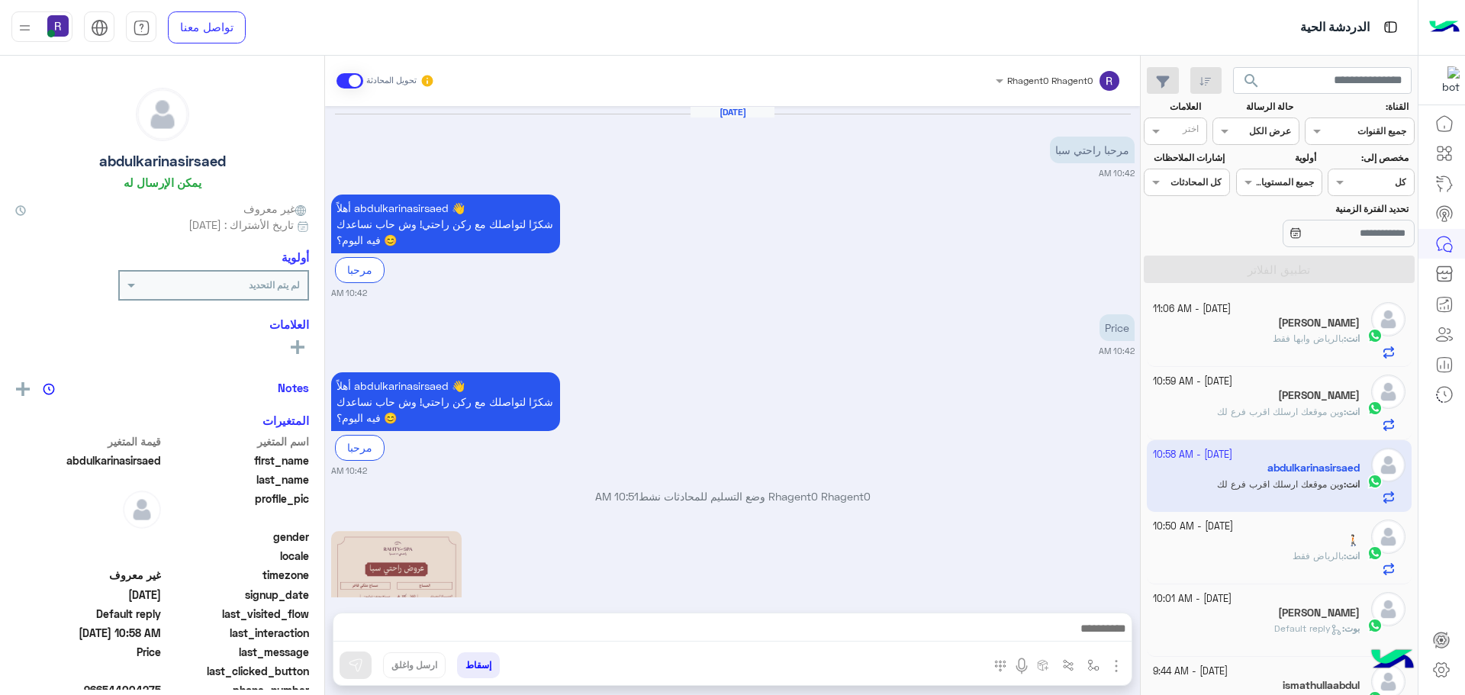
scroll to position [462, 0]
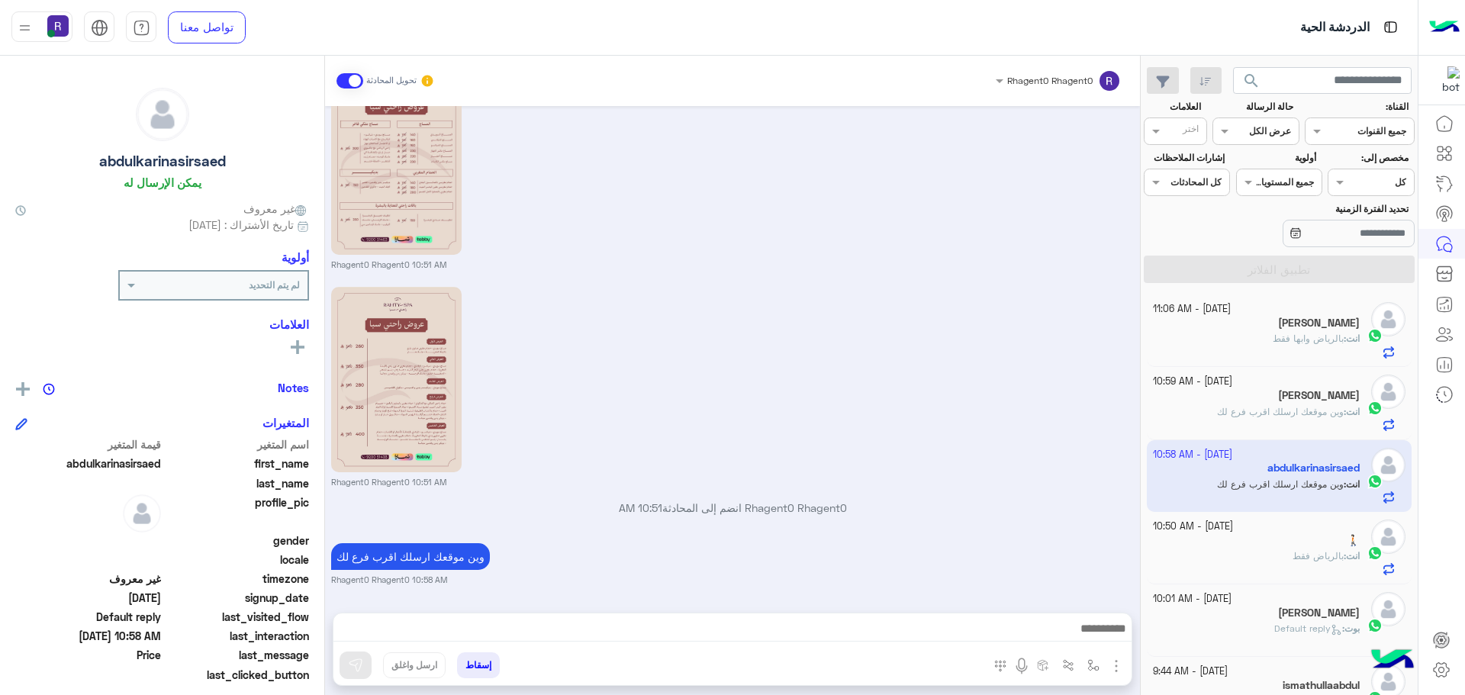
click at [1317, 343] on span "بالرياض وابها فقط" at bounding box center [1308, 338] width 71 height 11
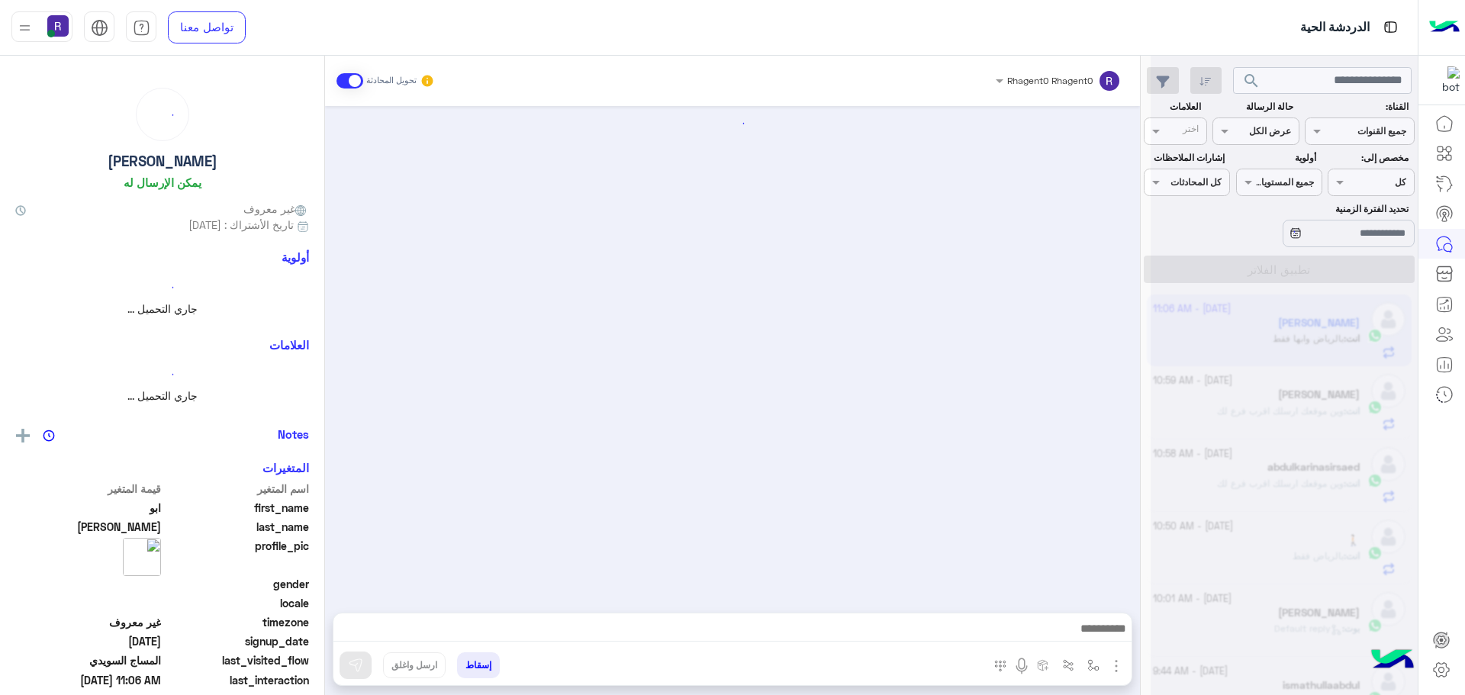
scroll to position [1676, 0]
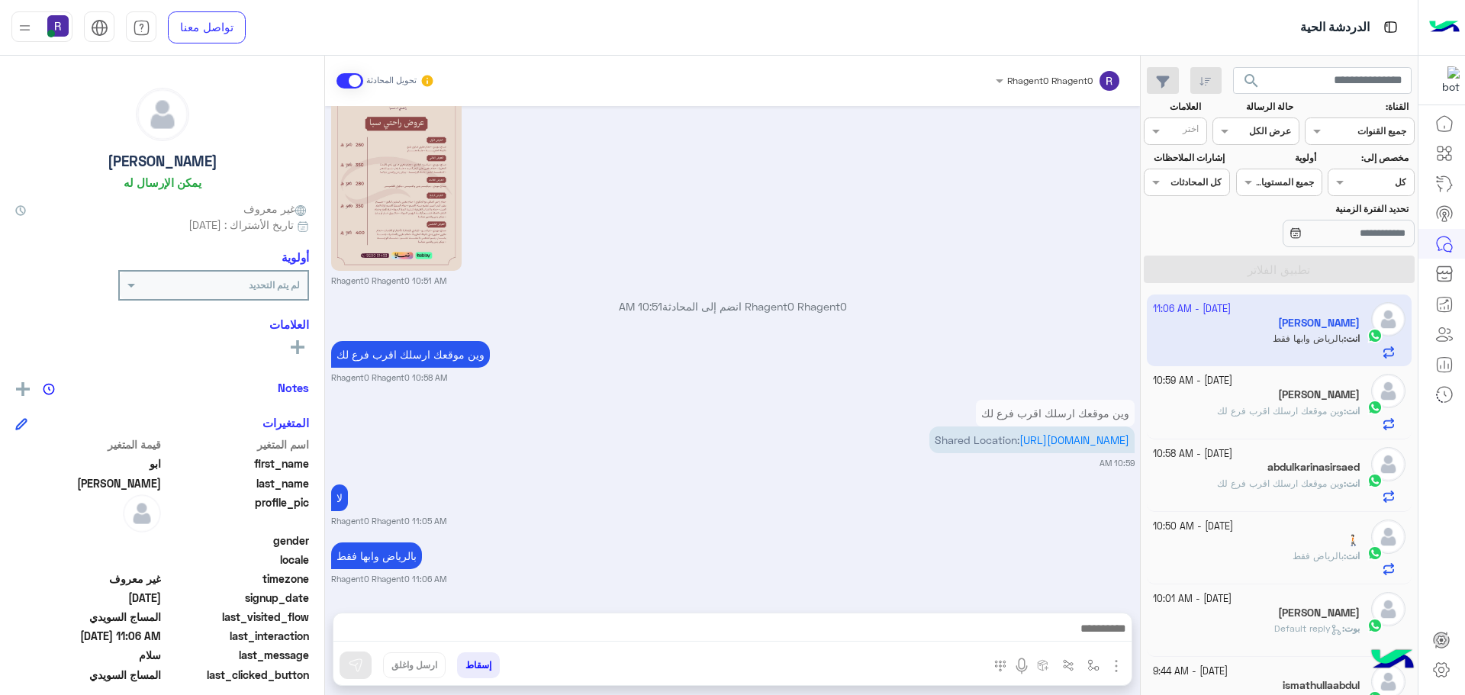
click at [1310, 398] on h5 "[PERSON_NAME]" at bounding box center [1319, 394] width 82 height 13
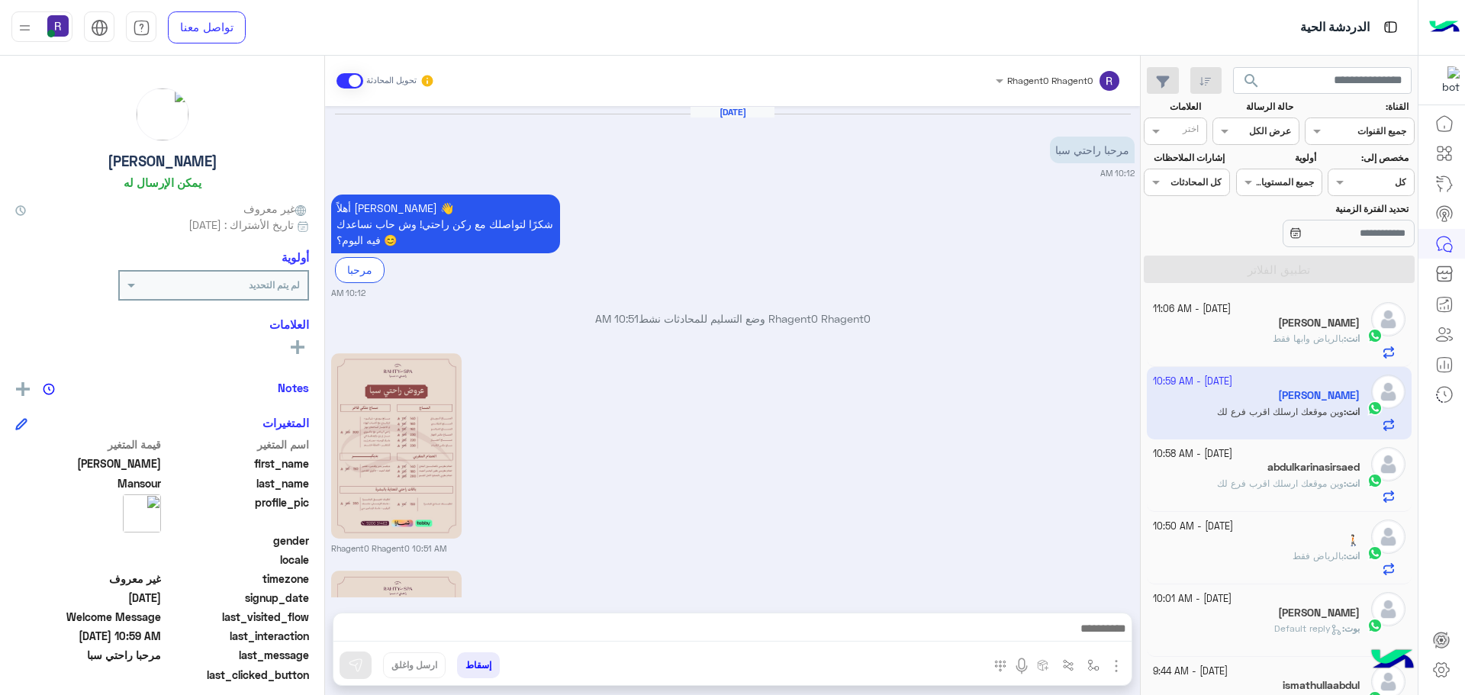
scroll to position [284, 0]
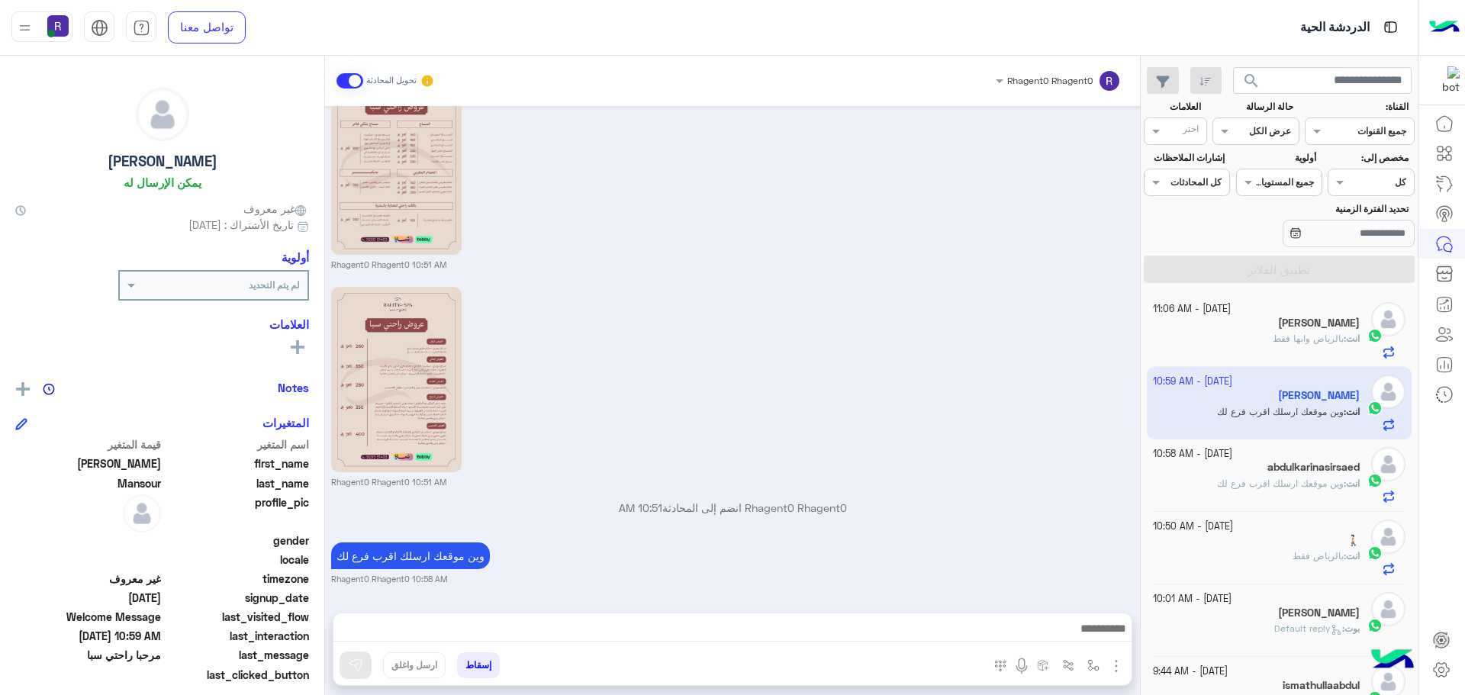
click at [1310, 320] on h5 "[PERSON_NAME]" at bounding box center [1319, 323] width 82 height 13
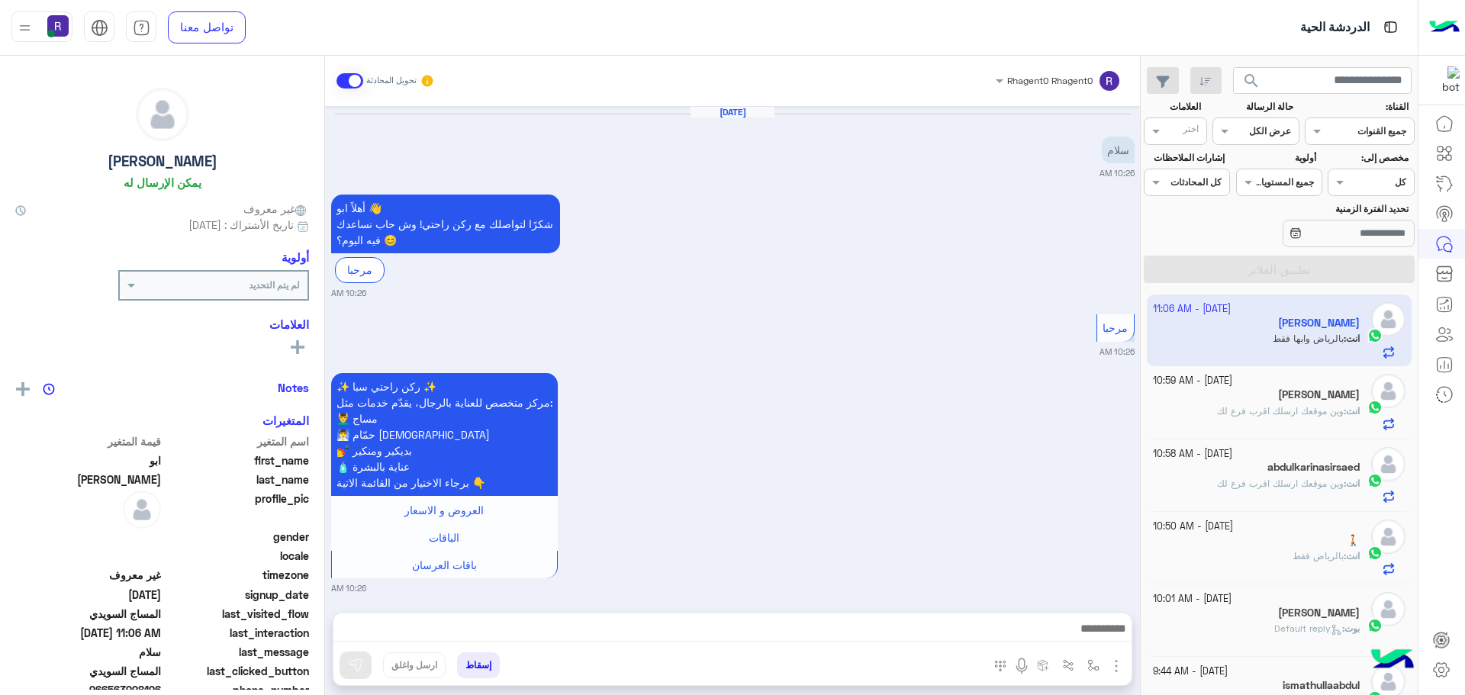
scroll to position [1676, 0]
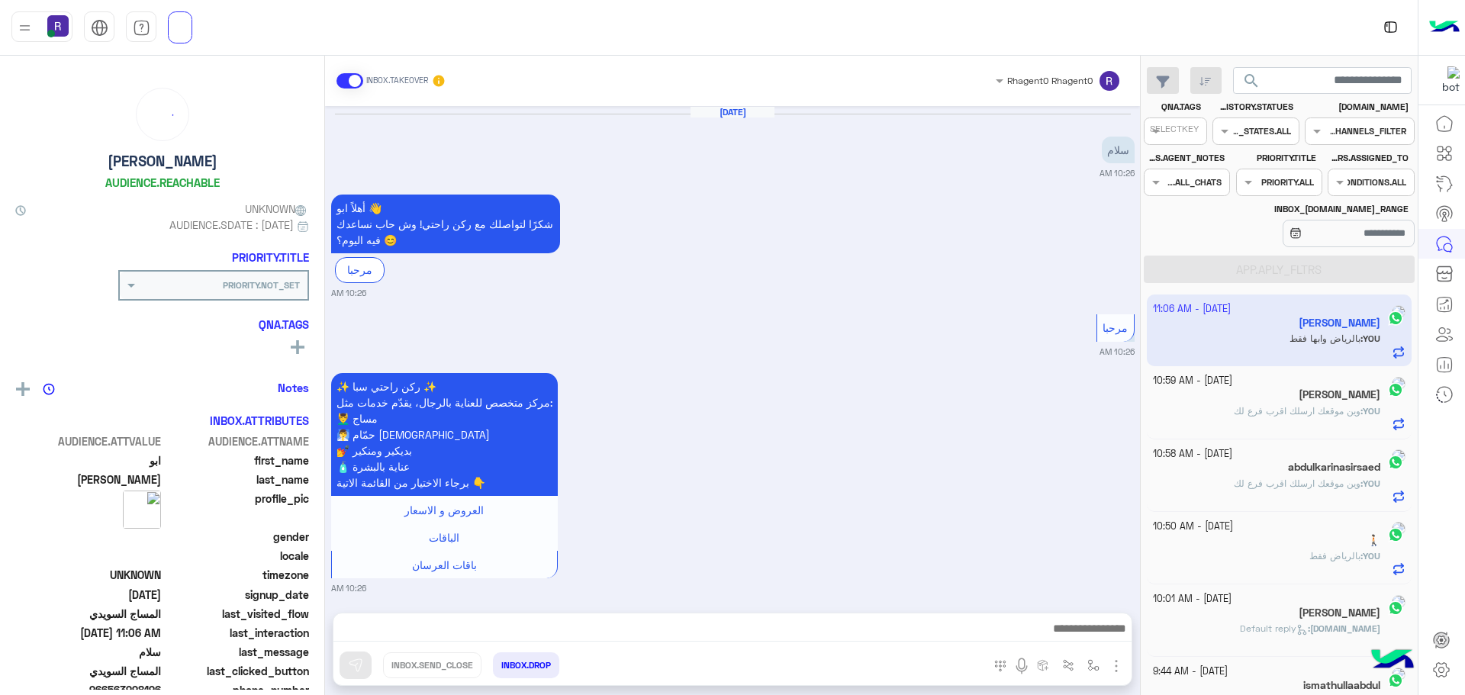
scroll to position [1676, 0]
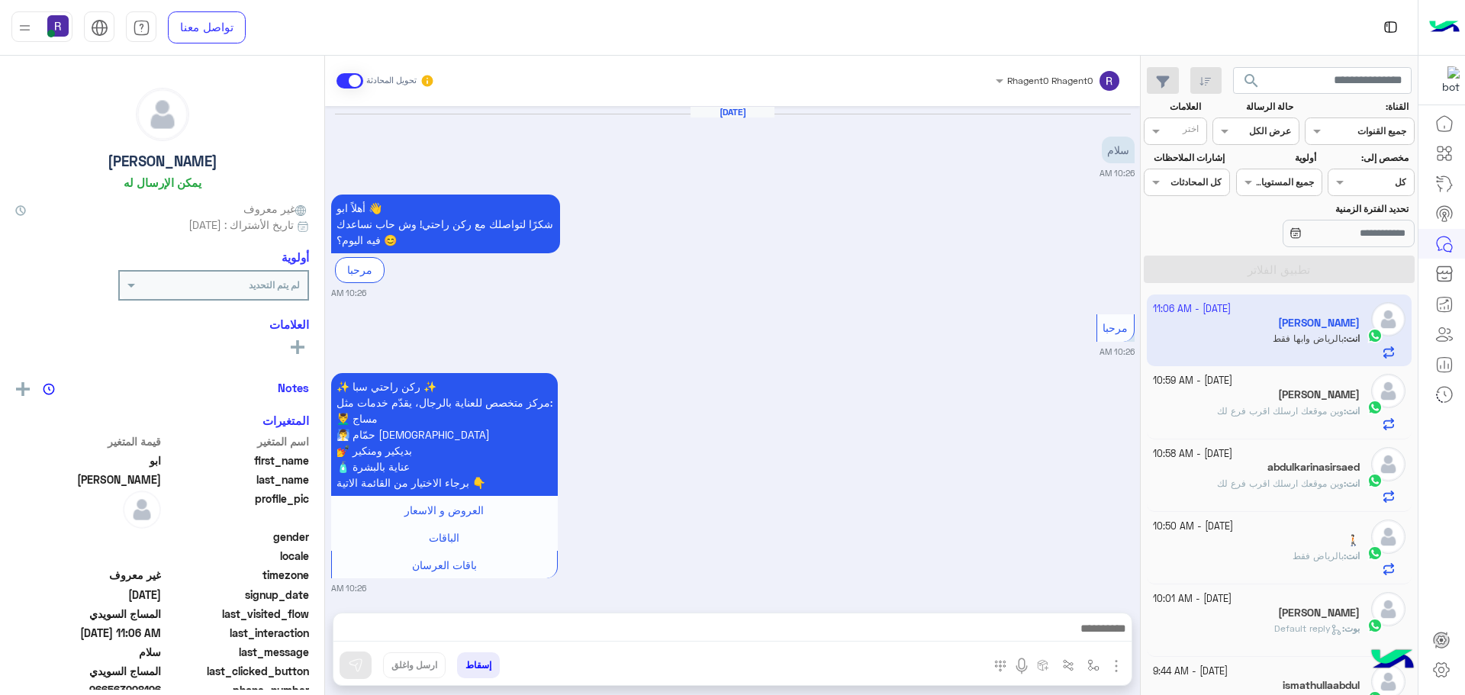
scroll to position [1676, 0]
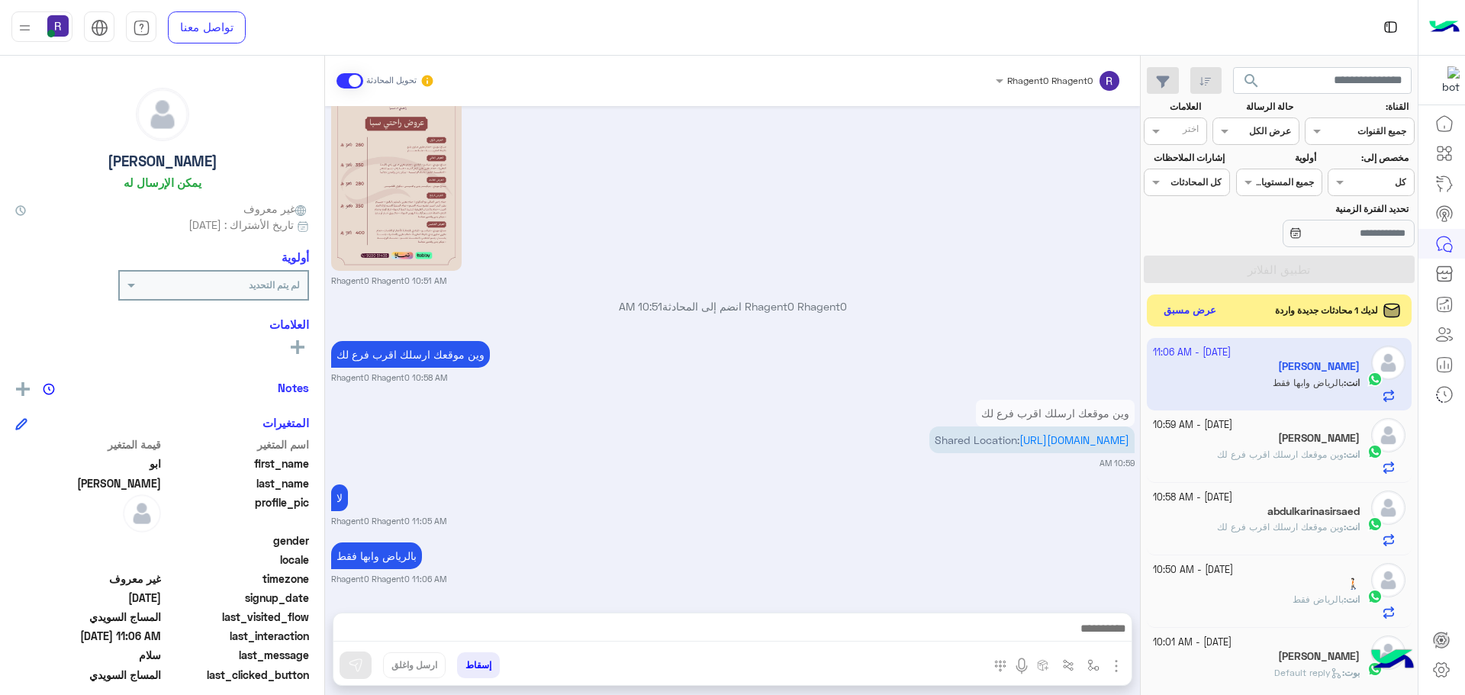
click at [1211, 307] on button "عرض مسبق" at bounding box center [1191, 311] width 64 height 21
click at [1194, 312] on button "عرض مسبق" at bounding box center [1191, 311] width 64 height 21
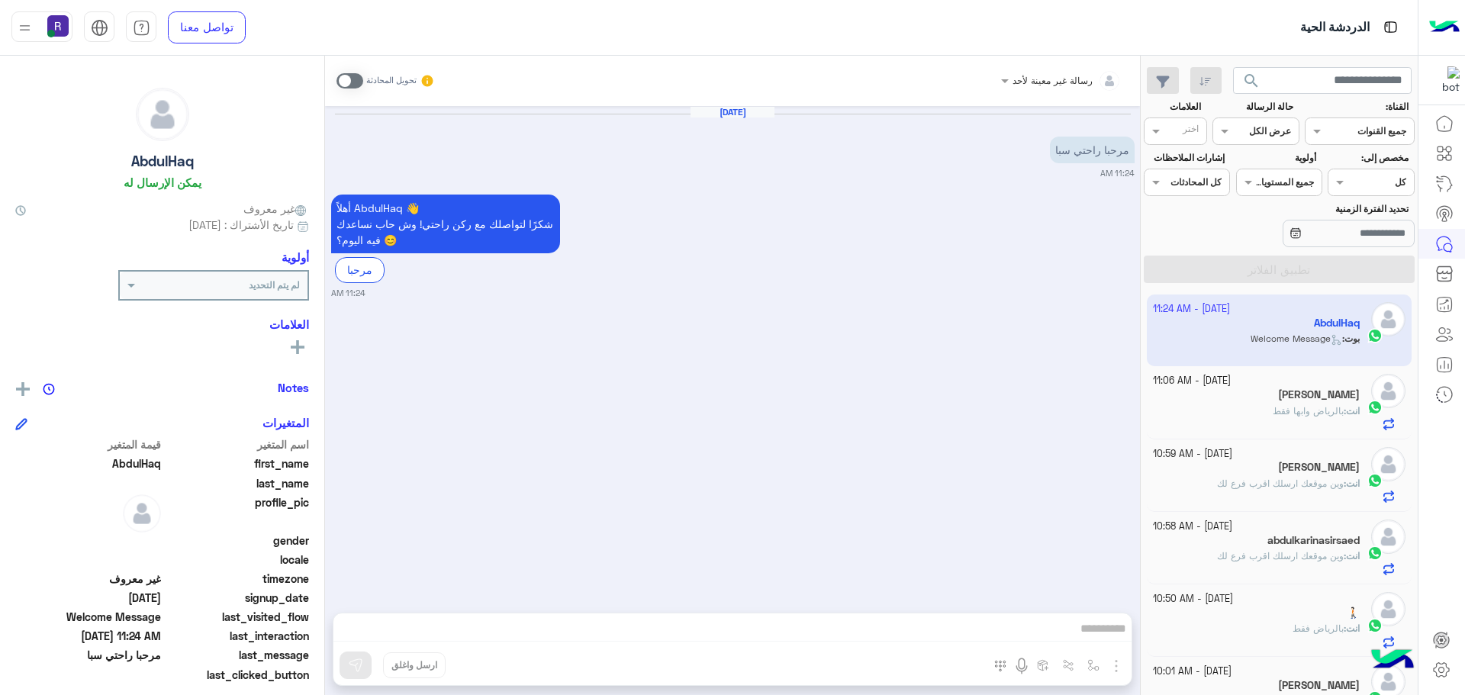
click at [359, 77] on span at bounding box center [350, 80] width 27 height 15
click at [1115, 669] on div "رسالة غير معينة لأحد تحويل المحادثة Sep 30, 2025 مرحبا راحتي سبا 11:24 AM أهلاً…" at bounding box center [732, 379] width 815 height 646
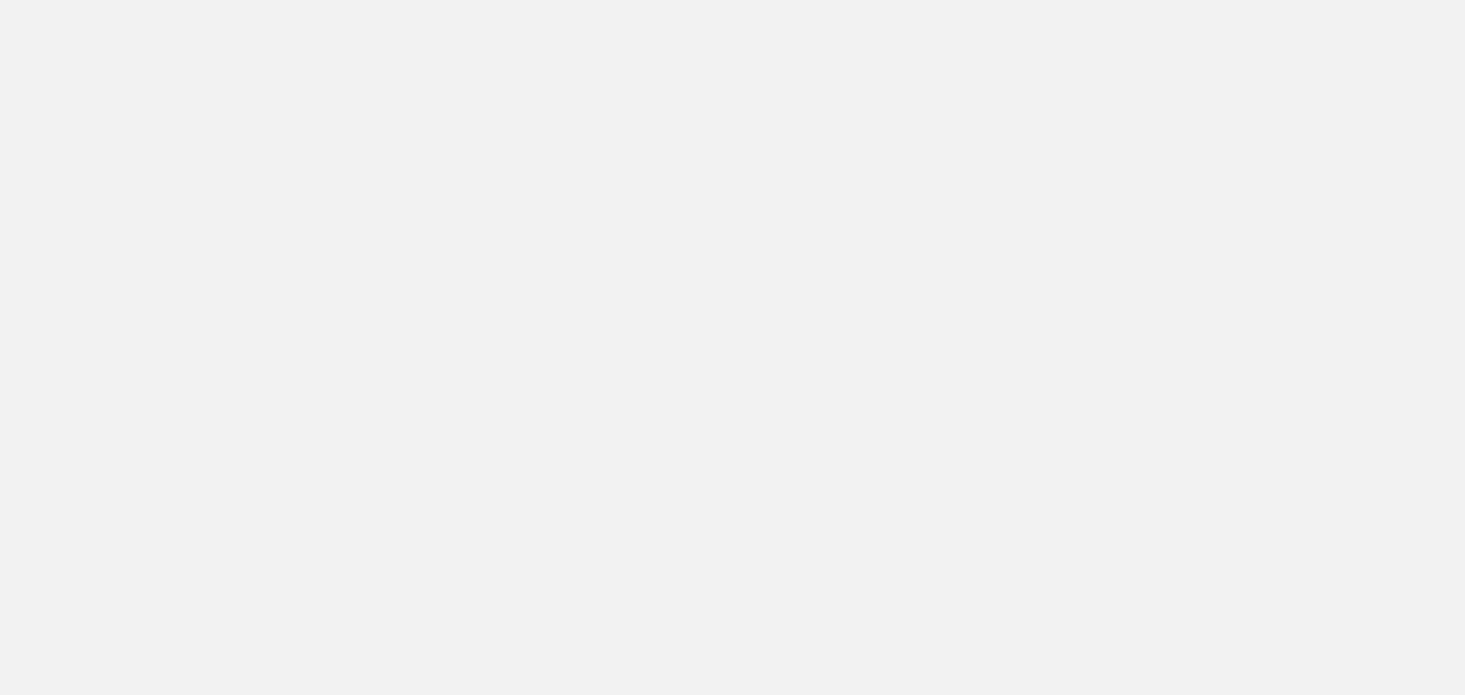
scroll to position [575, 0]
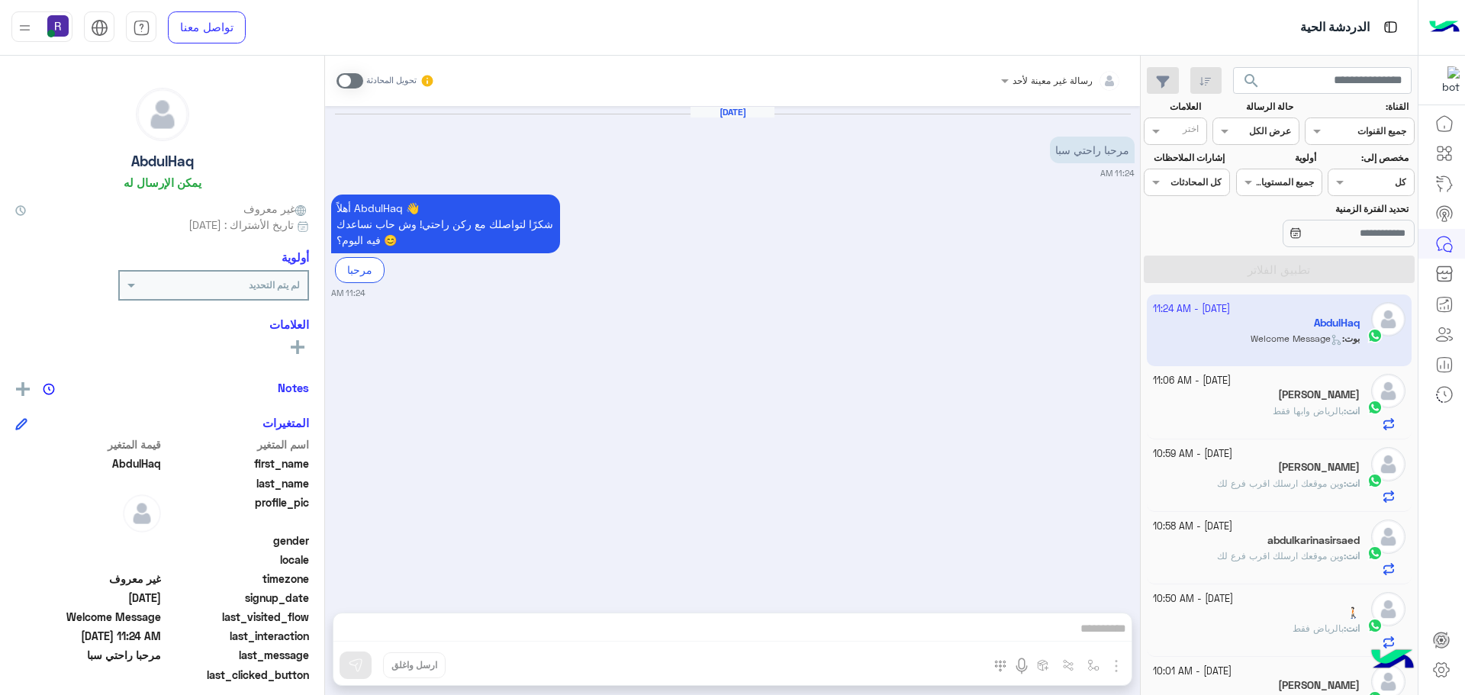
click at [357, 82] on span at bounding box center [350, 80] width 27 height 15
click at [354, 81] on span at bounding box center [350, 80] width 27 height 15
click at [358, 81] on span at bounding box center [350, 80] width 27 height 15
click at [1273, 410] on span "بالرياض وابها فقط" at bounding box center [1308, 410] width 71 height 11
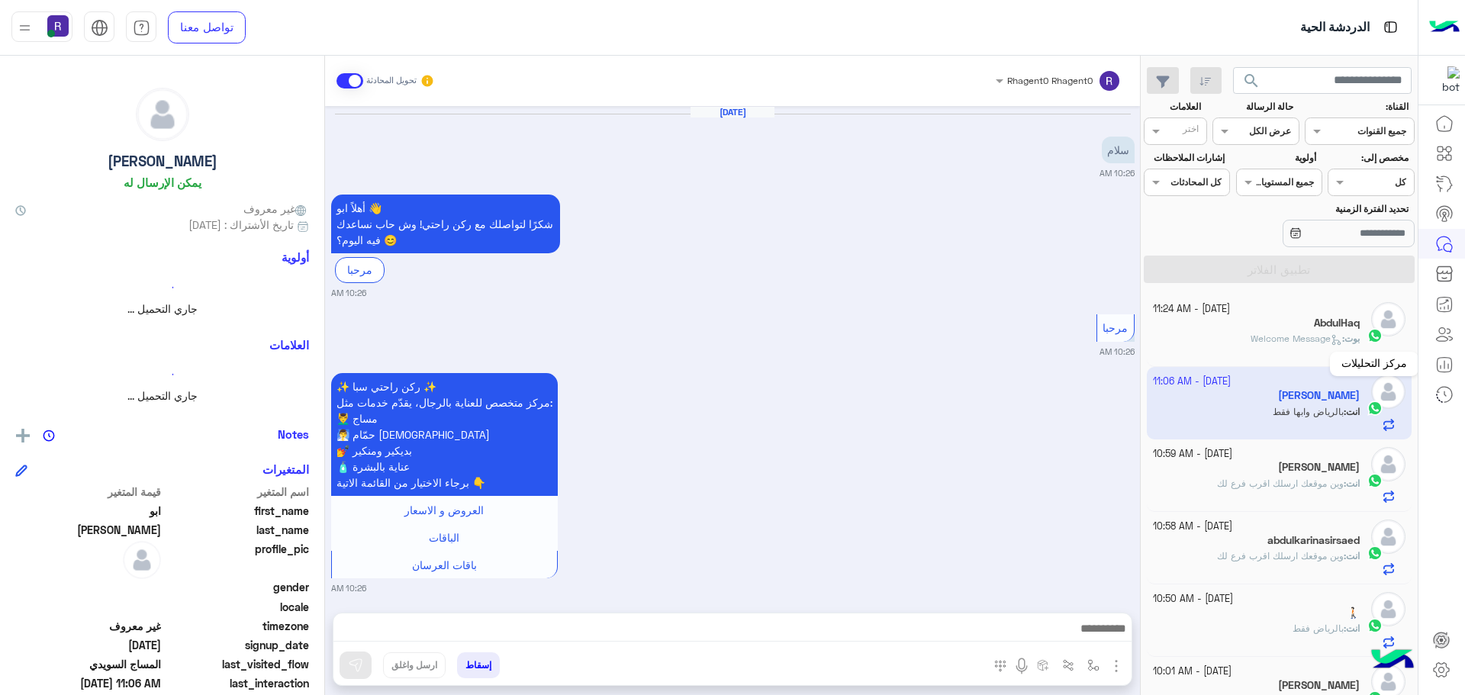
scroll to position [1676, 0]
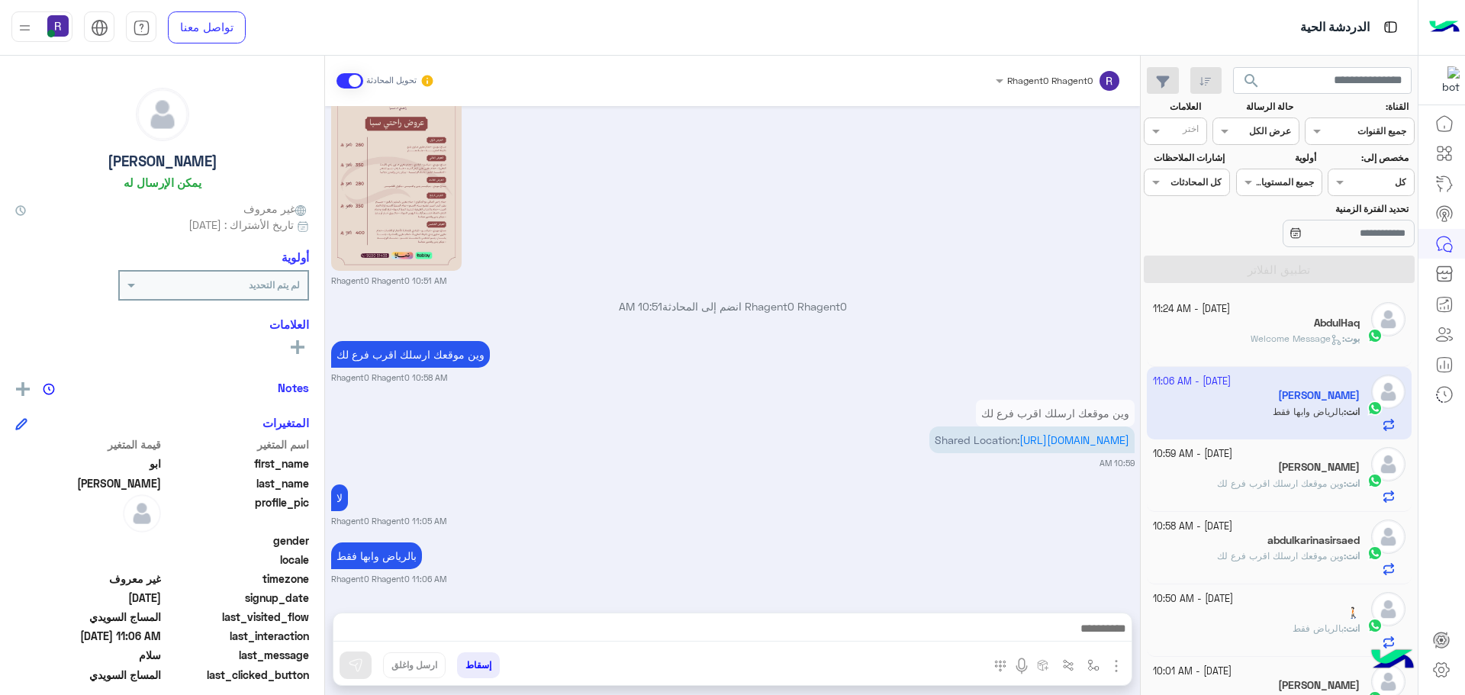
click at [1249, 330] on div "AbdulHaq" at bounding box center [1257, 325] width 208 height 16
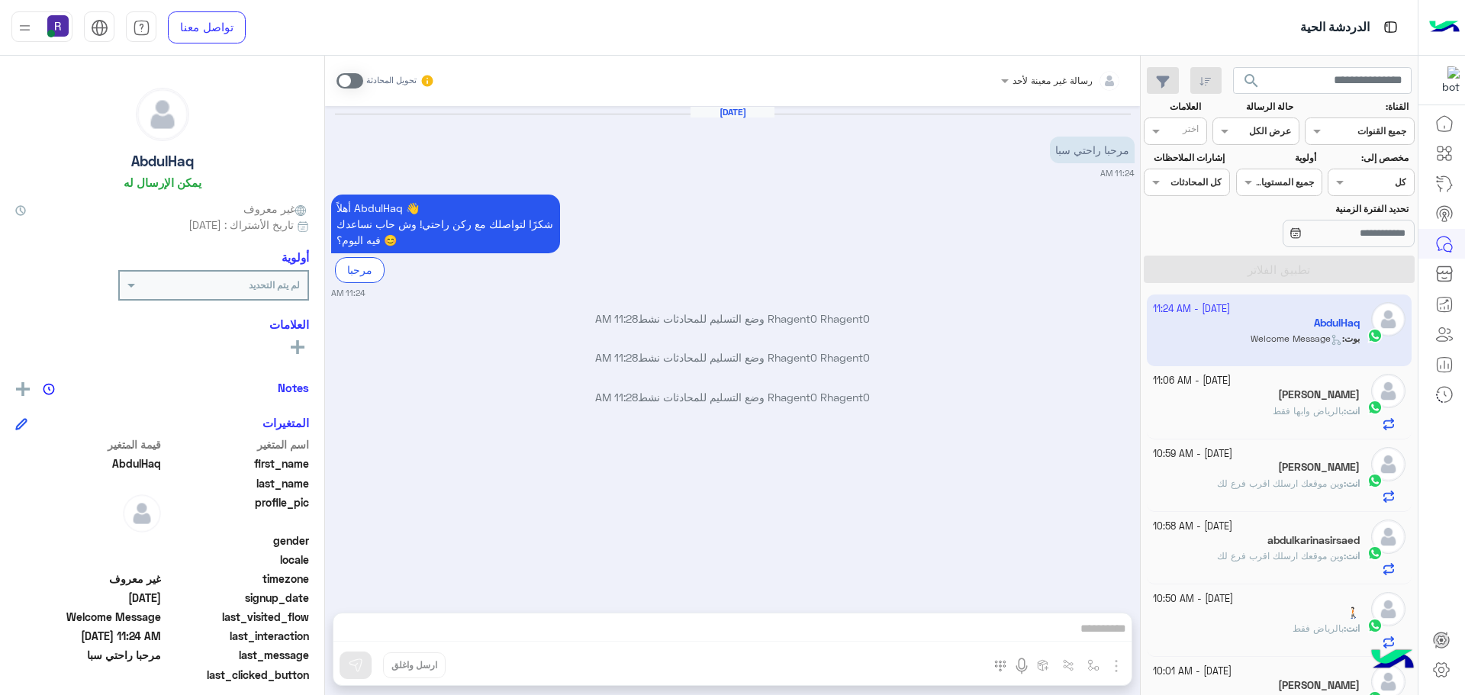
click at [1311, 397] on h5 "[PERSON_NAME]" at bounding box center [1319, 394] width 82 height 13
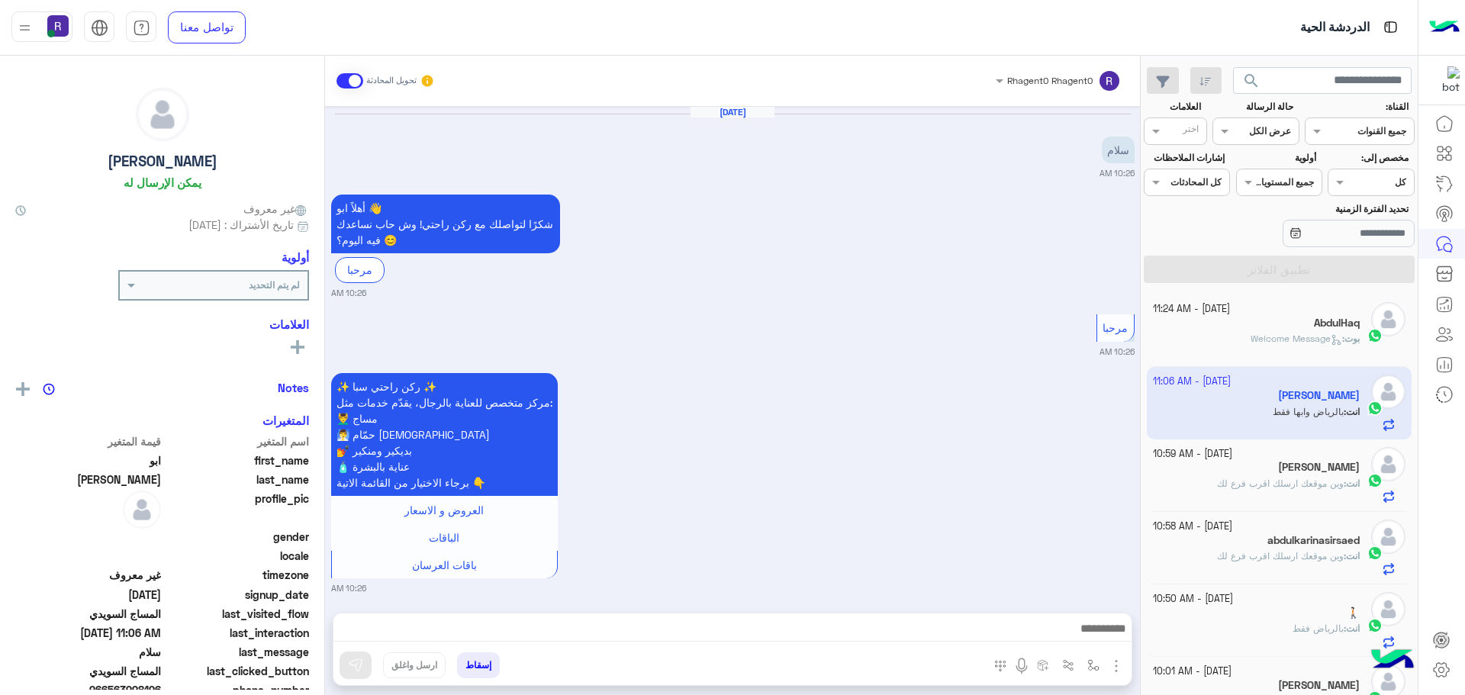
scroll to position [1676, 0]
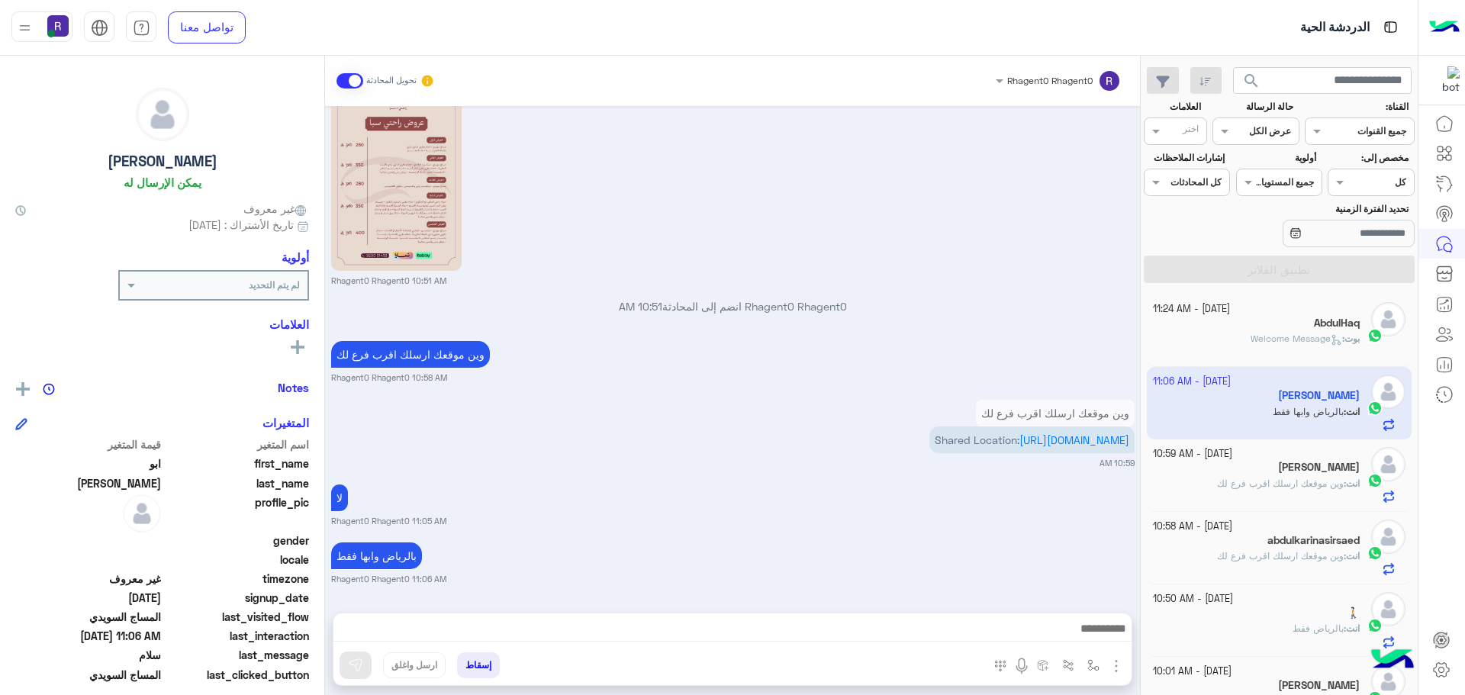
click at [1276, 483] on span "وين موقعك ارسلك اقرب فرع لك" at bounding box center [1280, 483] width 127 height 11
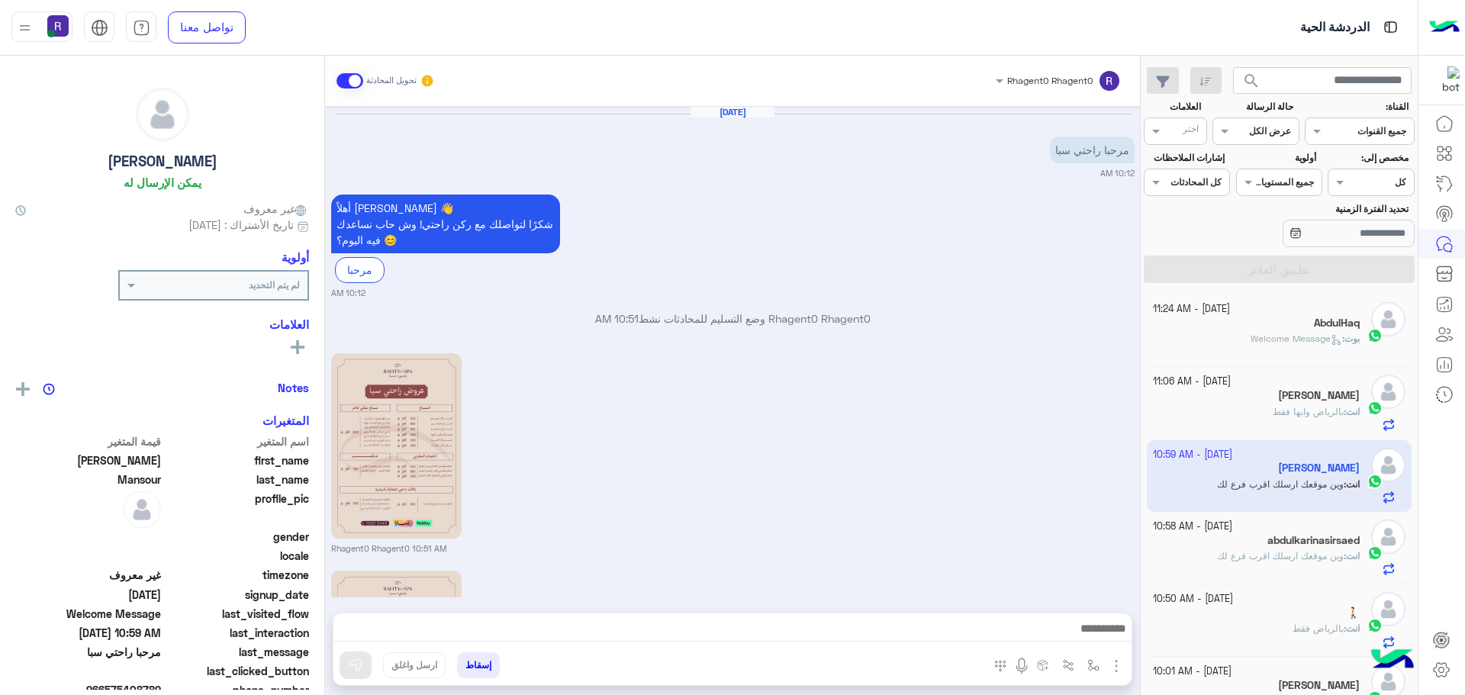
scroll to position [284, 0]
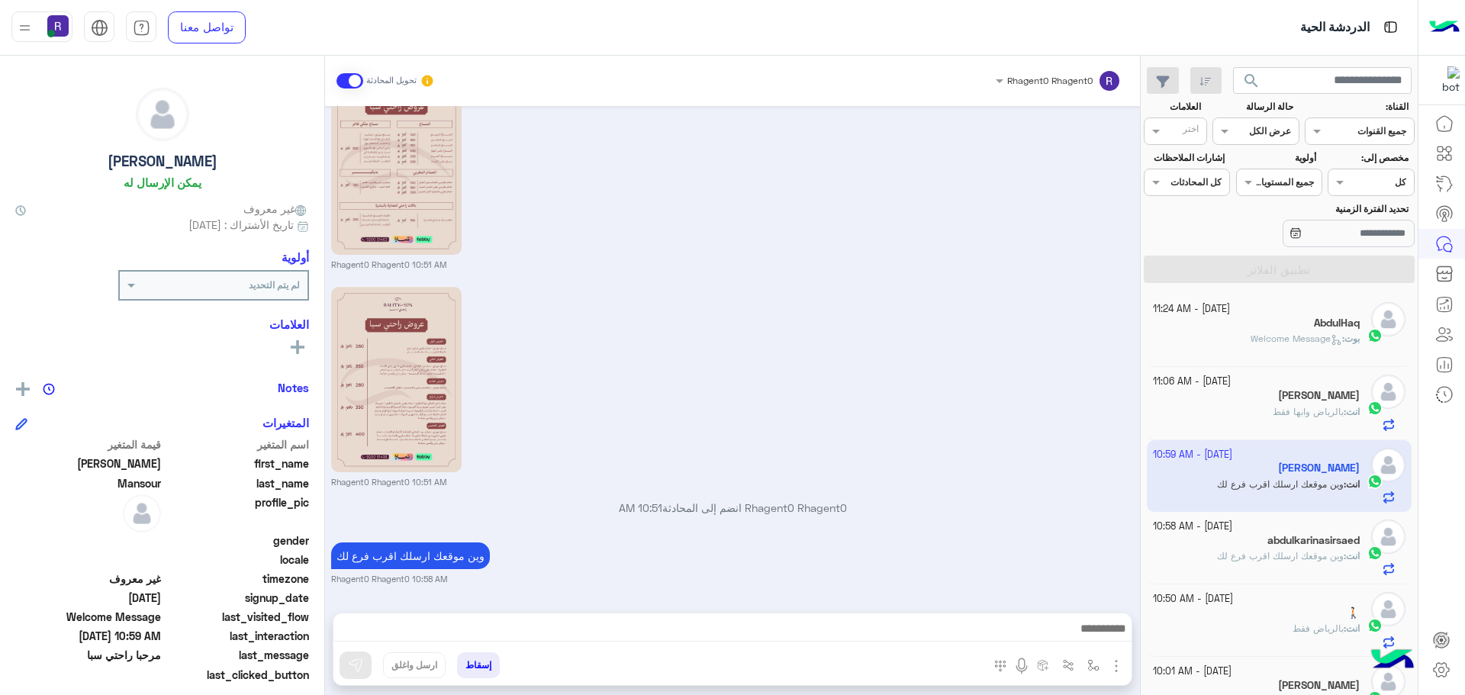
click at [1331, 344] on icon at bounding box center [1336, 339] width 11 height 11
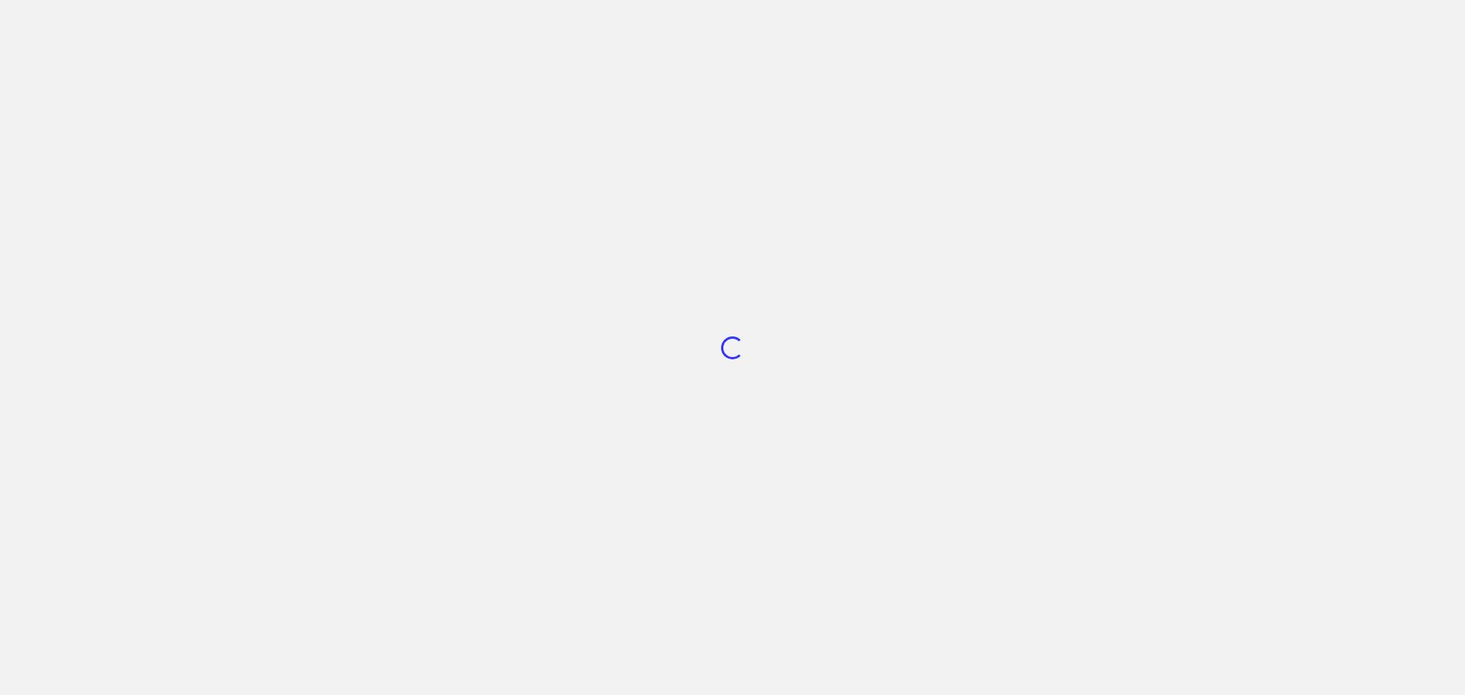
scroll to position [575, 0]
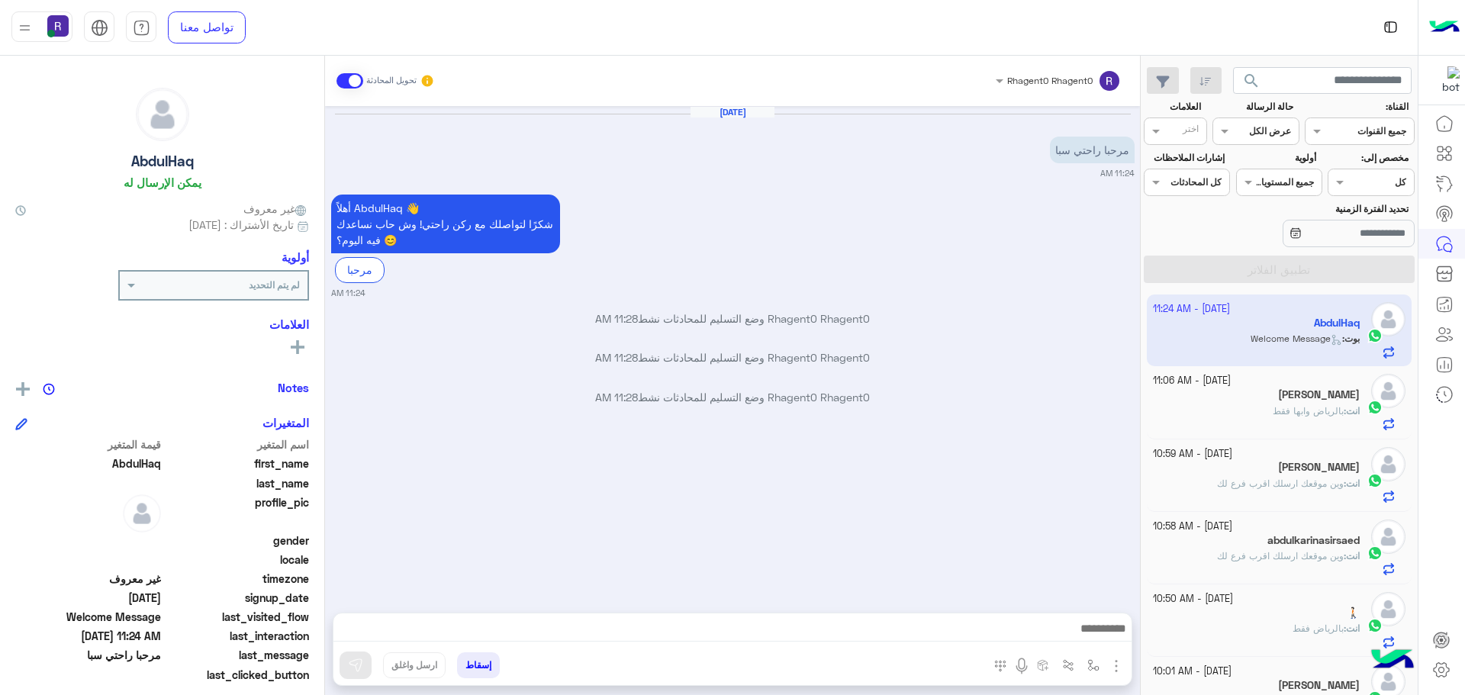
click at [1236, 422] on div "انت : بالرياض وابها فقط" at bounding box center [1257, 418] width 208 height 27
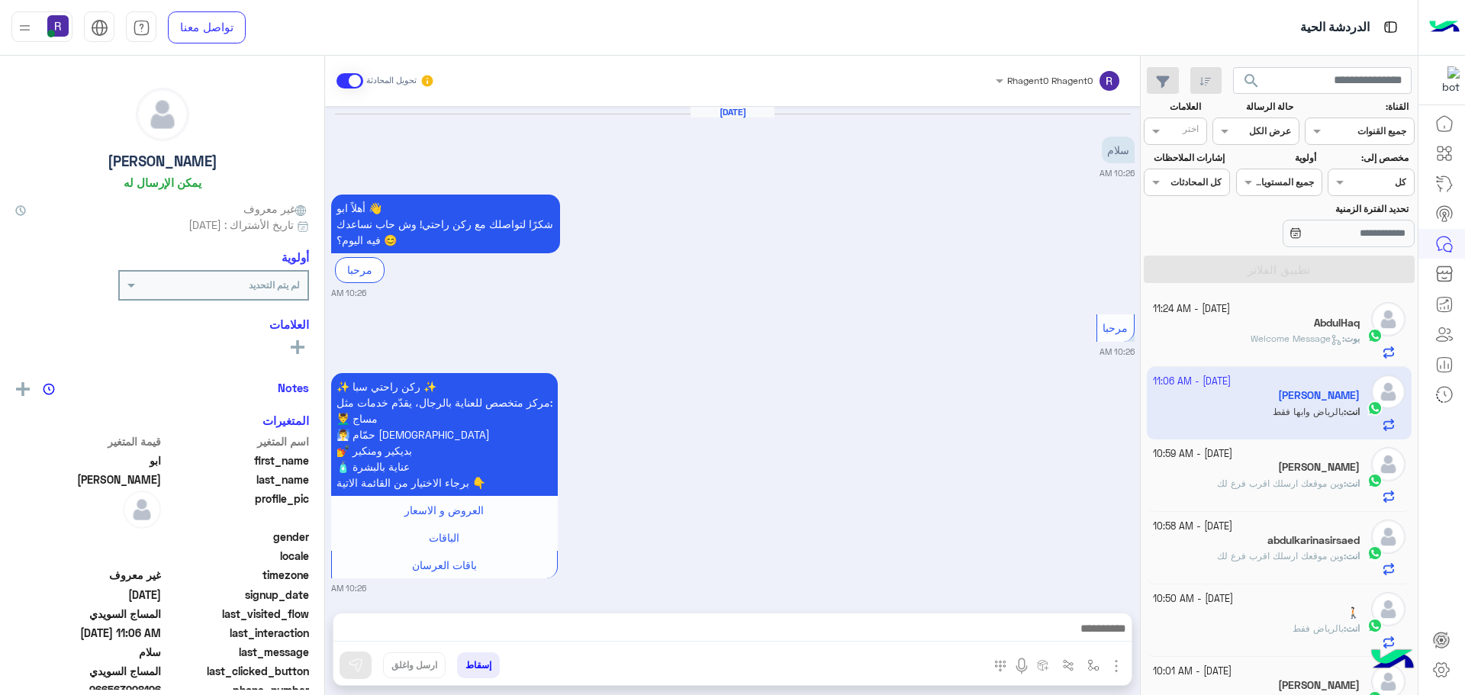
scroll to position [1676, 0]
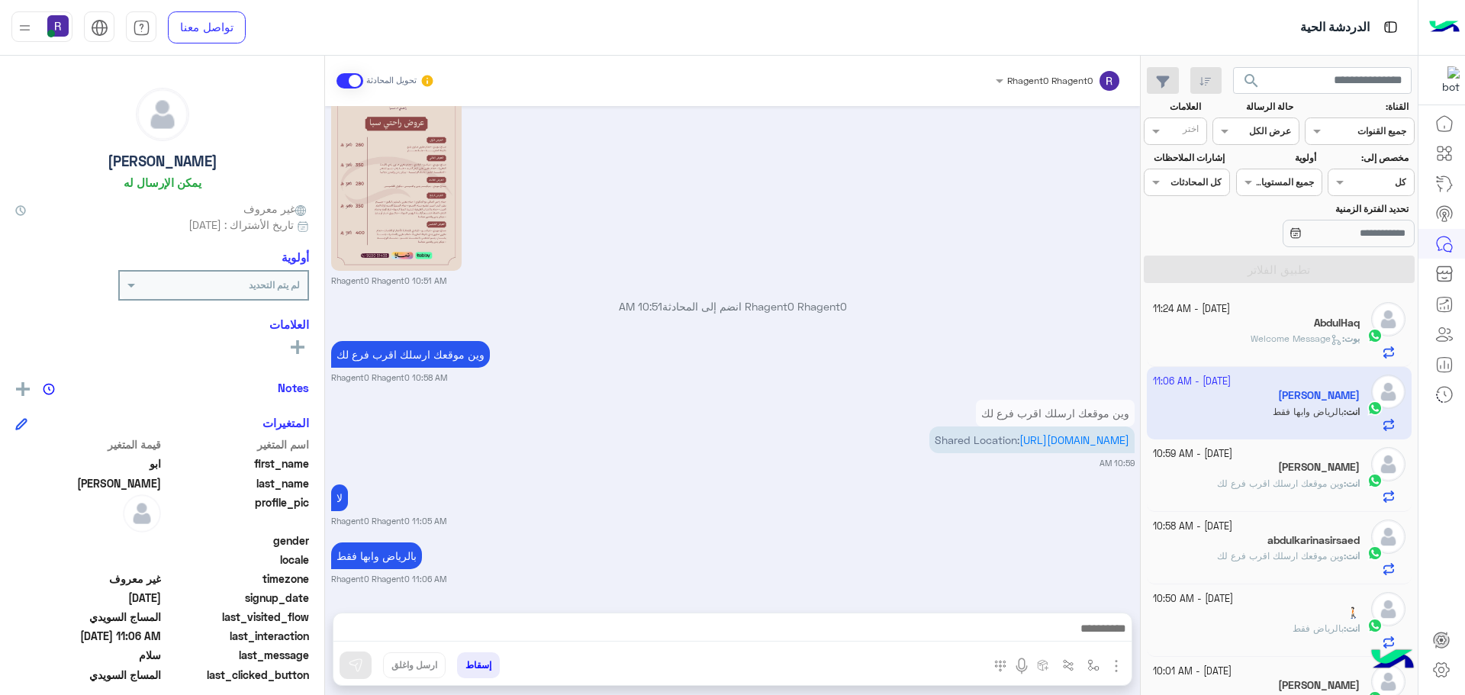
click at [1288, 334] on span "Welcome Message" at bounding box center [1297, 338] width 92 height 11
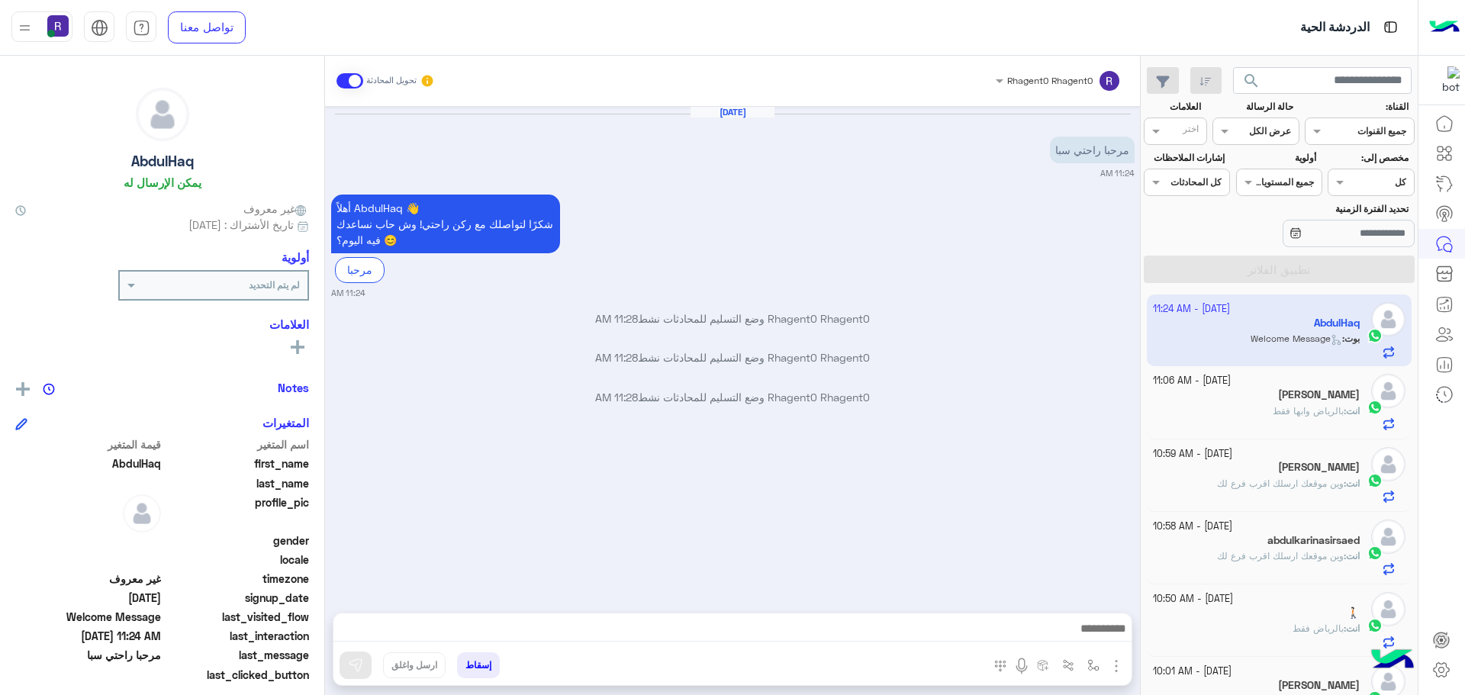
click at [1246, 415] on div "انت : بالرياض وابها فقط" at bounding box center [1257, 418] width 208 height 27
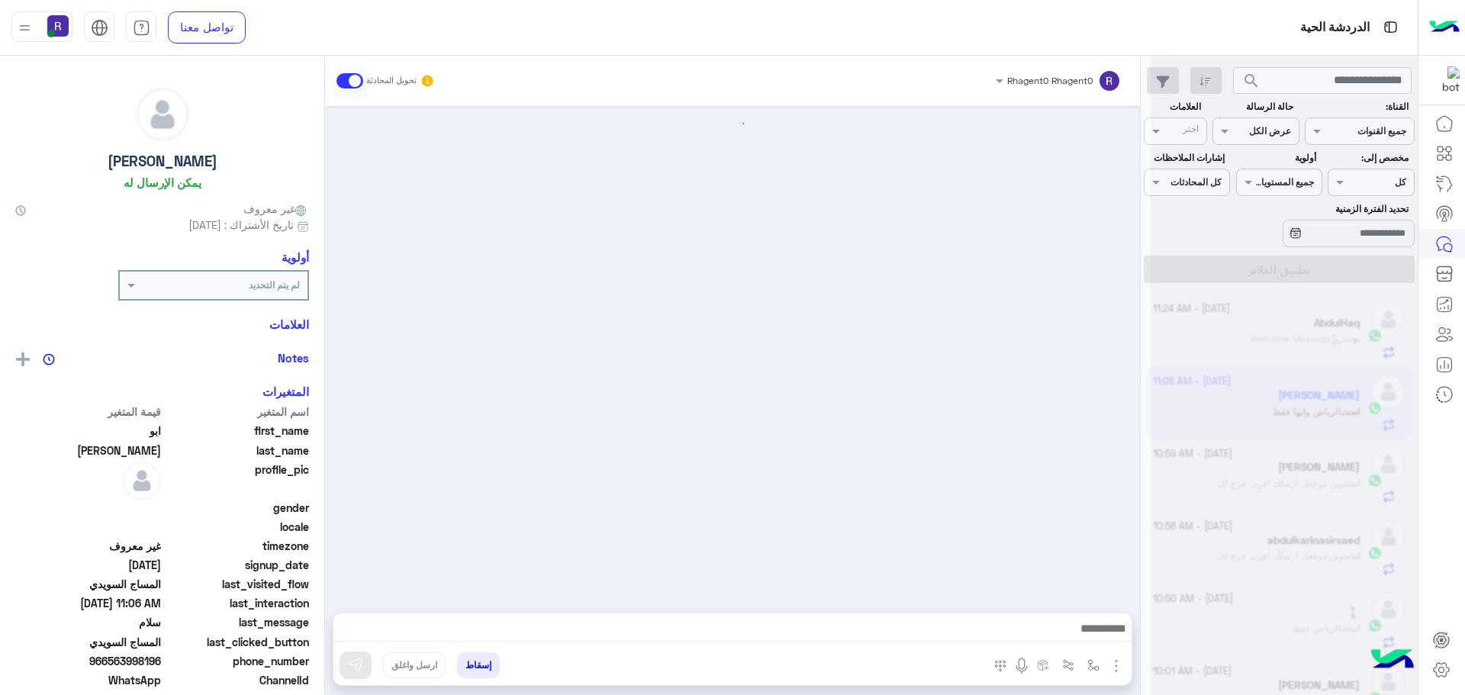
scroll to position [1676, 0]
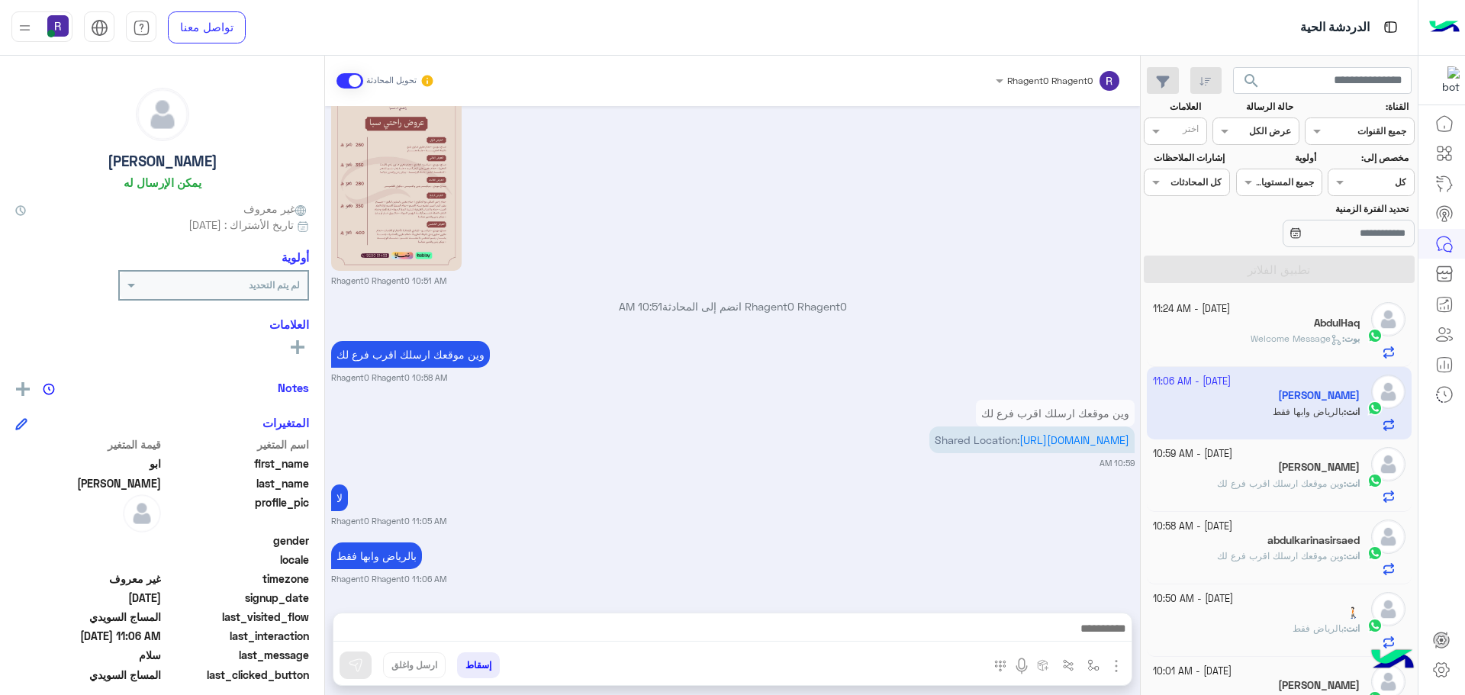
click at [1288, 340] on span "Welcome Message" at bounding box center [1297, 338] width 92 height 11
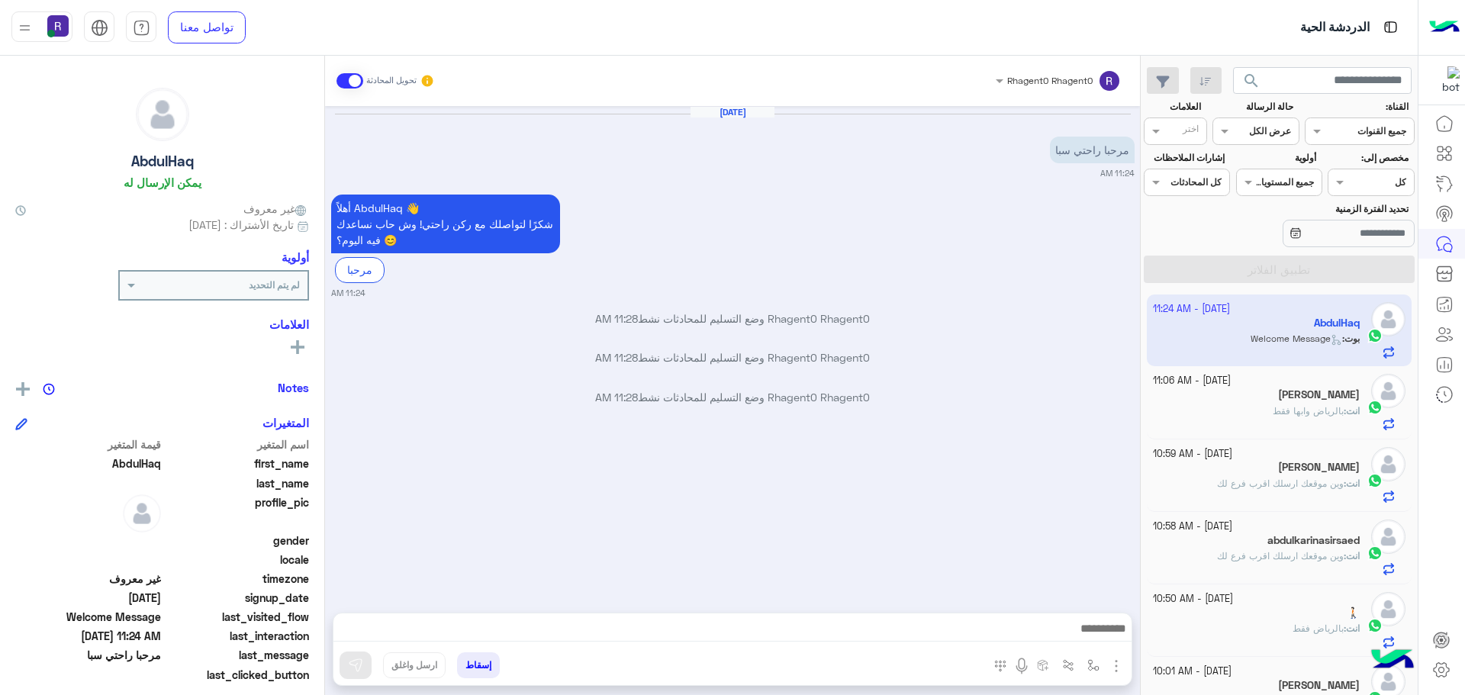
click at [1239, 401] on div "[PERSON_NAME]" at bounding box center [1257, 396] width 208 height 16
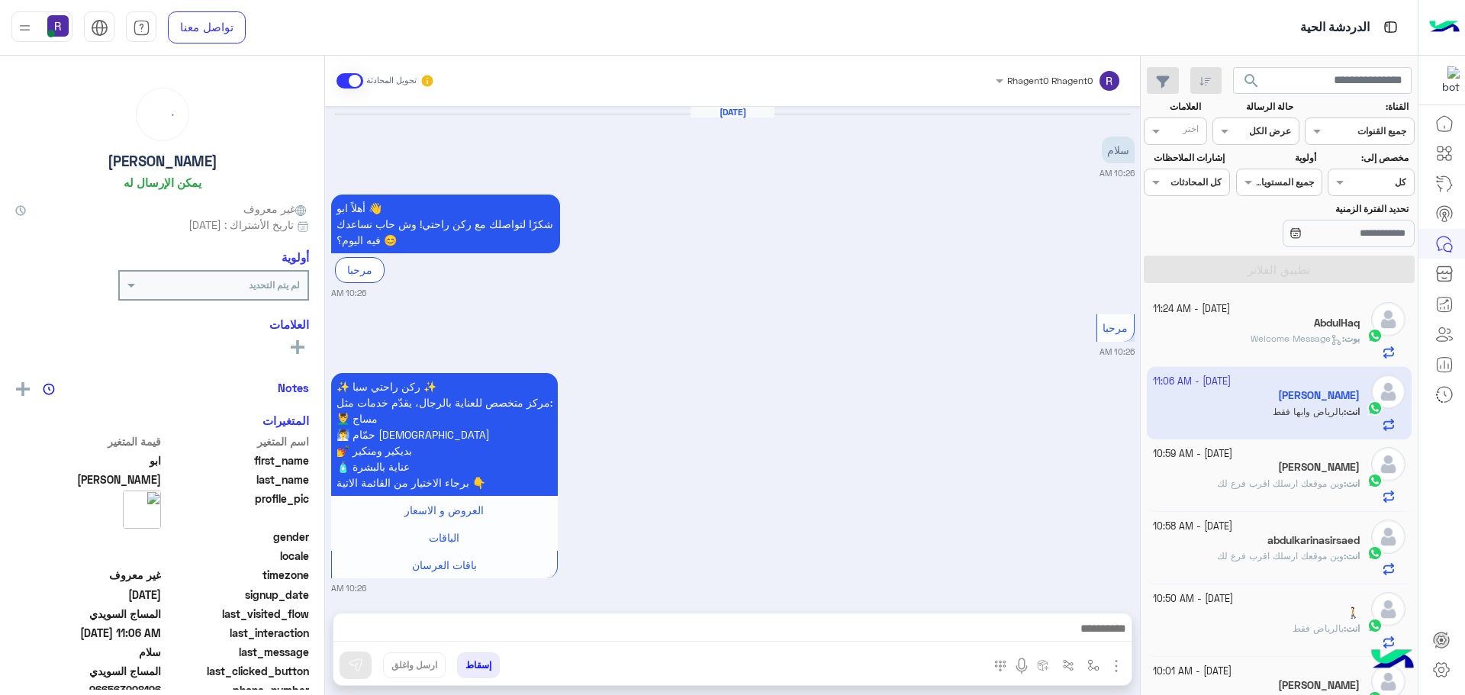
scroll to position [1676, 0]
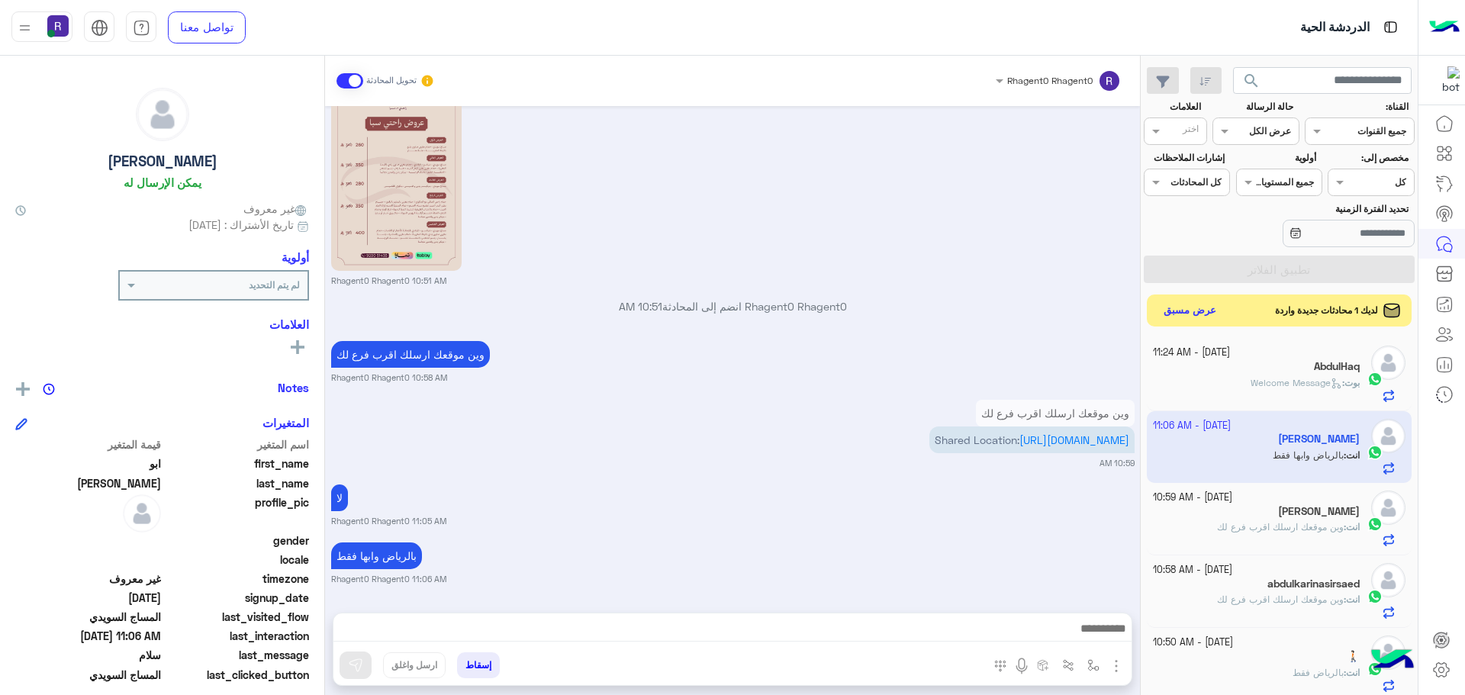
click at [1194, 314] on button "عرض مسبق" at bounding box center [1191, 311] width 64 height 21
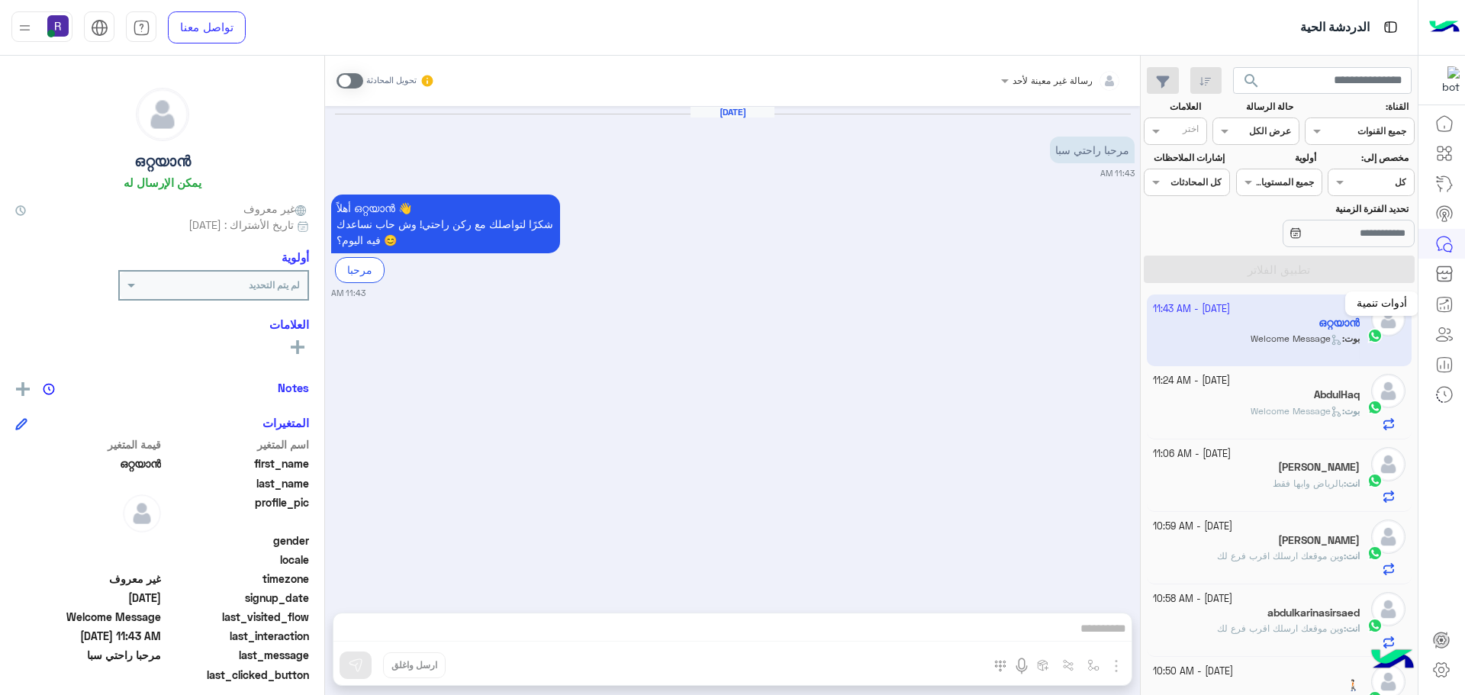
scroll to position [575, 0]
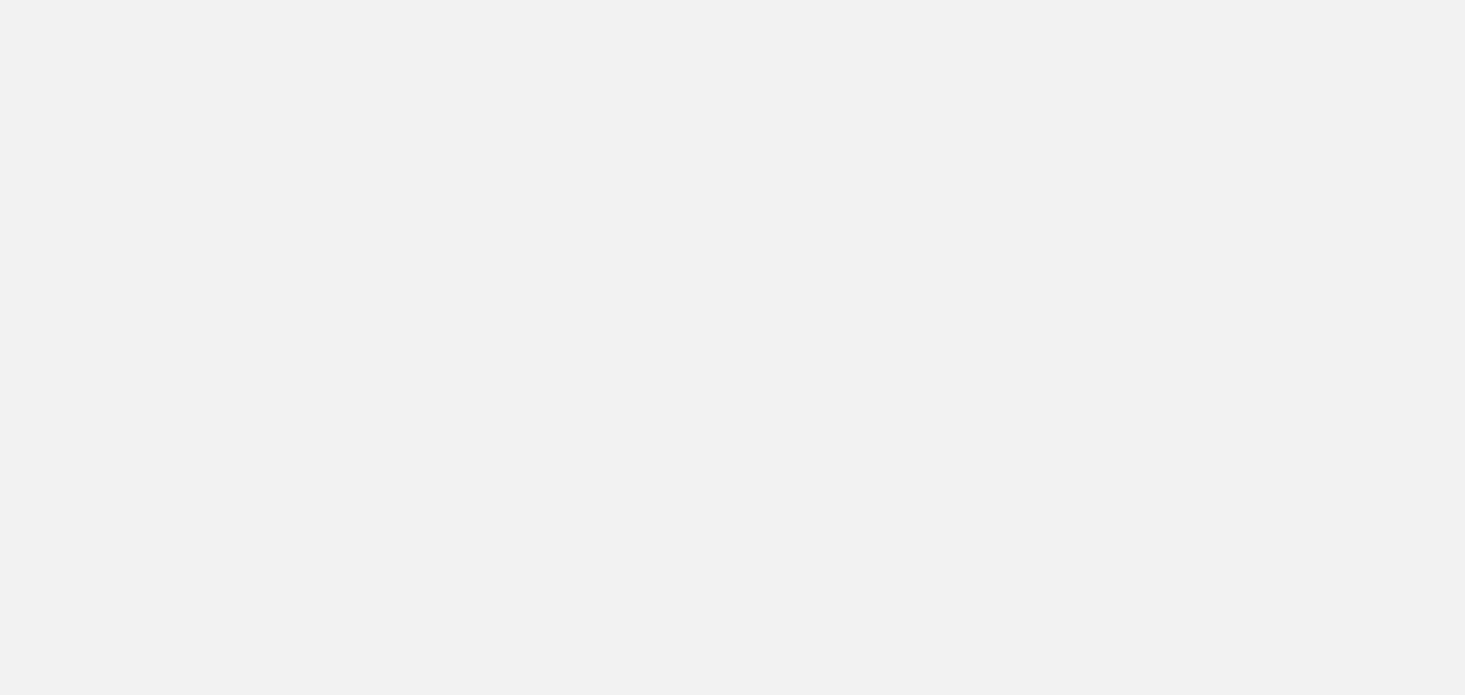
scroll to position [575, 0]
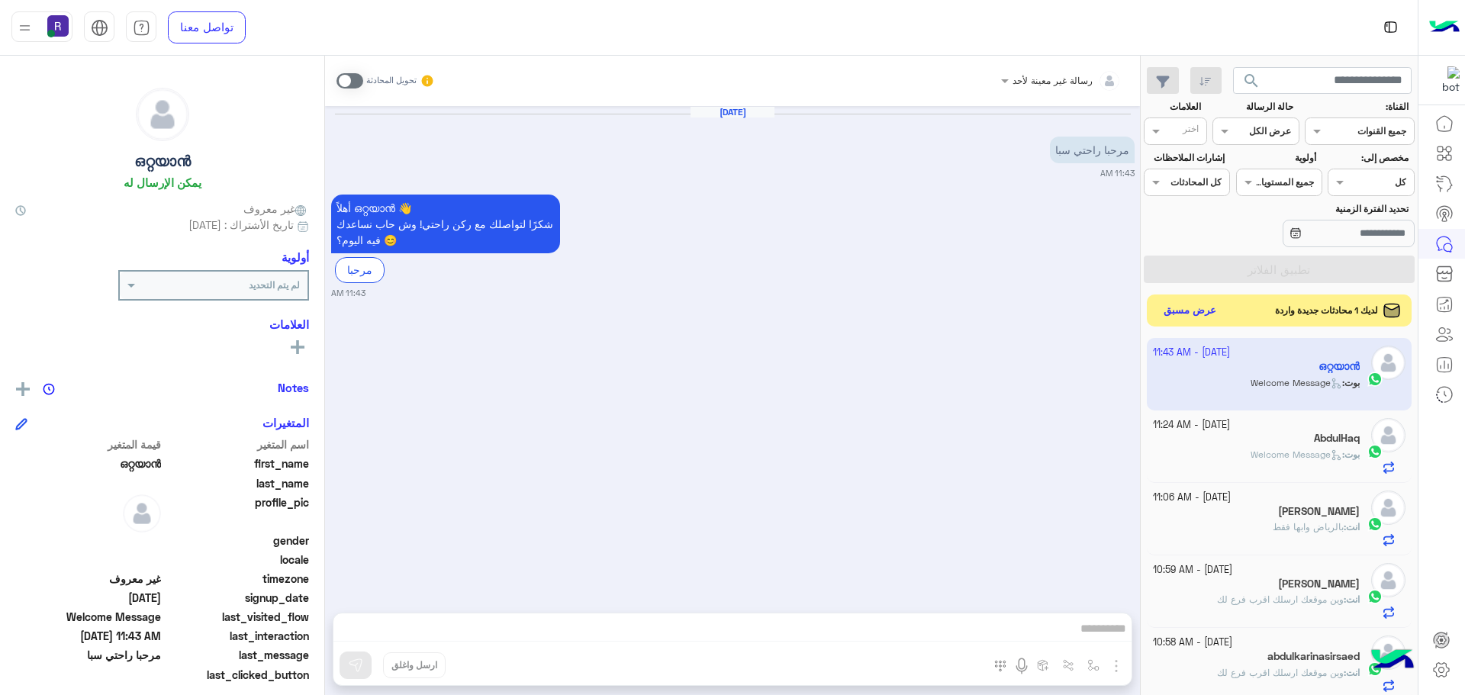
click at [1185, 314] on button "عرض مسبق" at bounding box center [1191, 311] width 64 height 21
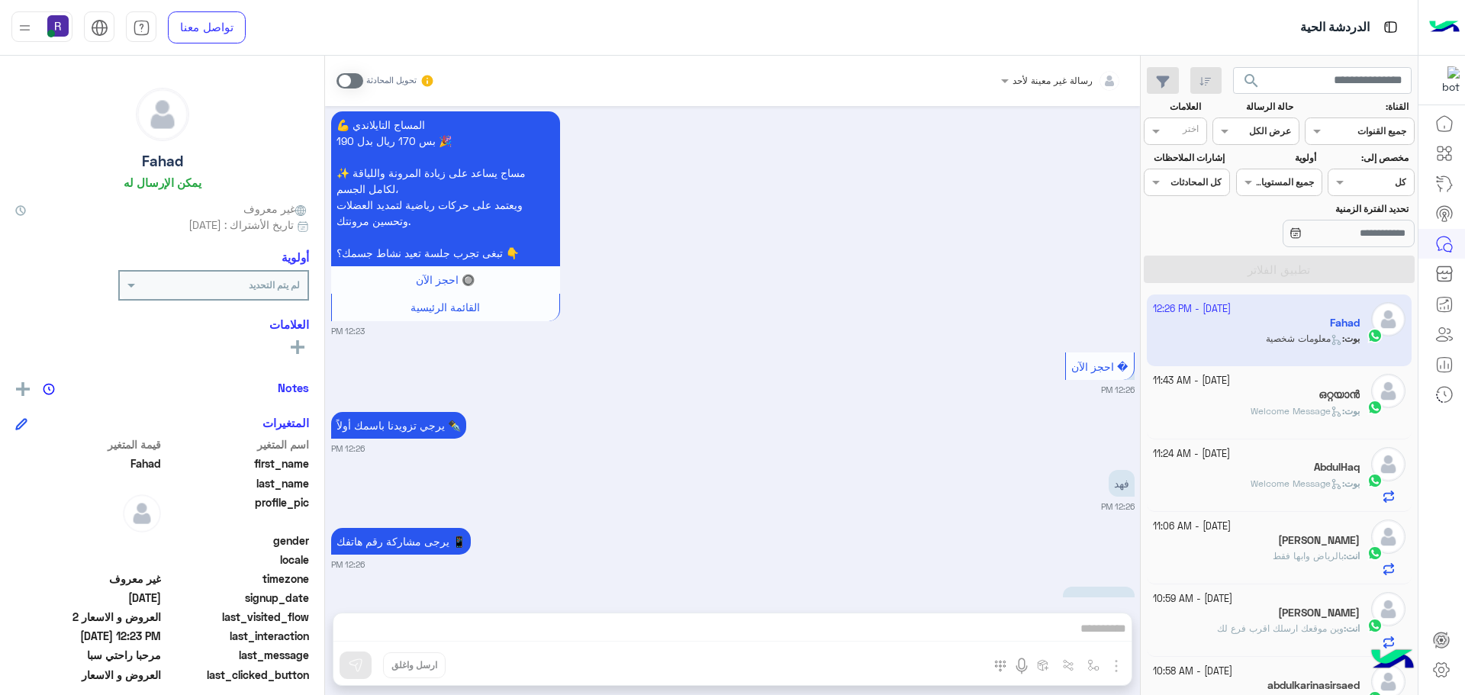
scroll to position [855, 0]
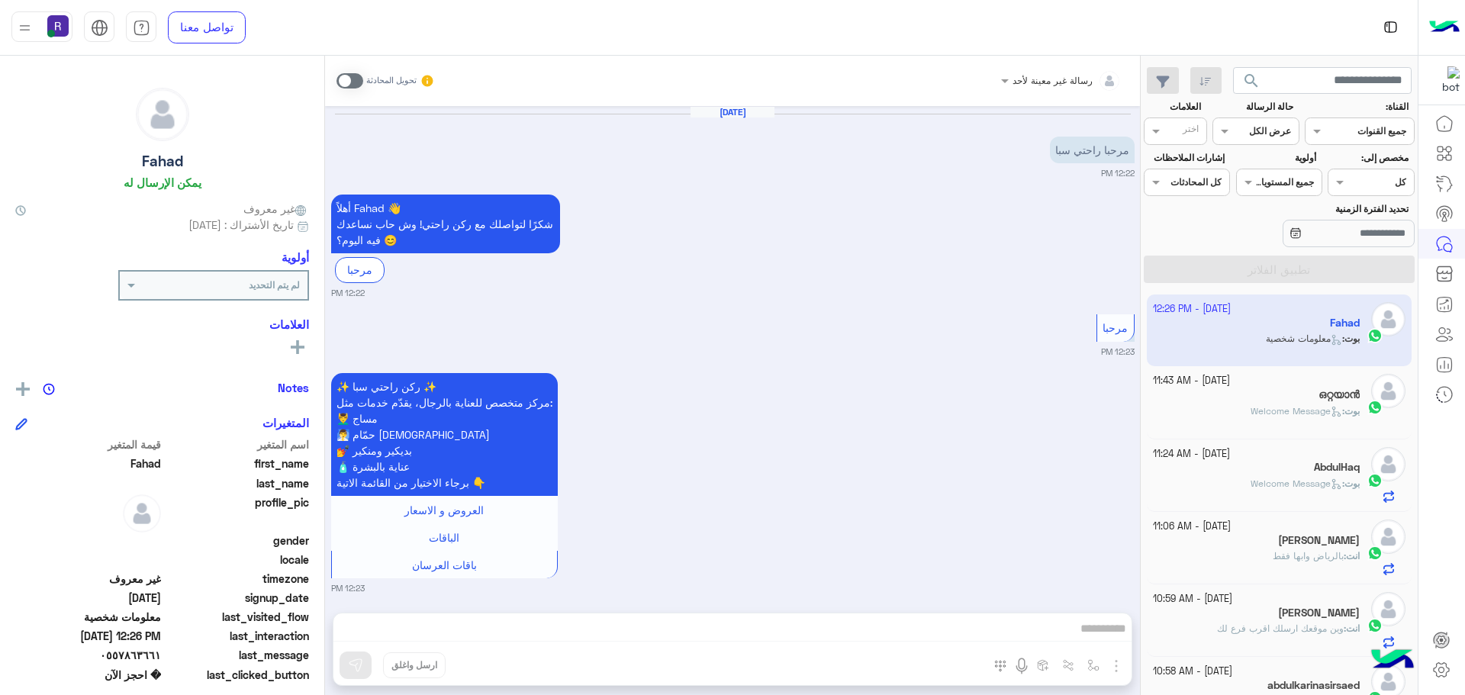
scroll to position [855, 0]
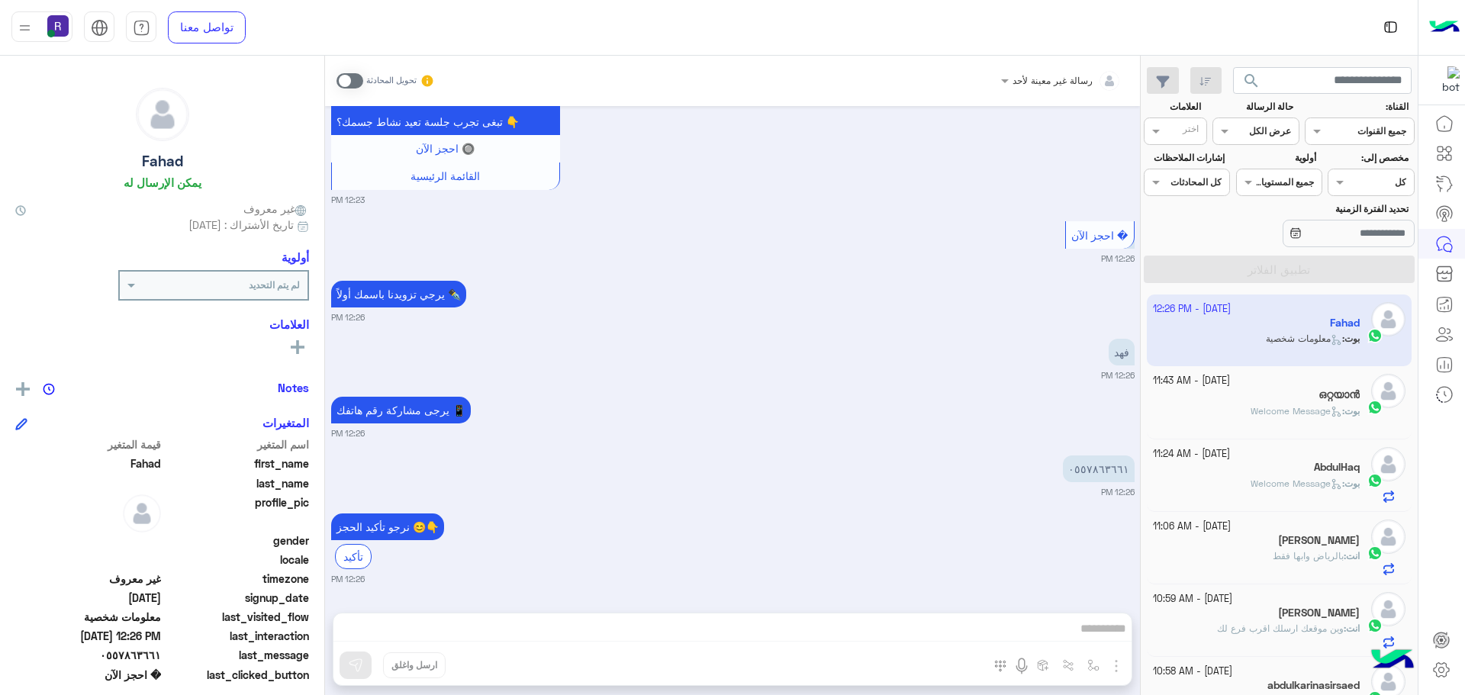
click at [1301, 405] on span "Welcome Message" at bounding box center [1297, 410] width 92 height 11
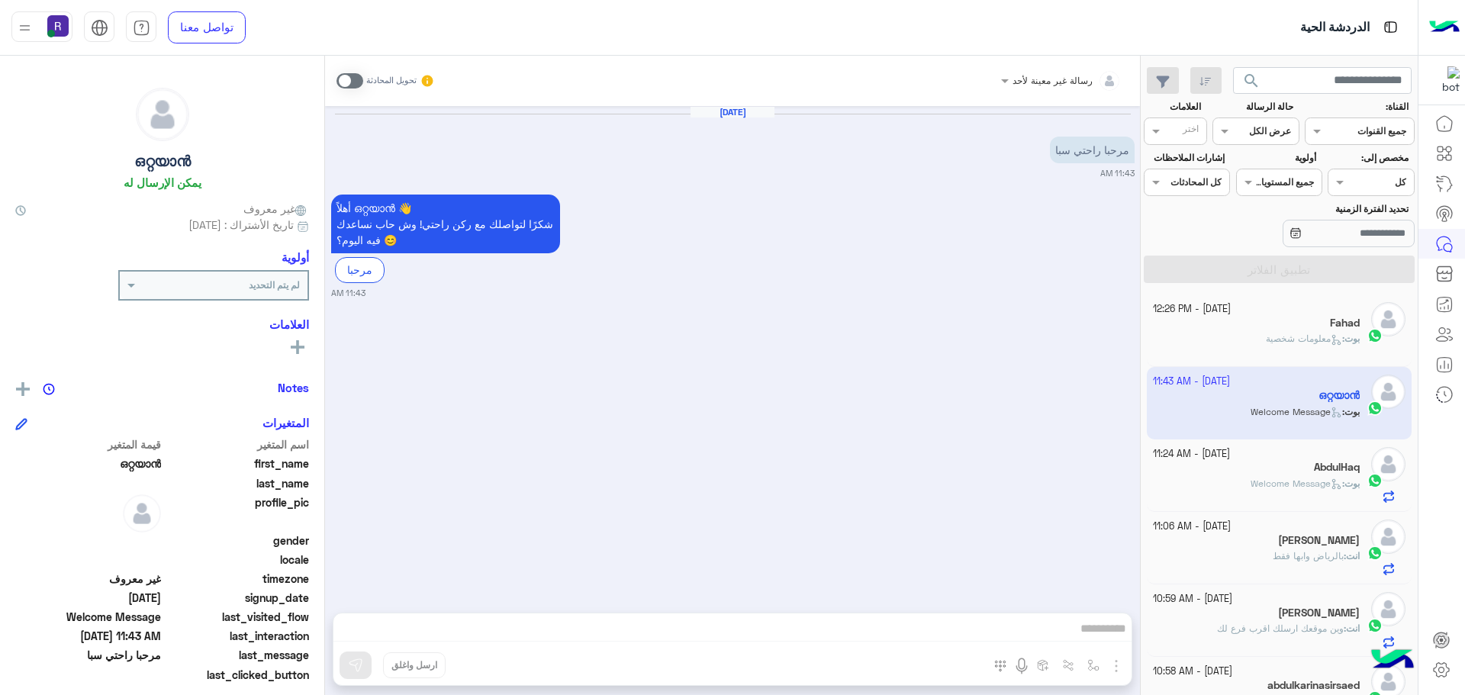
click at [1331, 341] on icon at bounding box center [1336, 339] width 11 height 11
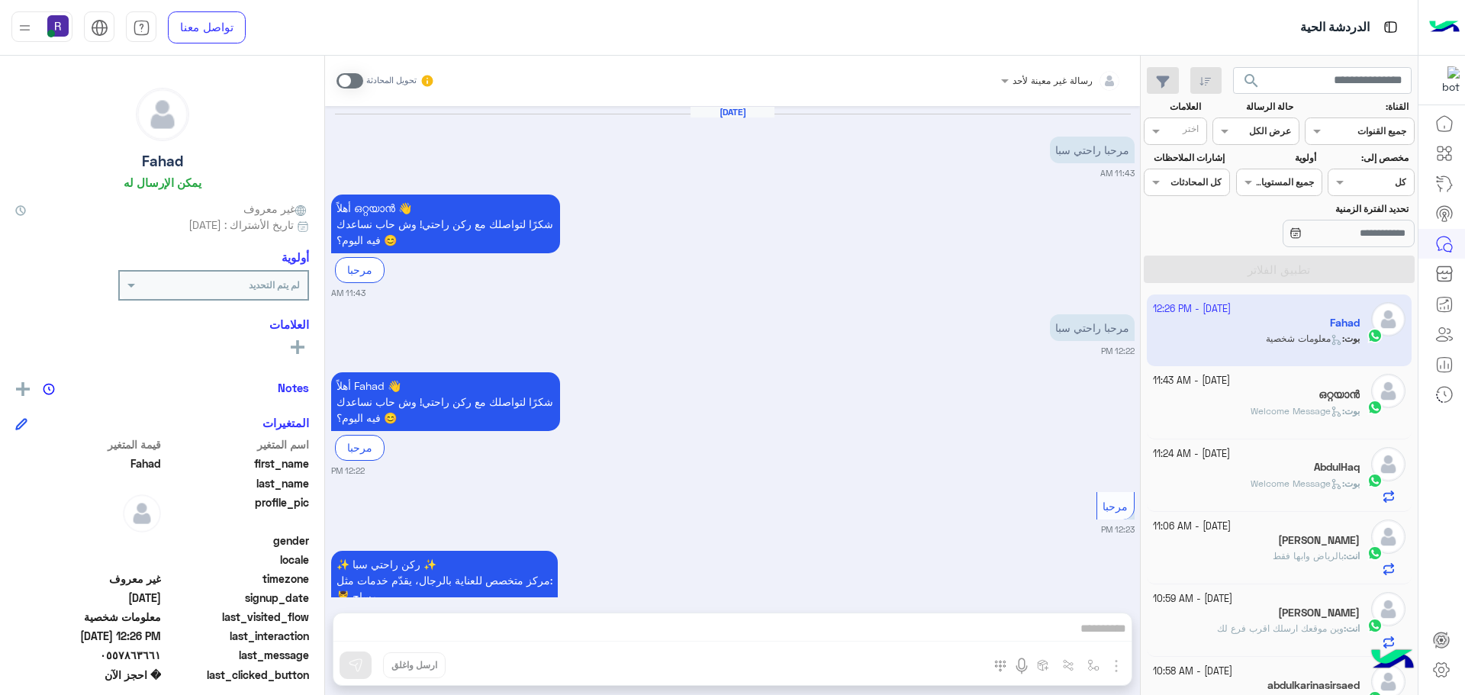
scroll to position [1033, 0]
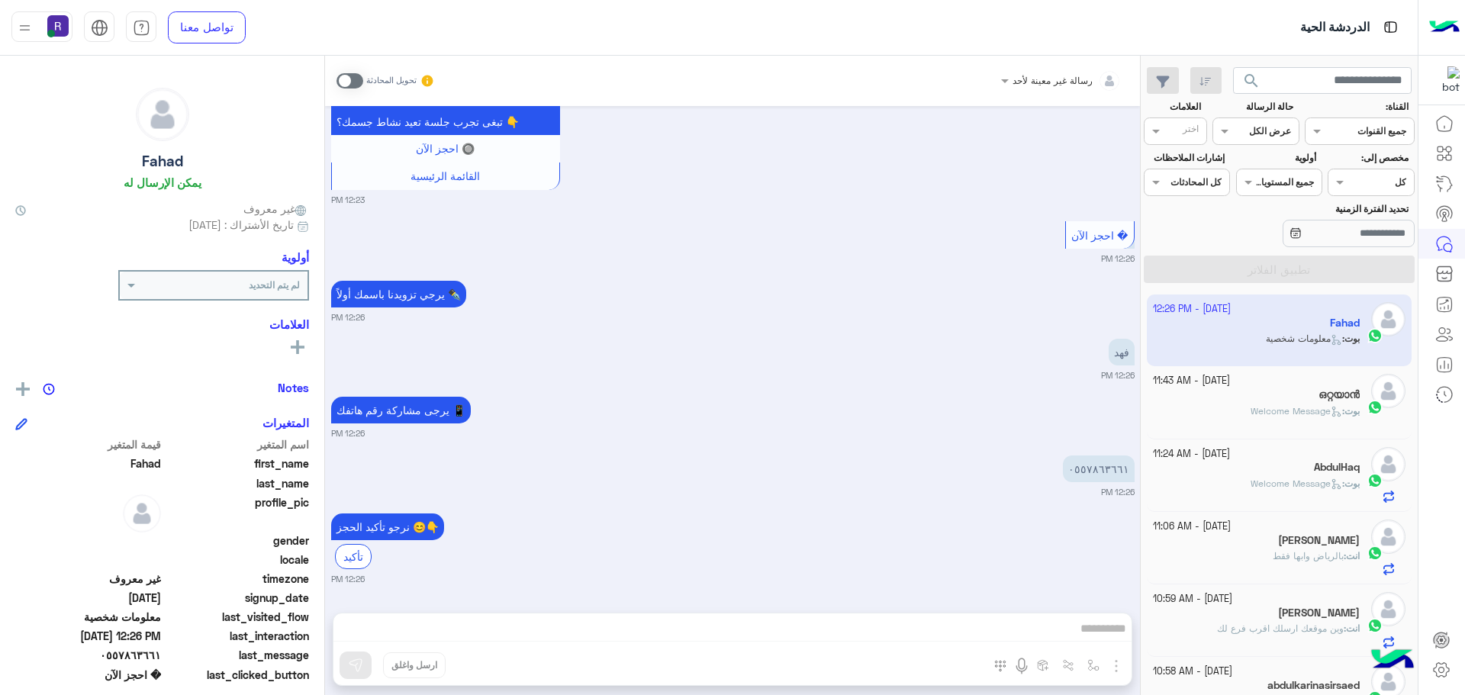
click at [1251, 405] on span "Welcome Message" at bounding box center [1297, 410] width 92 height 11
